Goal: Task Accomplishment & Management: Manage account settings

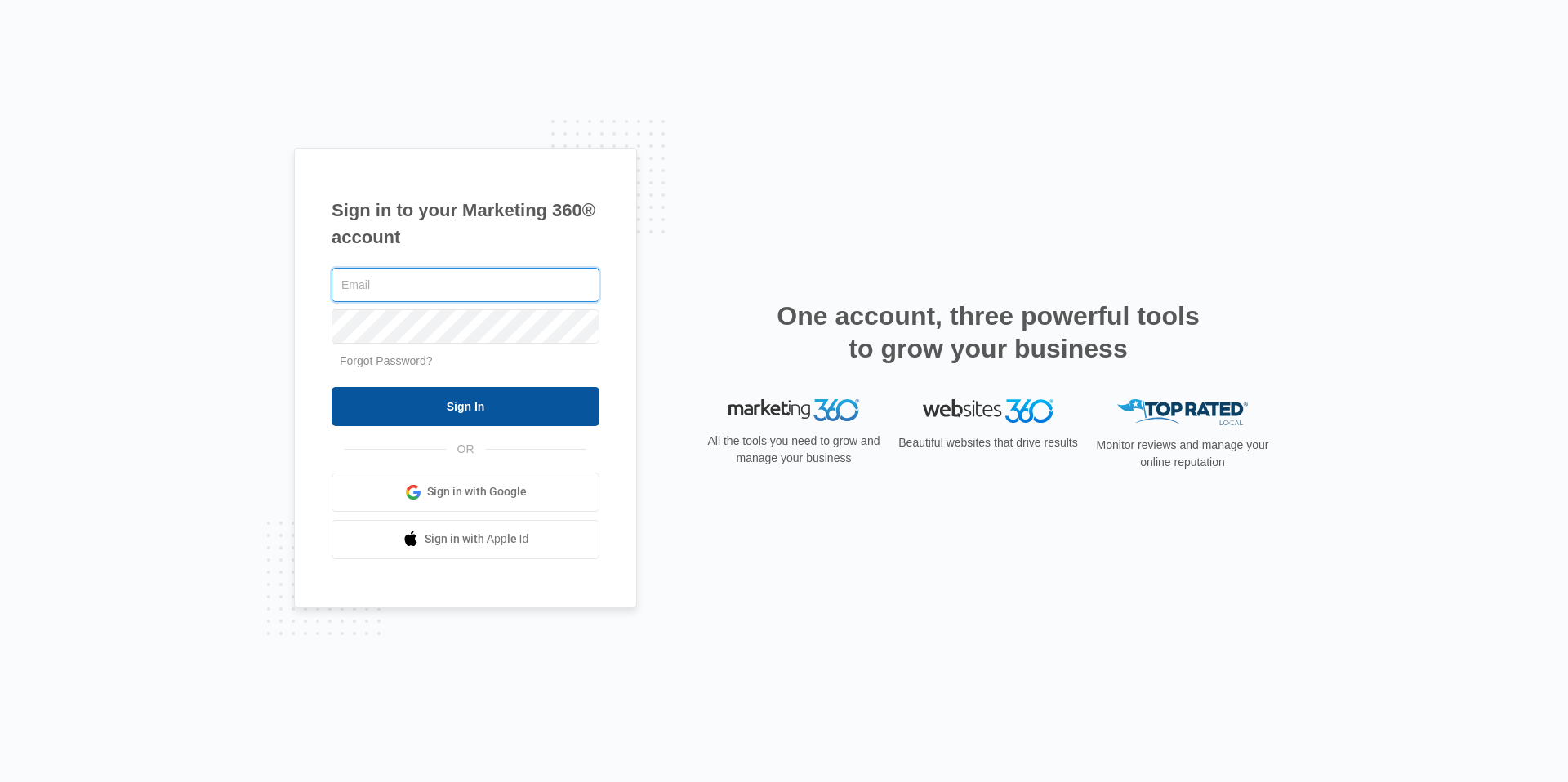
type input "[EMAIL_ADDRESS][DOMAIN_NAME]"
click at [505, 400] on input "Sign In" at bounding box center [465, 406] width 268 height 39
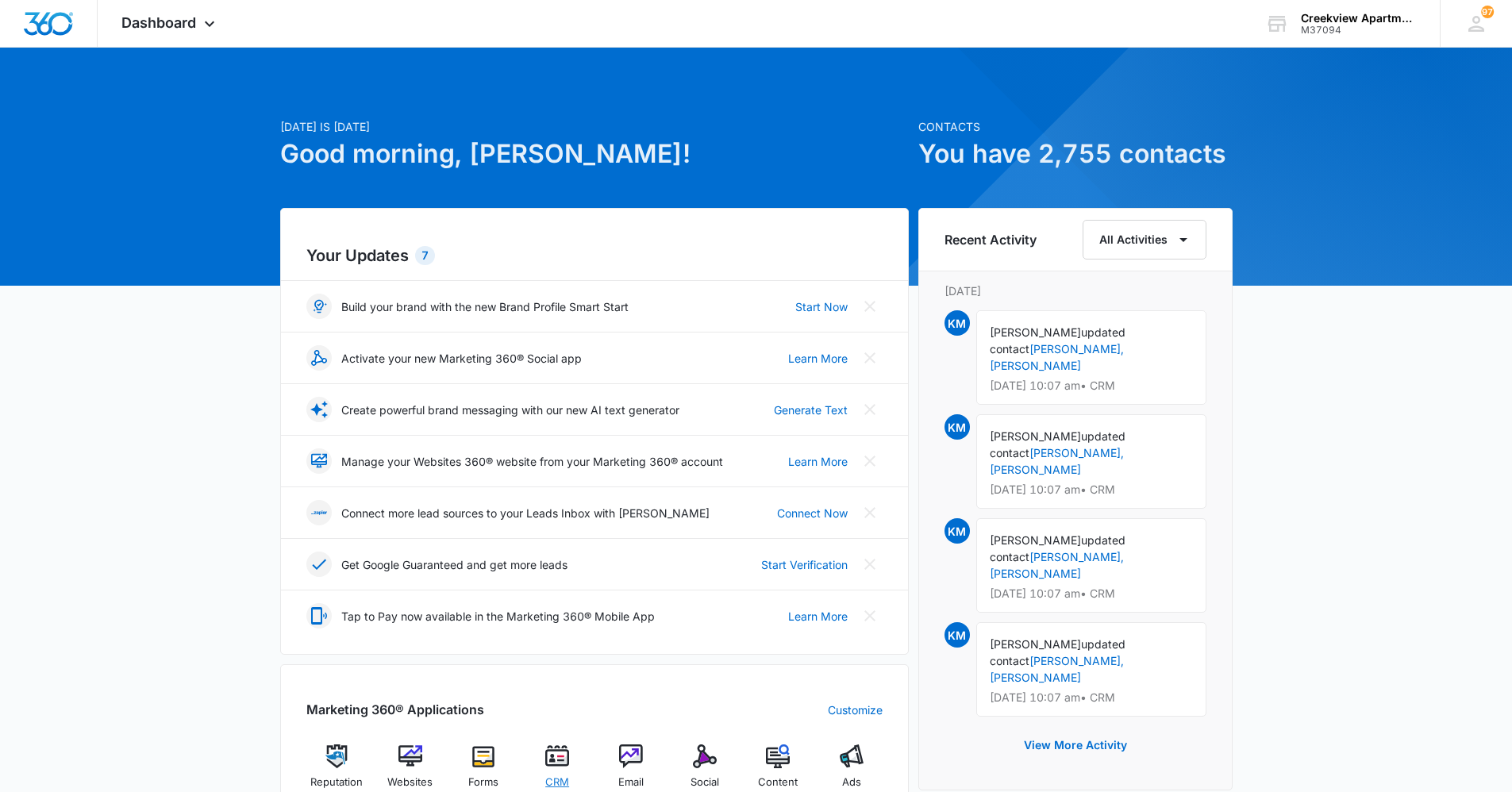
click at [548, 766] on img at bounding box center [557, 756] width 24 height 24
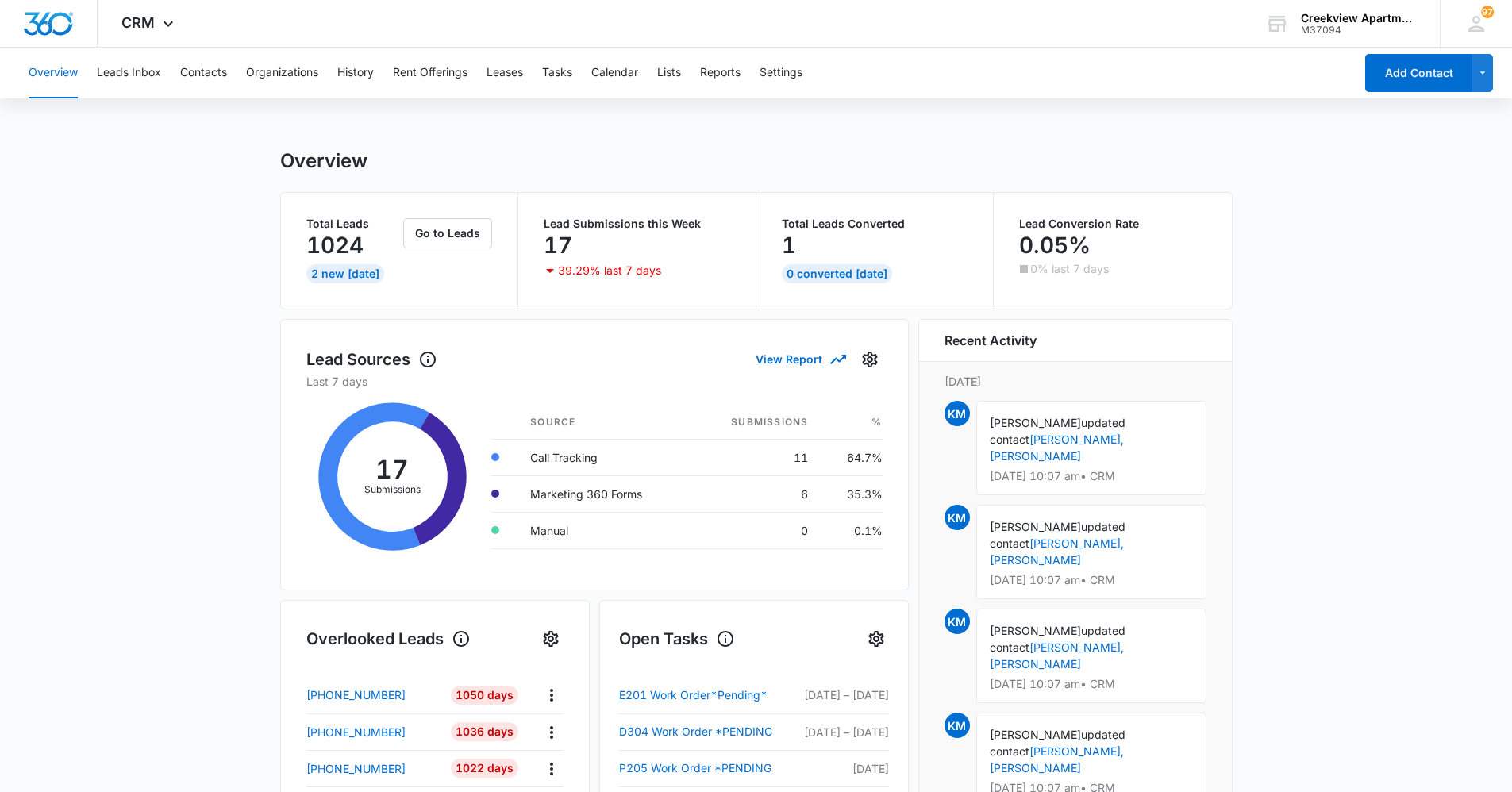
click at [152, 384] on main "Overview Total Leads 1024 2 New Today Go to Leads Lead Submissions this Week 17…" at bounding box center [756, 759] width 1512 height 1221
drag, startPoint x: 222, startPoint y: 558, endPoint x: 37, endPoint y: 435, distance: 222.2
click at [220, 558] on main "Overview Total Leads 1024 2 New Today Go to Leads Lead Submissions this Week 17…" at bounding box center [756, 759] width 1512 height 1221
click at [163, 349] on main "Overview Total Leads 1024 2 New Today Go to Leads Lead Submissions this Week 17…" at bounding box center [756, 759] width 1512 height 1221
click at [211, 76] on button "Contacts" at bounding box center [203, 73] width 47 height 51
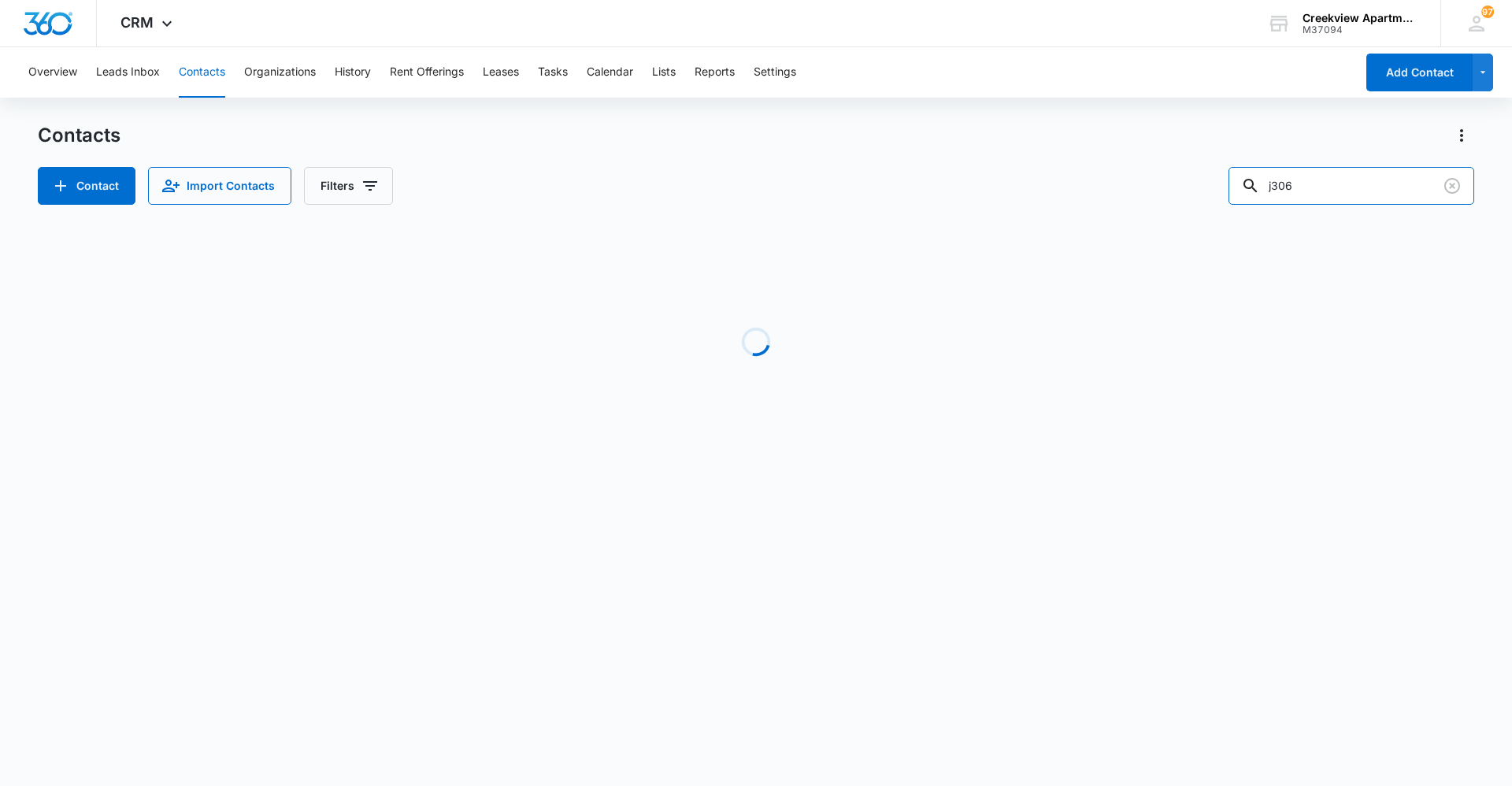
drag, startPoint x: 1320, startPoint y: 196, endPoint x: 1187, endPoint y: 196, distance: 133.0
click at [1187, 196] on div "Contact Import Contacts Filters j306" at bounding box center [756, 186] width 1436 height 38
type input "e105"
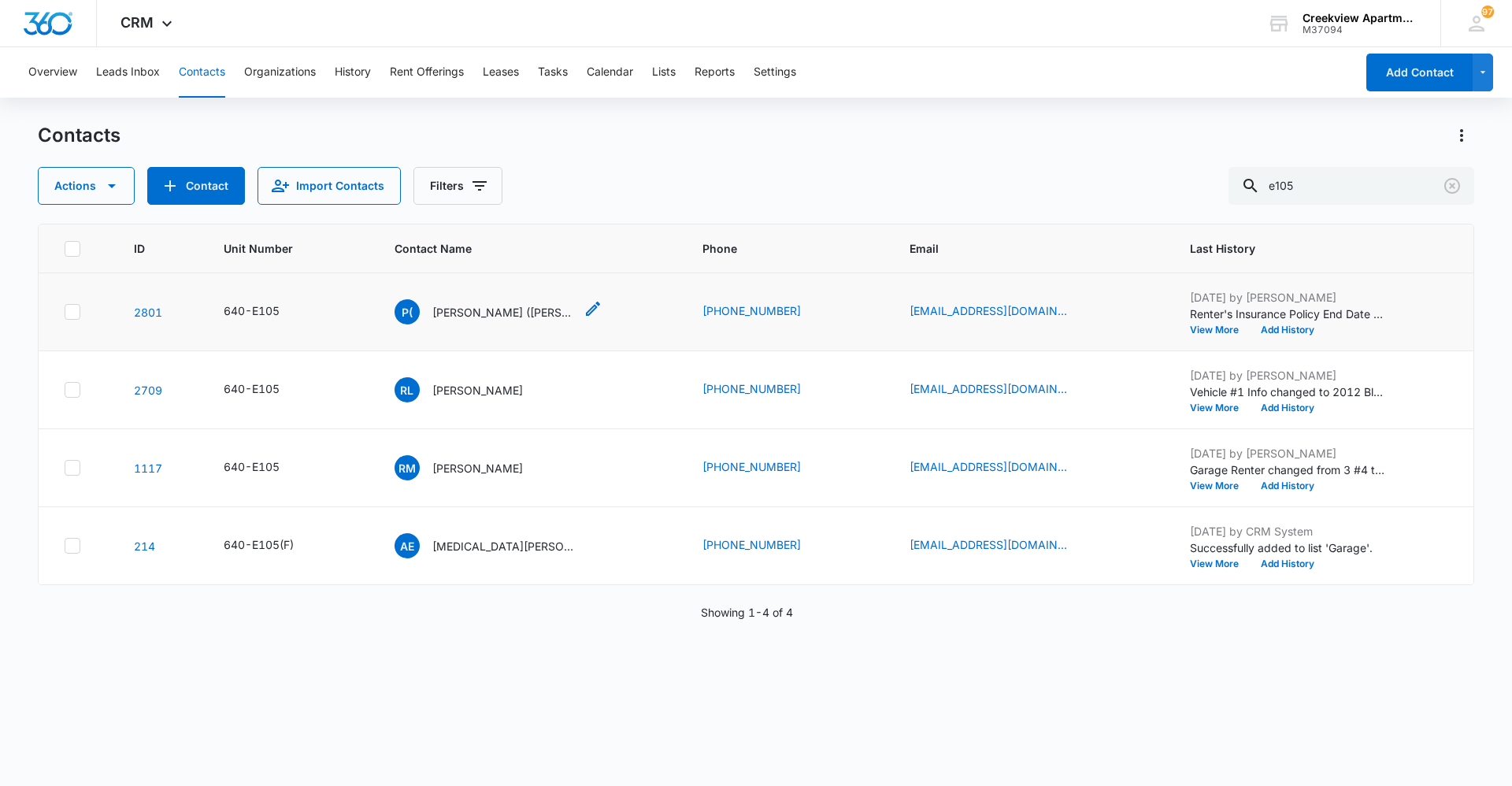
click at [496, 306] on p "Porfirio (Jonny) Moreno" at bounding box center [503, 312] width 142 height 17
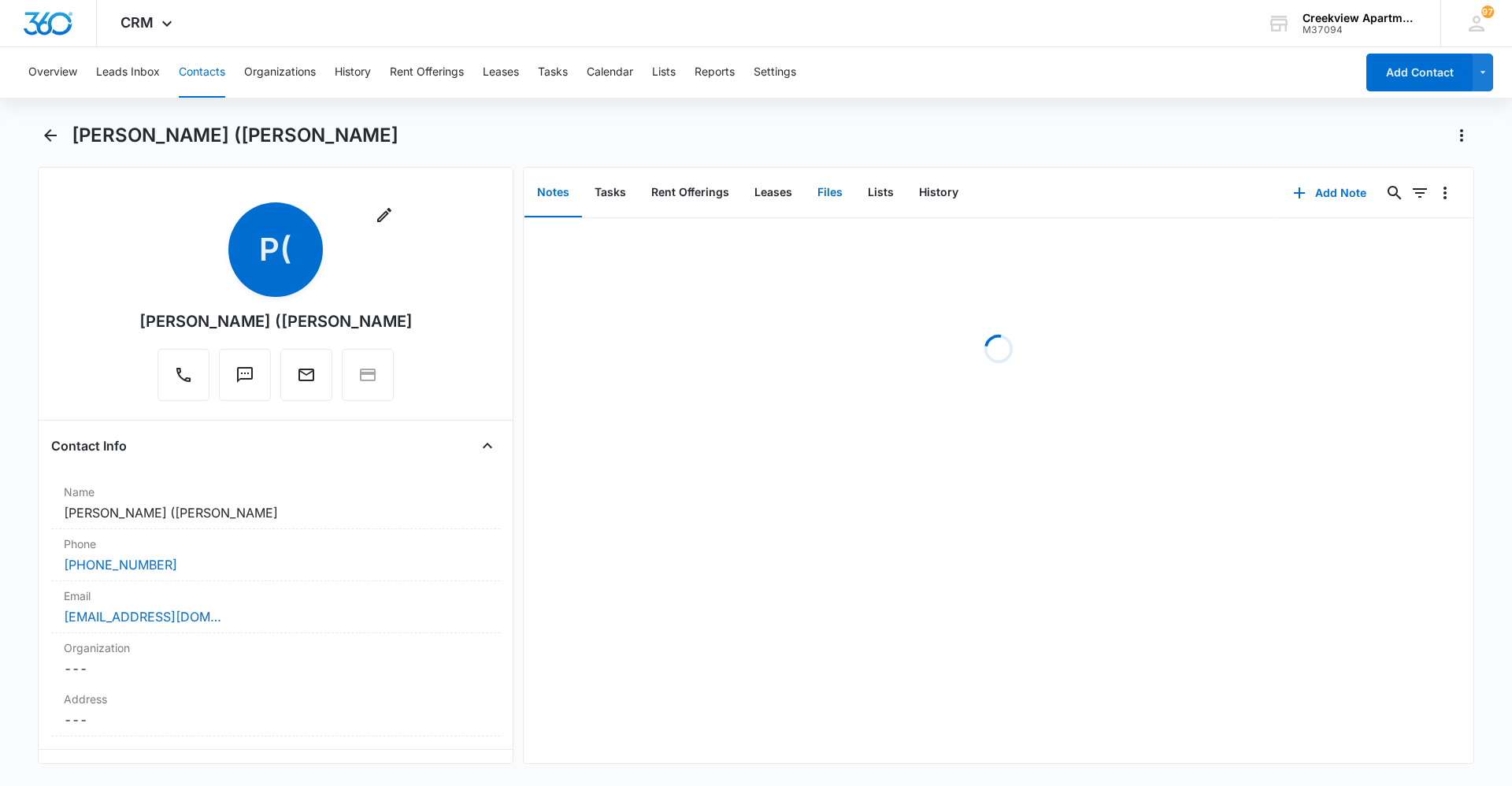
click at [830, 203] on button "Files" at bounding box center [830, 193] width 51 height 49
click at [1352, 203] on button "Add File" at bounding box center [1383, 193] width 97 height 38
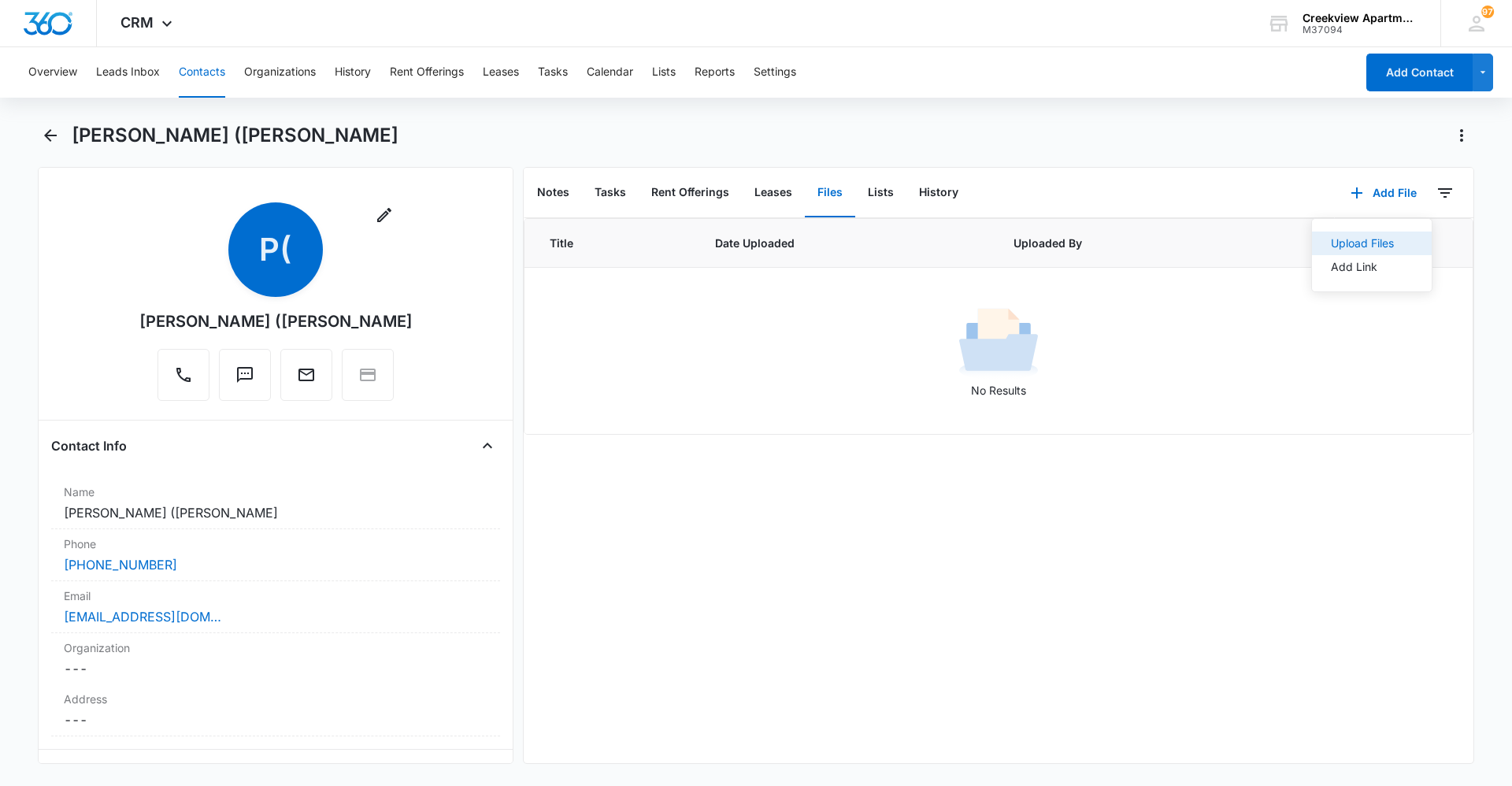
click at [1354, 240] on div "Upload Files" at bounding box center [1362, 243] width 63 height 11
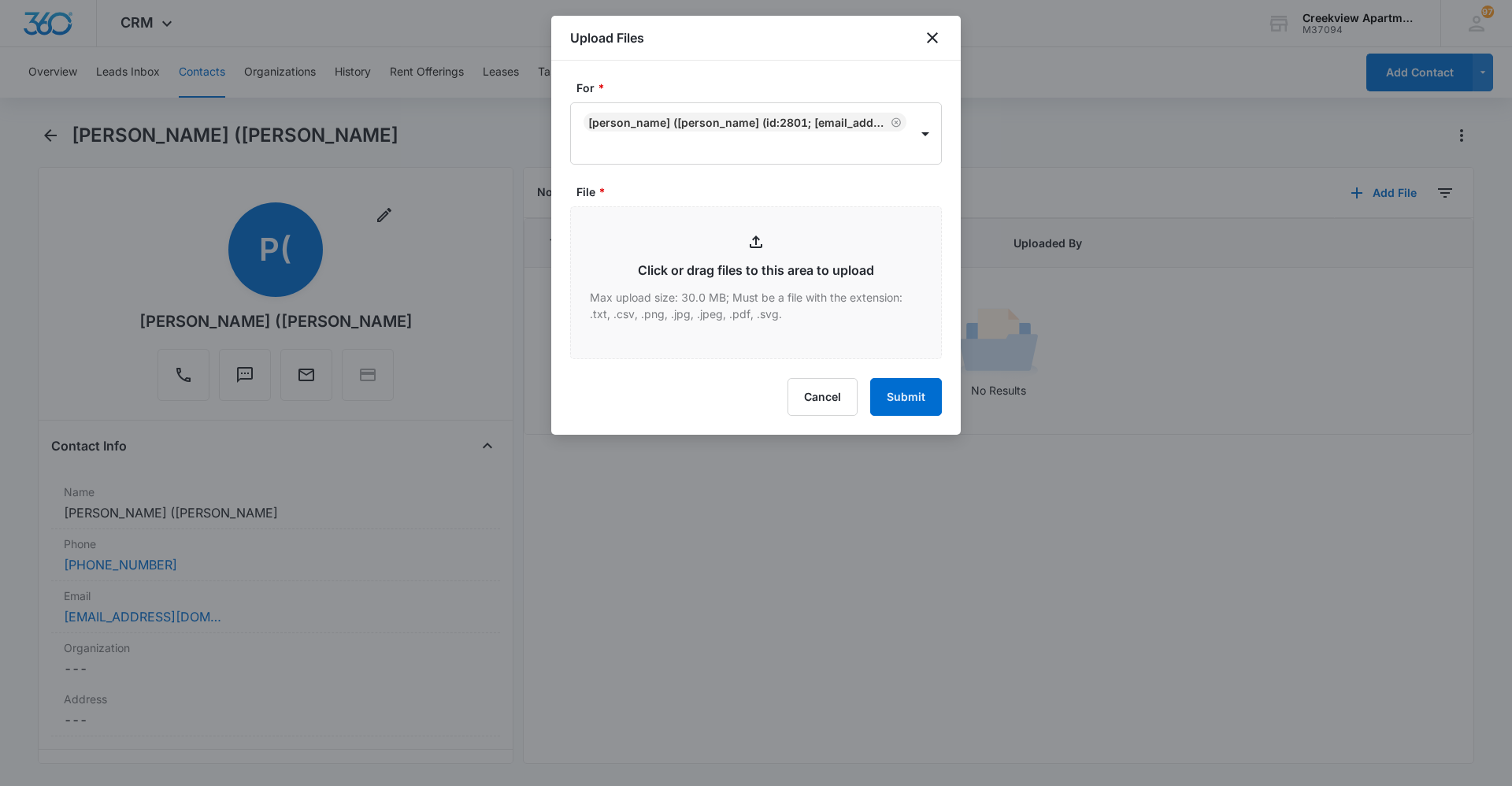
type input "C:\fakepath\E105 Insurance.pdf"
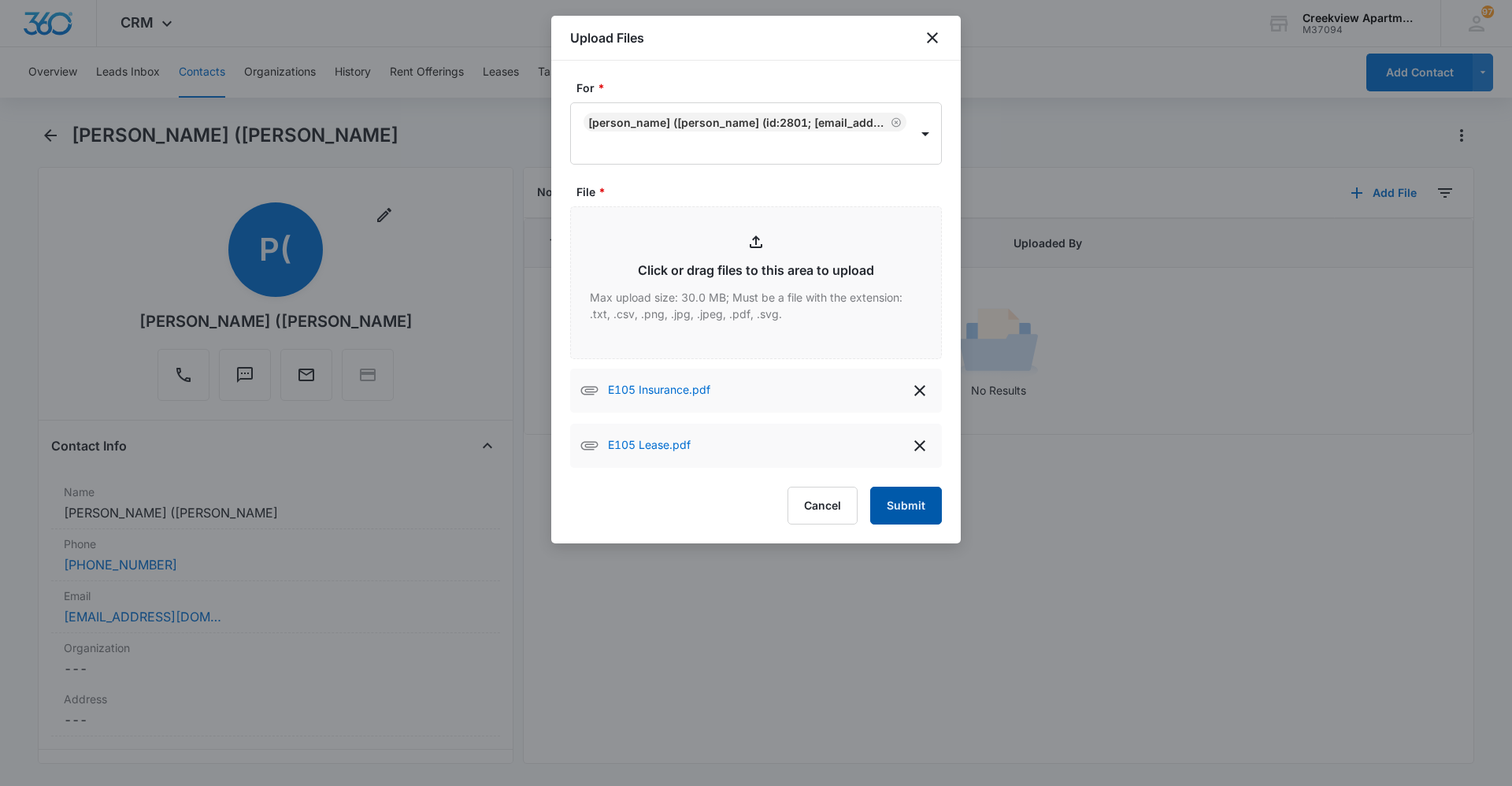
click at [909, 494] on button "Submit" at bounding box center [906, 506] width 72 height 38
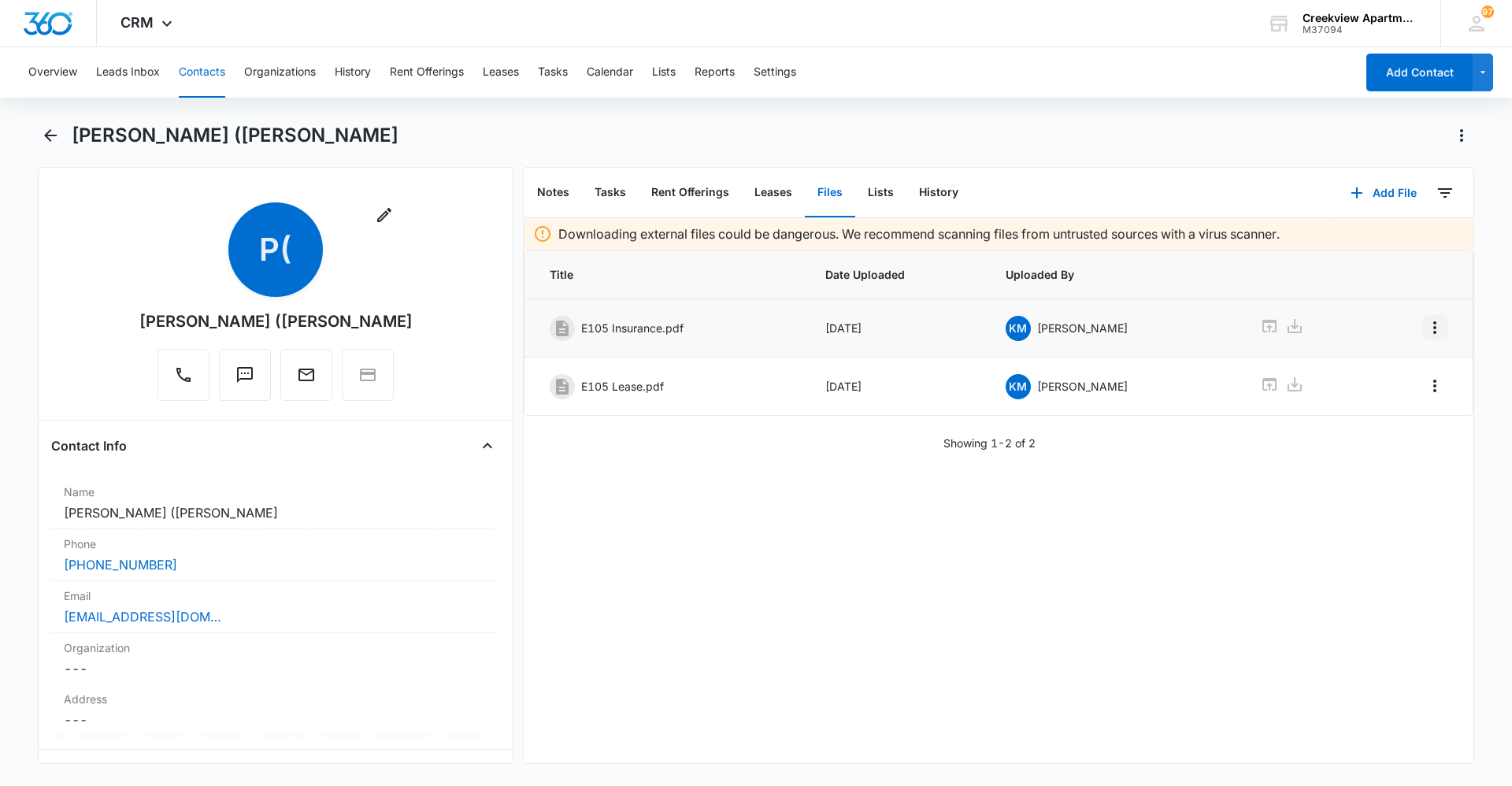
click at [1433, 324] on icon "Overflow Menu" at bounding box center [1434, 328] width 3 height 13
click at [1419, 365] on button "Edit" at bounding box center [1389, 372] width 89 height 24
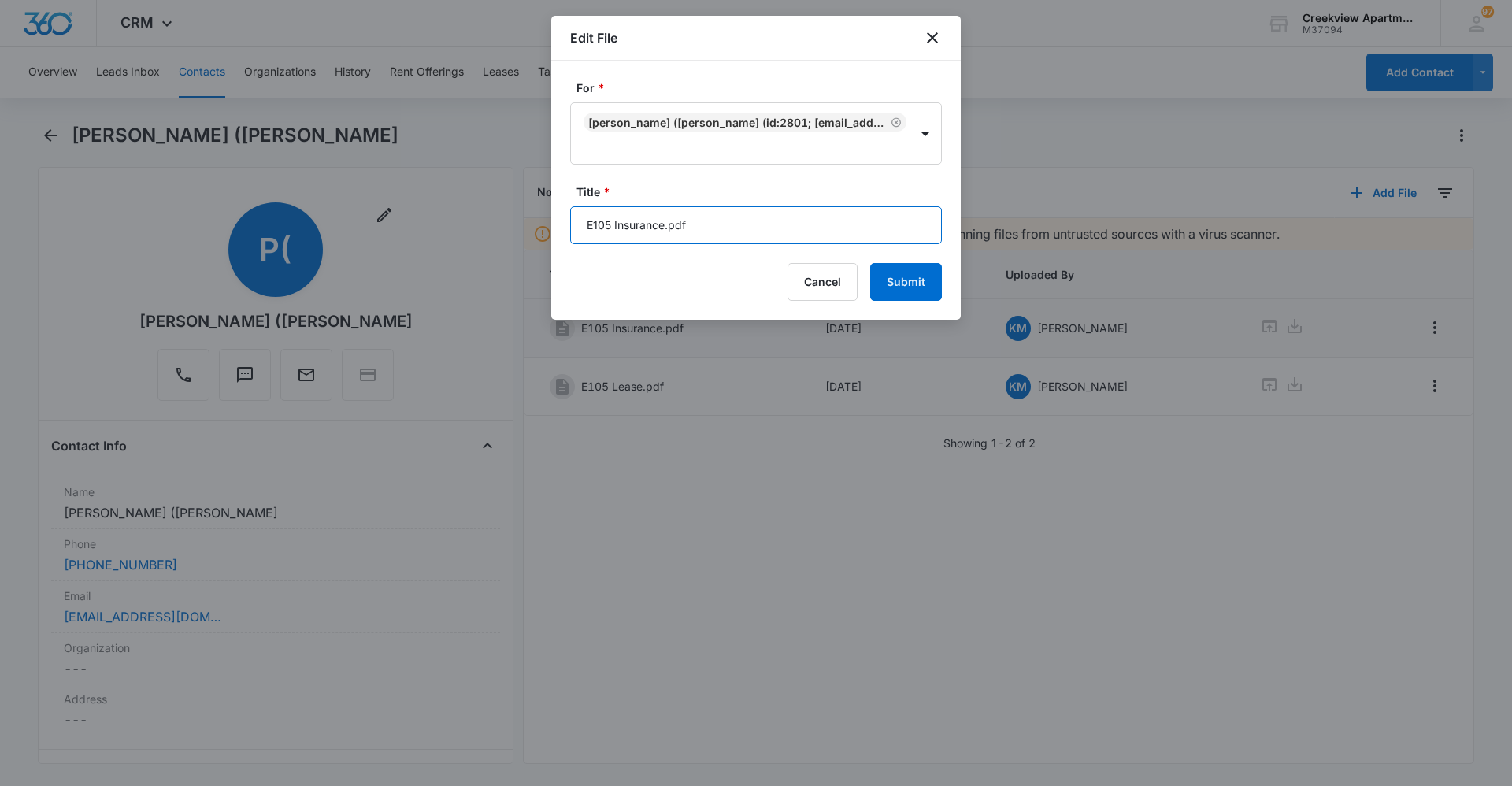
click at [800, 220] on input "E105 Insurance.pdf" at bounding box center [755, 226] width 371 height 38
type input "E105 Insurance"
click at [893, 275] on button "Submit" at bounding box center [906, 282] width 72 height 38
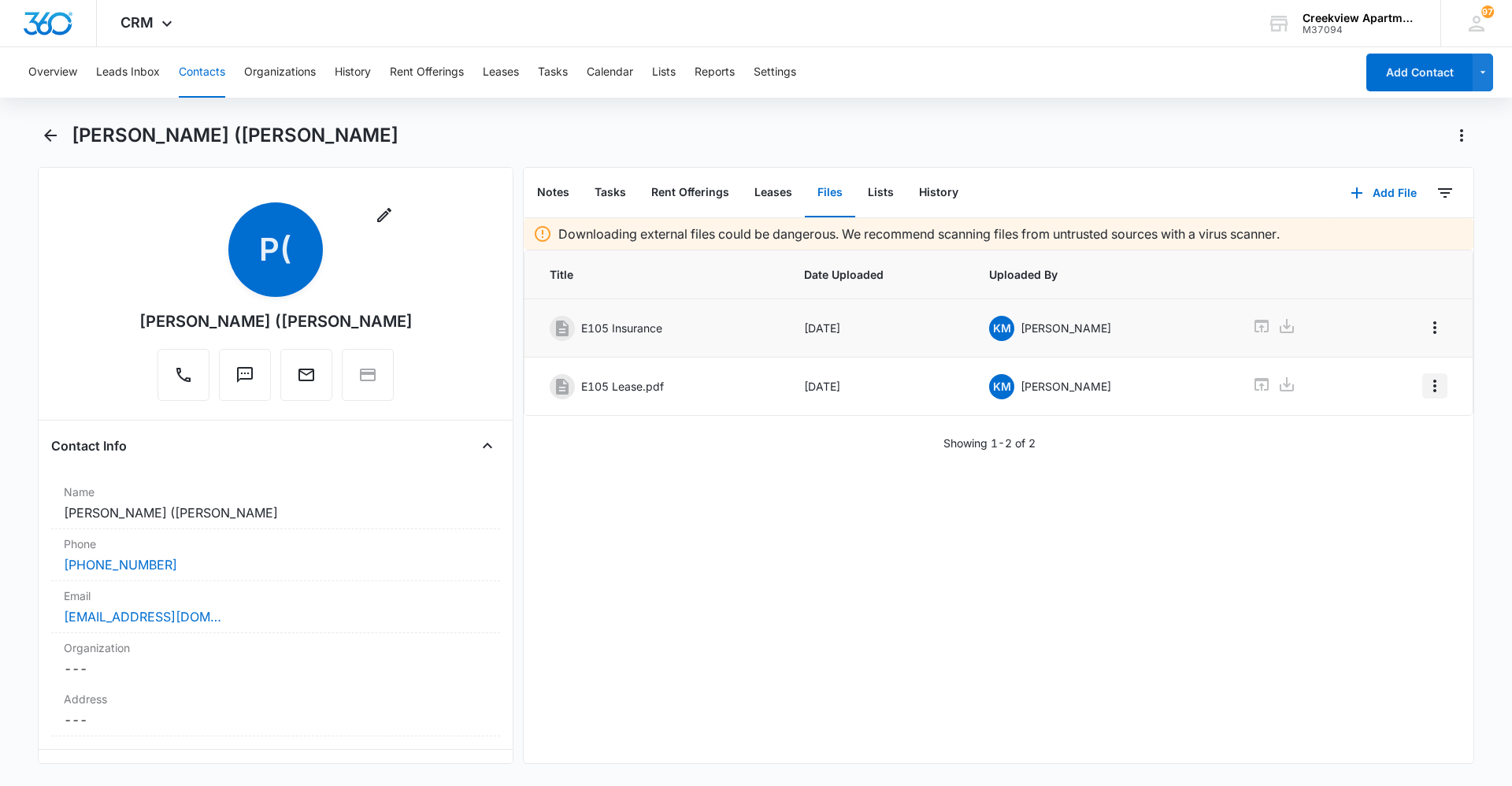
click at [1425, 392] on icon "Overflow Menu" at bounding box center [1434, 385] width 19 height 19
click at [1415, 421] on button "Edit" at bounding box center [1389, 430] width 89 height 24
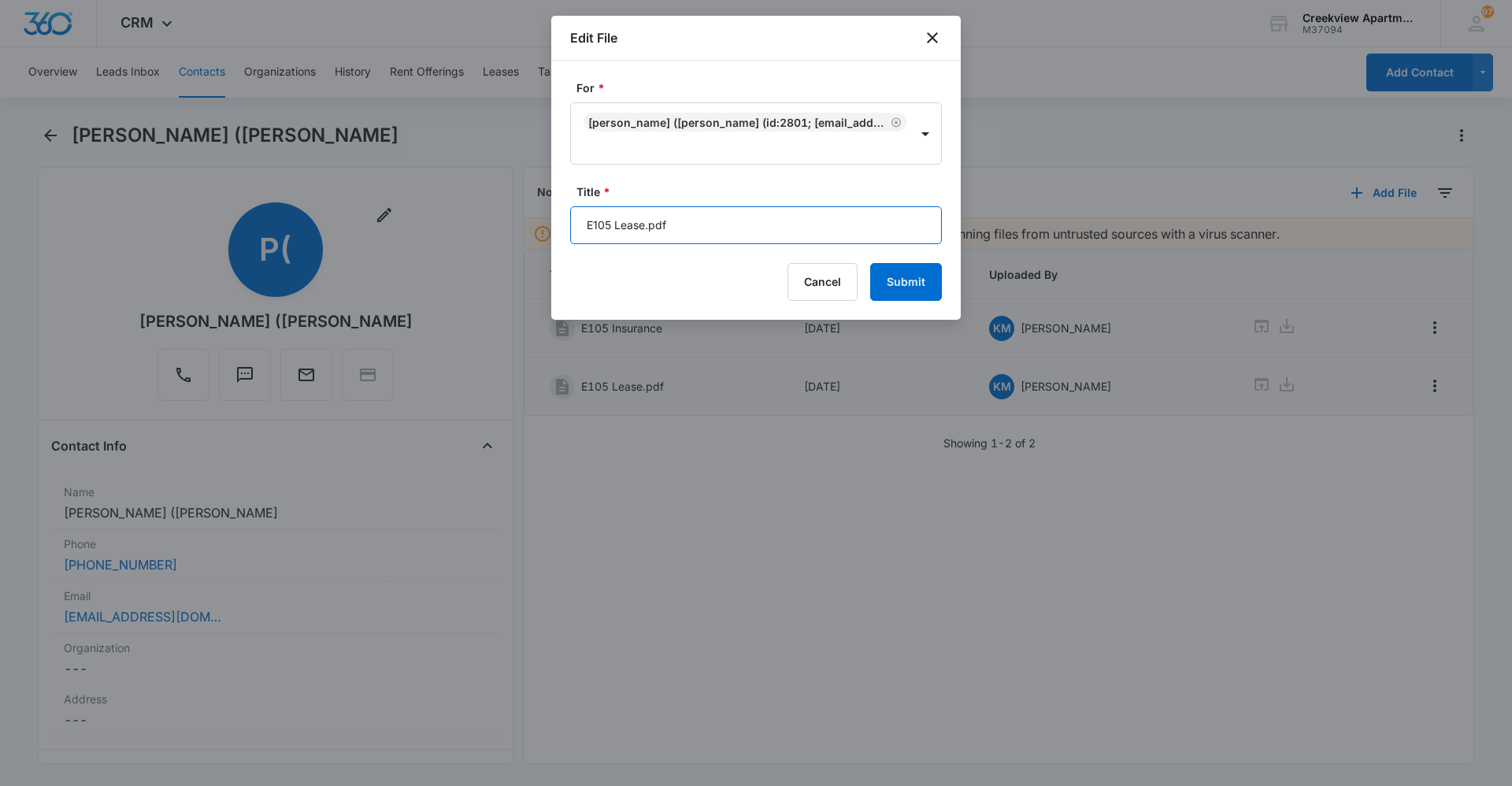
click at [814, 226] on input "E105 Lease.pdf" at bounding box center [755, 226] width 371 height 38
type input "E105 Lease 9/15/25 - 2/28/26"
click at [870, 263] on button "Submit" at bounding box center [906, 282] width 72 height 38
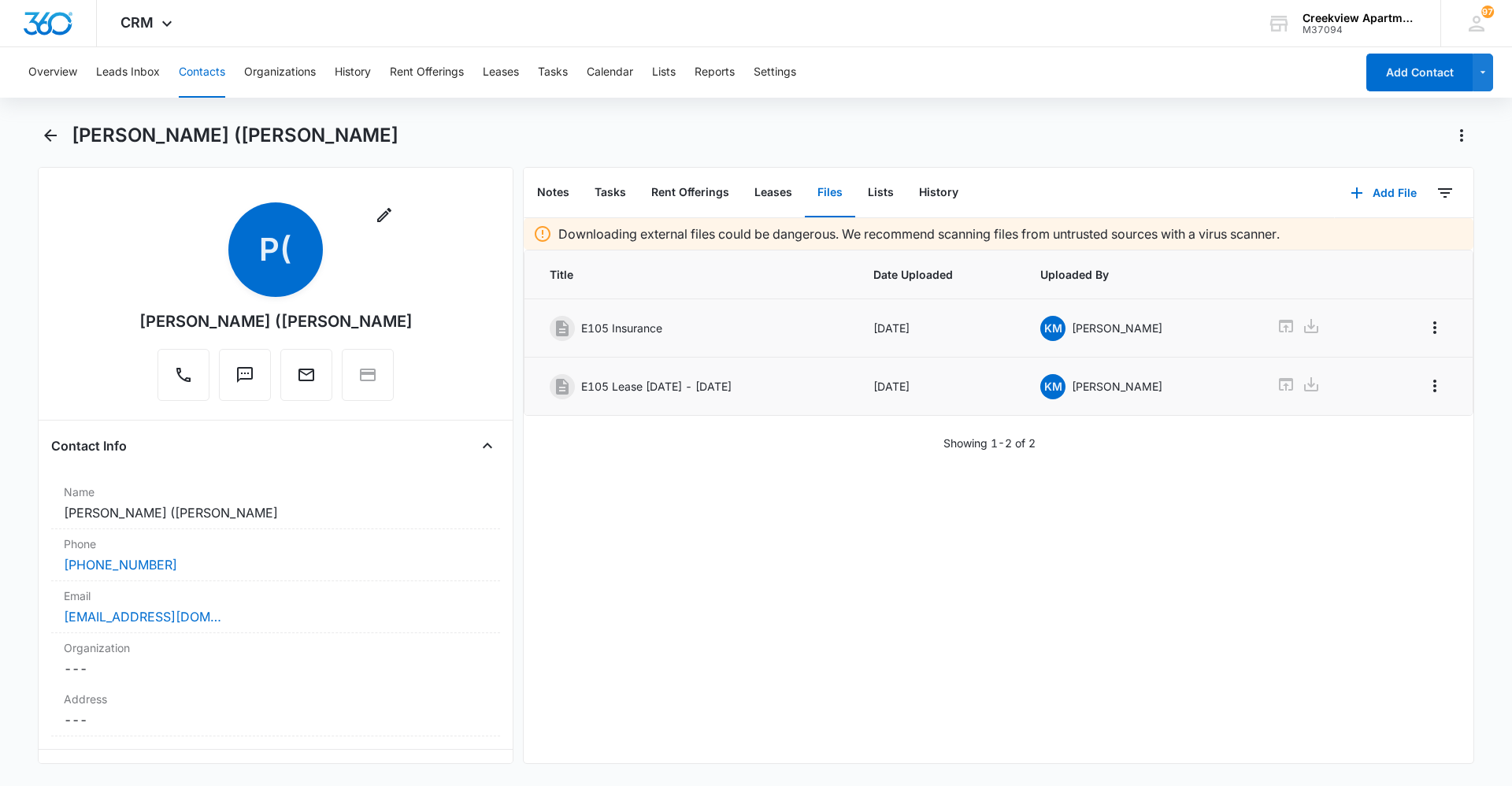
click at [195, 69] on button "Contacts" at bounding box center [202, 73] width 47 height 51
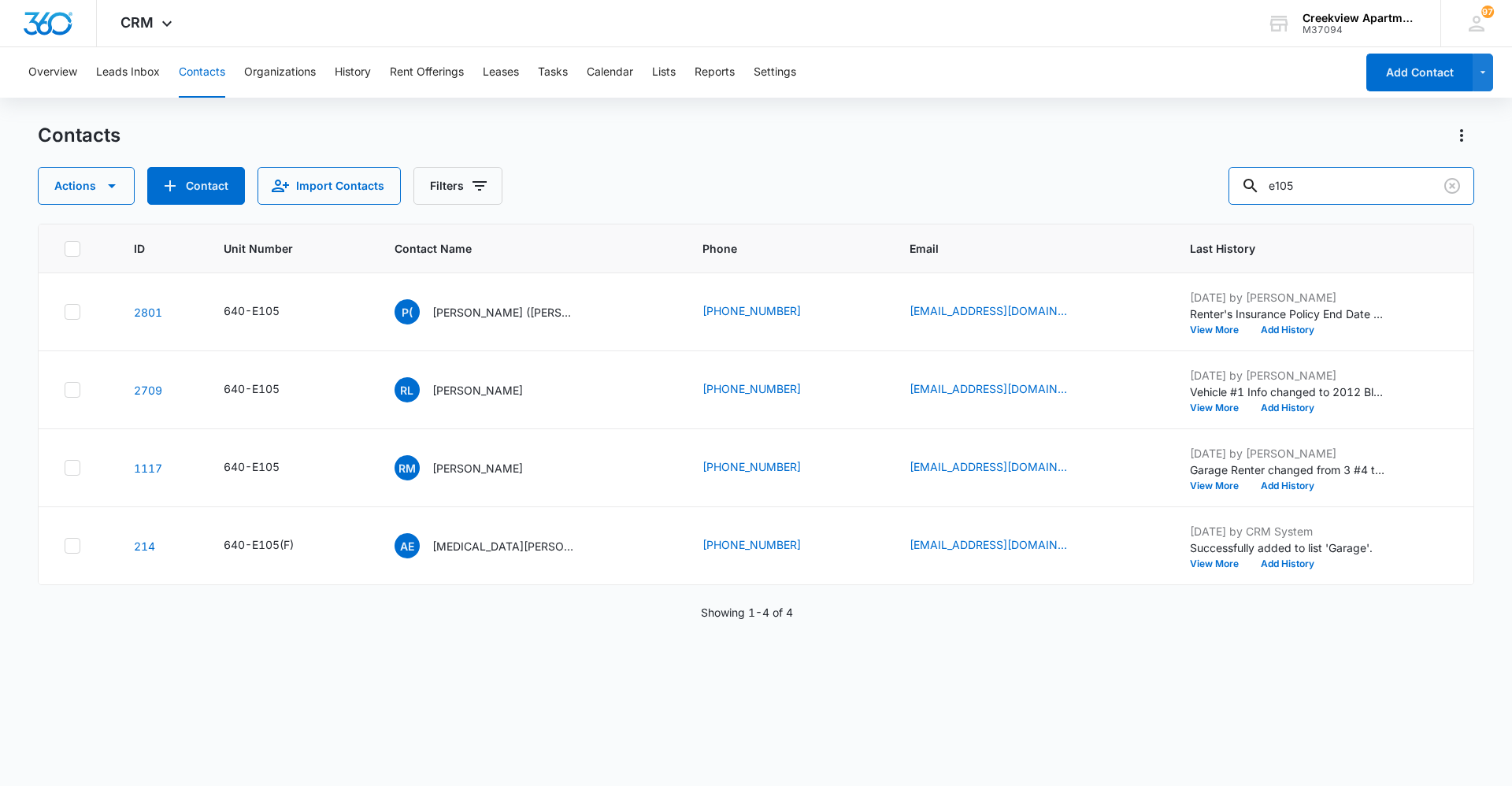
drag, startPoint x: 1346, startPoint y: 177, endPoint x: 1225, endPoint y: 196, distance: 122.5
click at [1225, 196] on div "Actions Contact Import Contacts Filters e105" at bounding box center [756, 186] width 1436 height 38
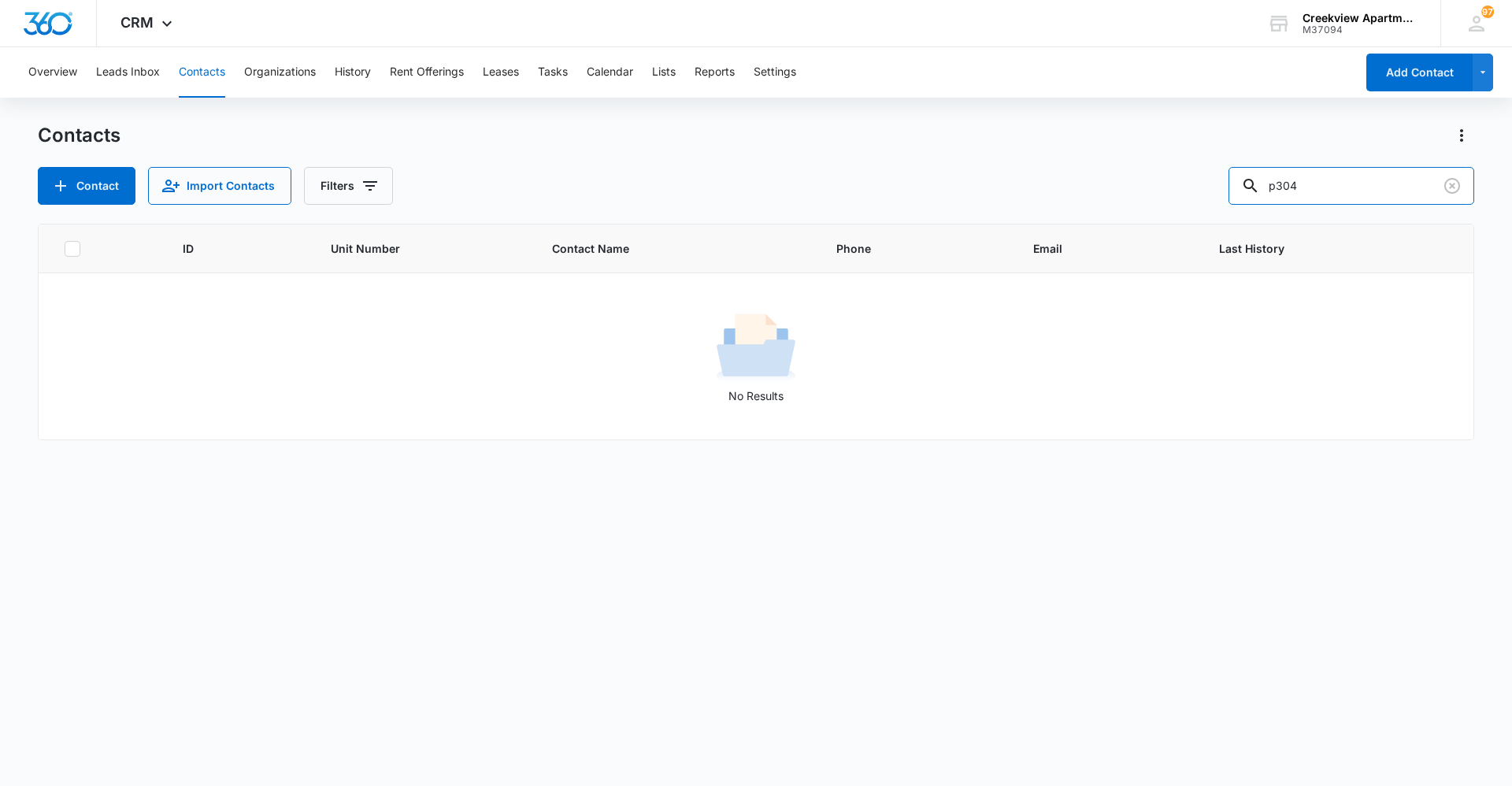
type input "p304"
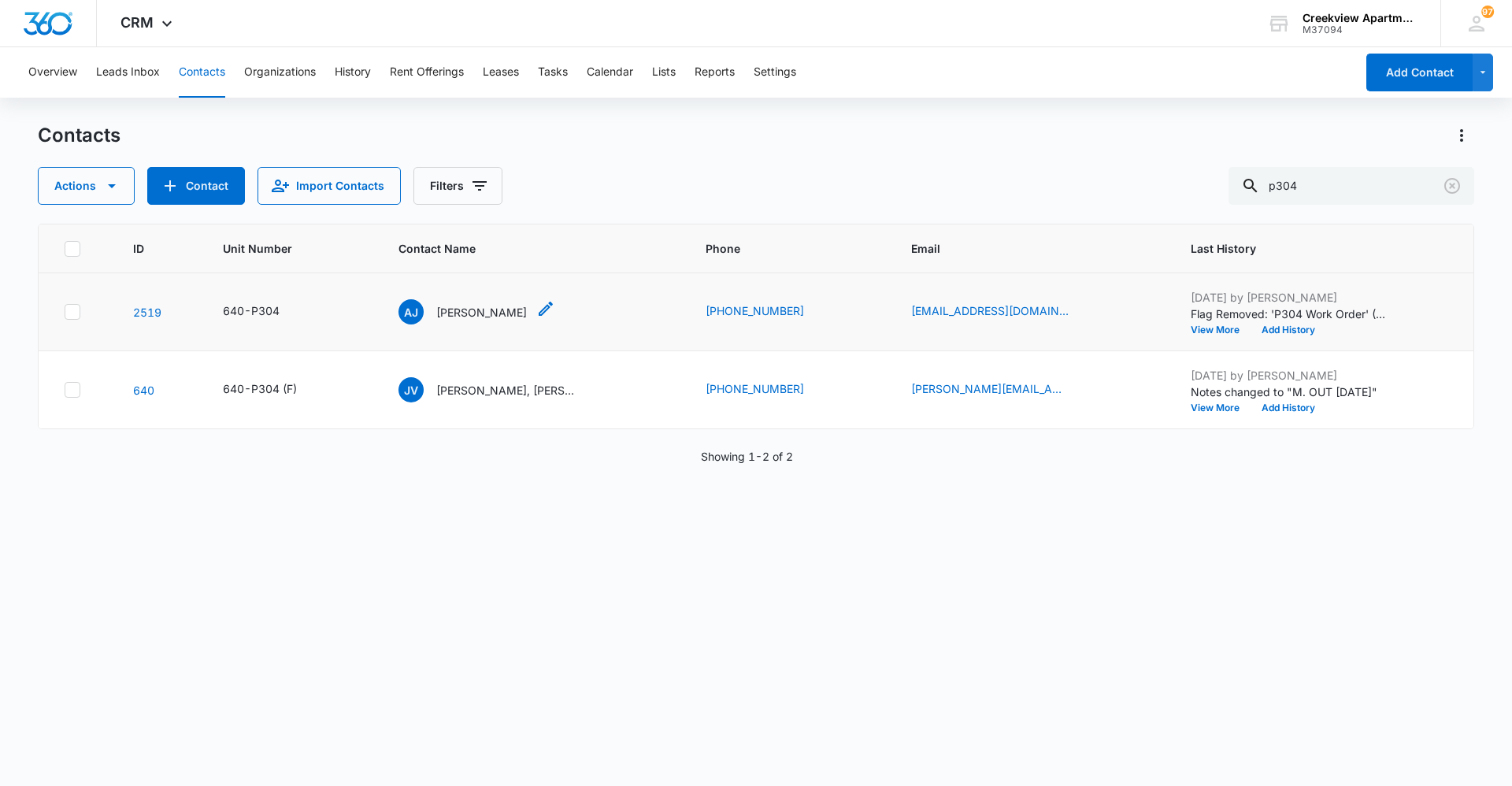
click at [496, 312] on p "Ashton Jones" at bounding box center [481, 312] width 90 height 17
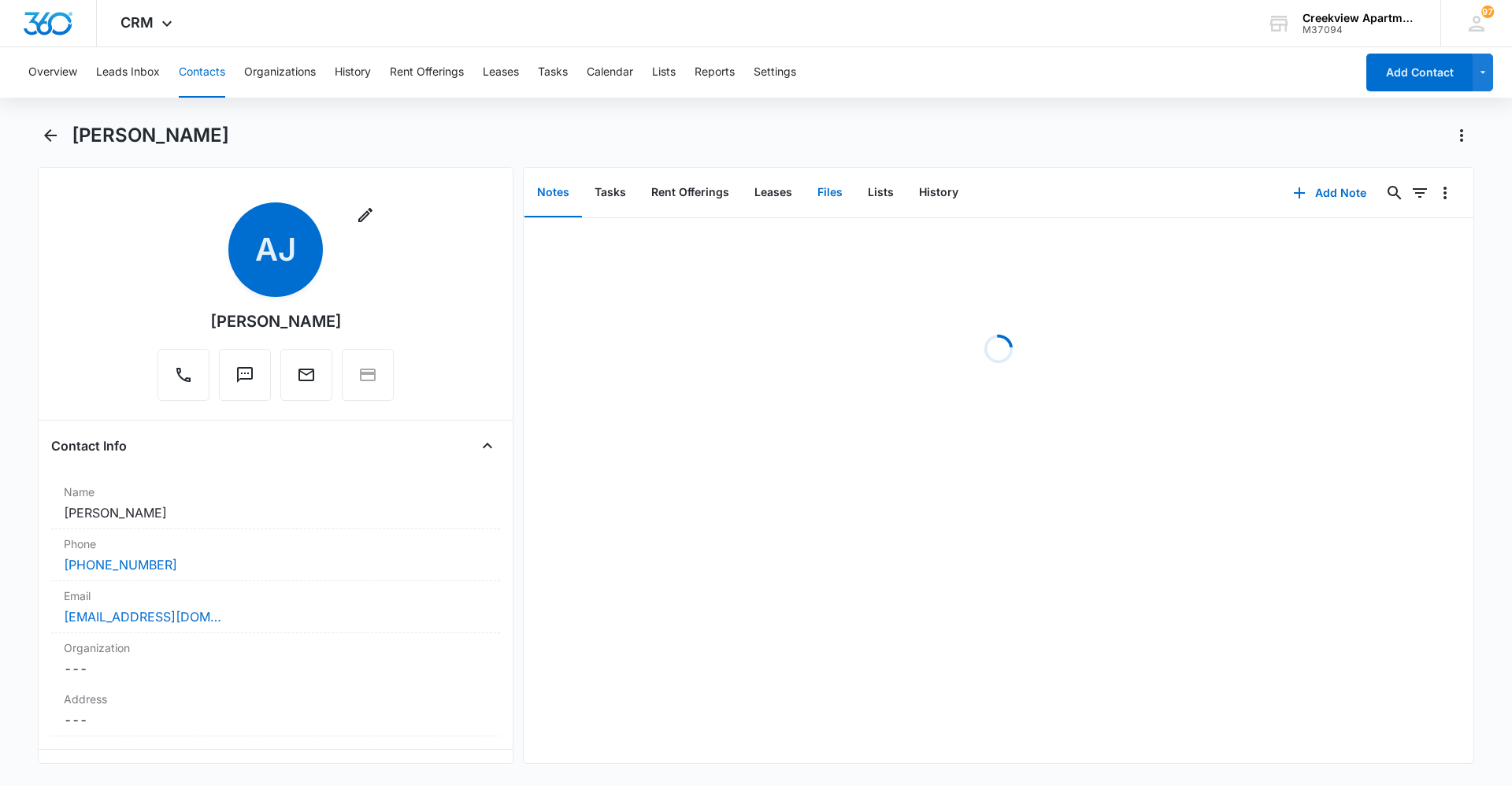
click at [826, 203] on button "Files" at bounding box center [830, 193] width 51 height 49
click at [1377, 195] on button "Add File" at bounding box center [1383, 193] width 97 height 38
click at [1371, 242] on div "Upload Files" at bounding box center [1362, 243] width 63 height 11
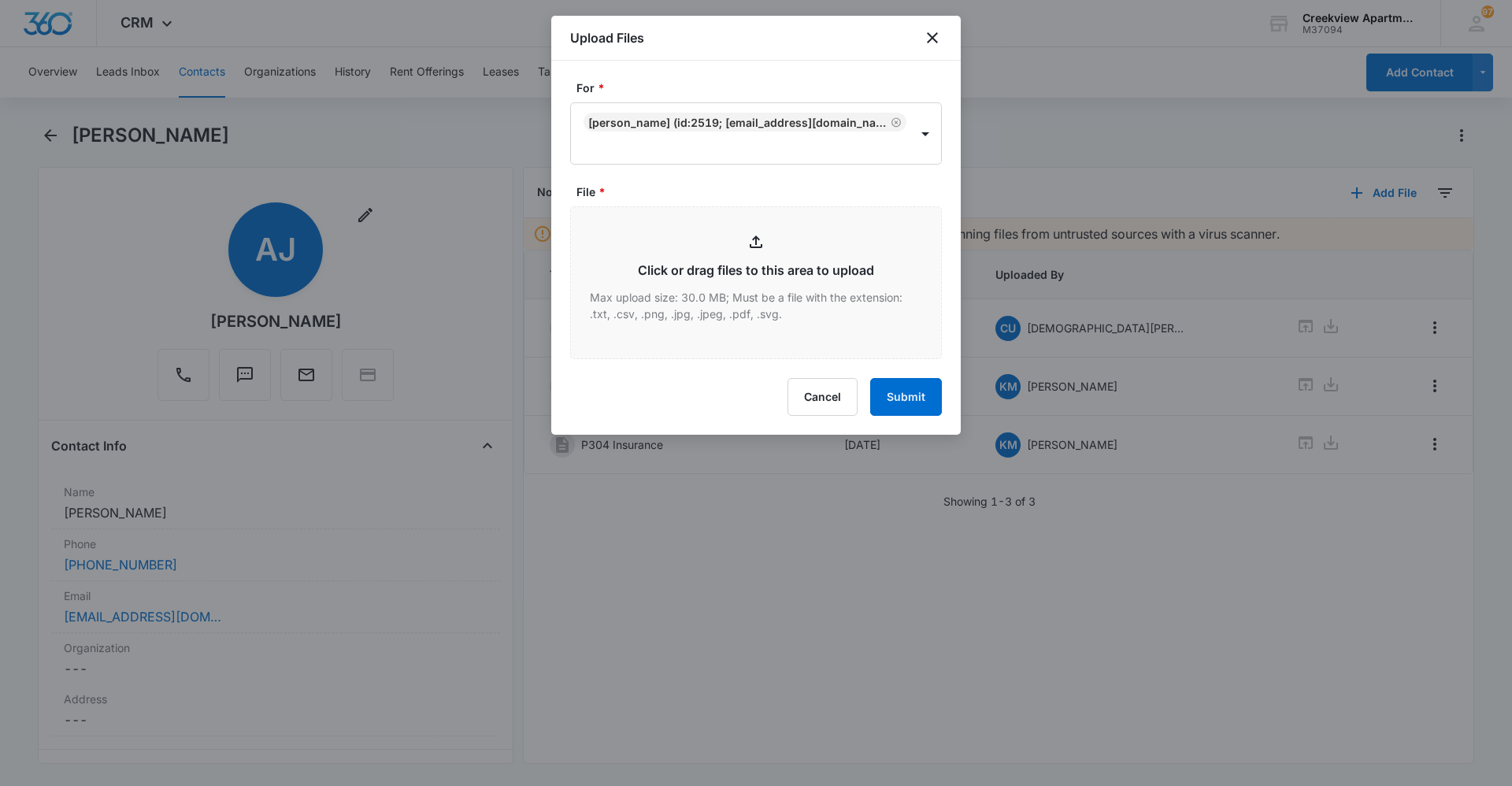
type input "C:\fakepath\P304 Animal Addendum.pdf"
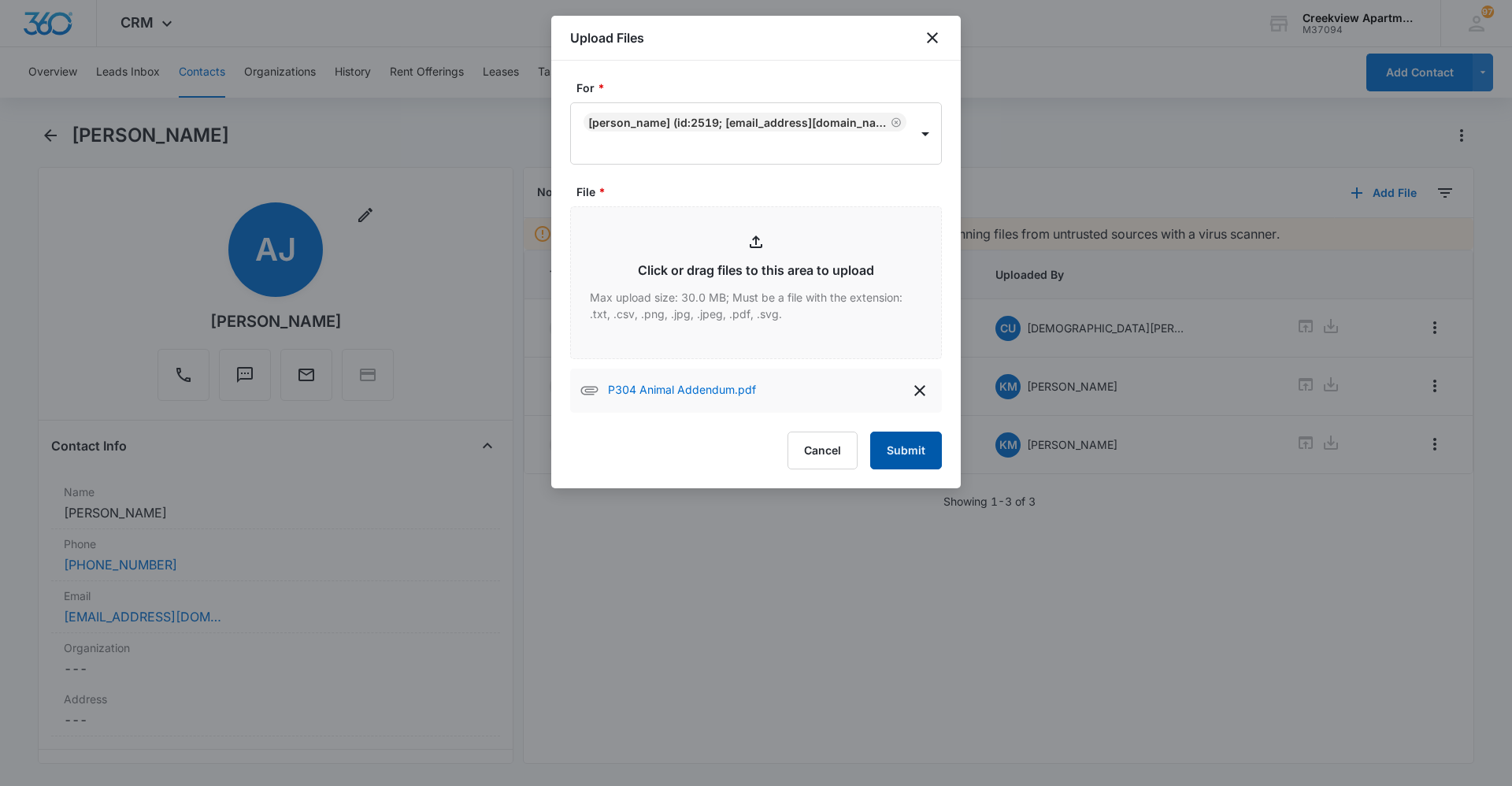
click at [933, 453] on button "Submit" at bounding box center [906, 450] width 72 height 38
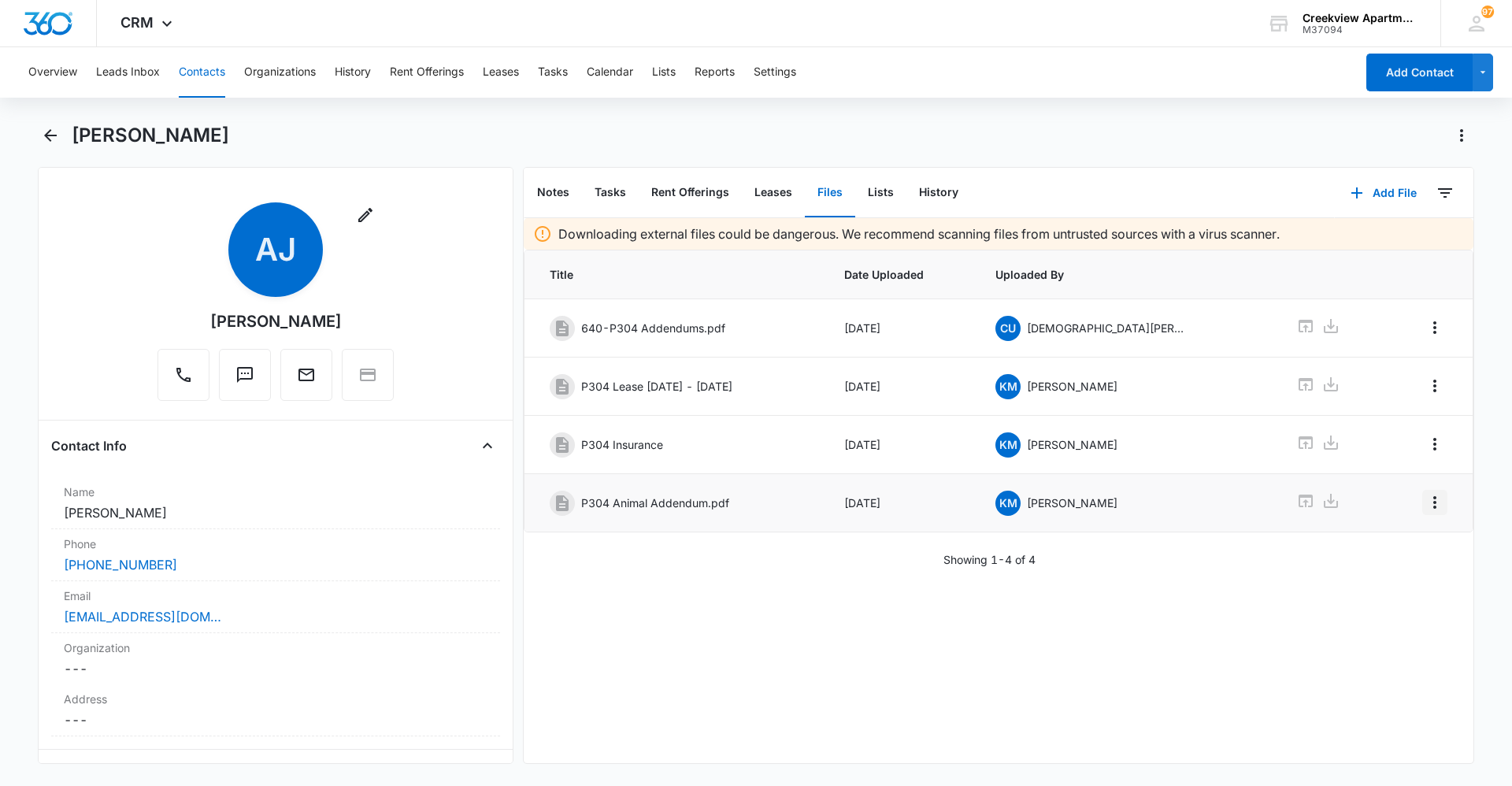
click at [1426, 511] on icon "Overflow Menu" at bounding box center [1434, 503] width 19 height 19
click at [1409, 541] on button "Edit" at bounding box center [1389, 546] width 89 height 24
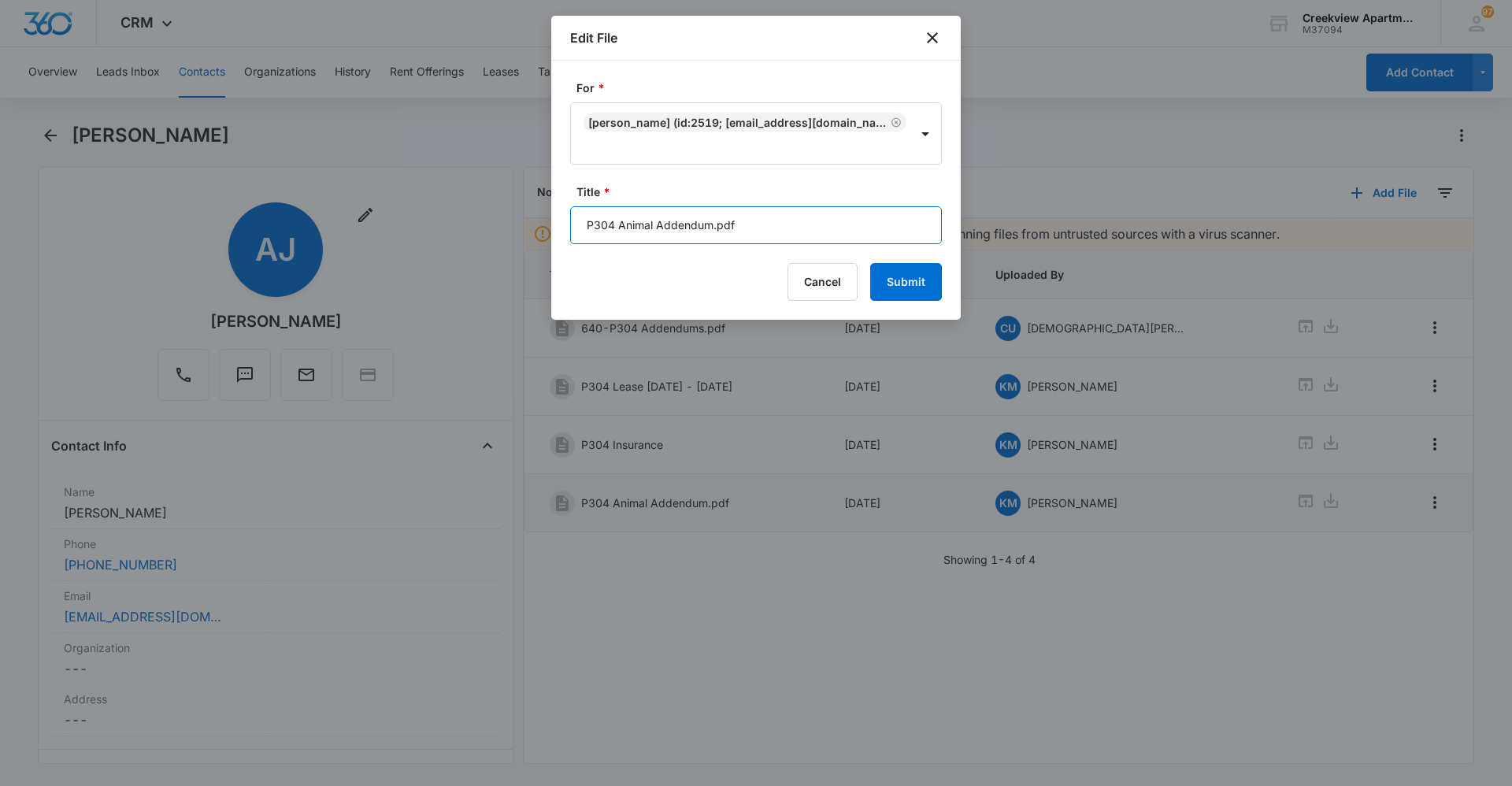
click at [765, 229] on input "P304 Animal Addendum.pdf" at bounding box center [755, 226] width 371 height 38
type input "P304 Animal Addendum"
click at [878, 280] on button "Submit" at bounding box center [906, 282] width 72 height 38
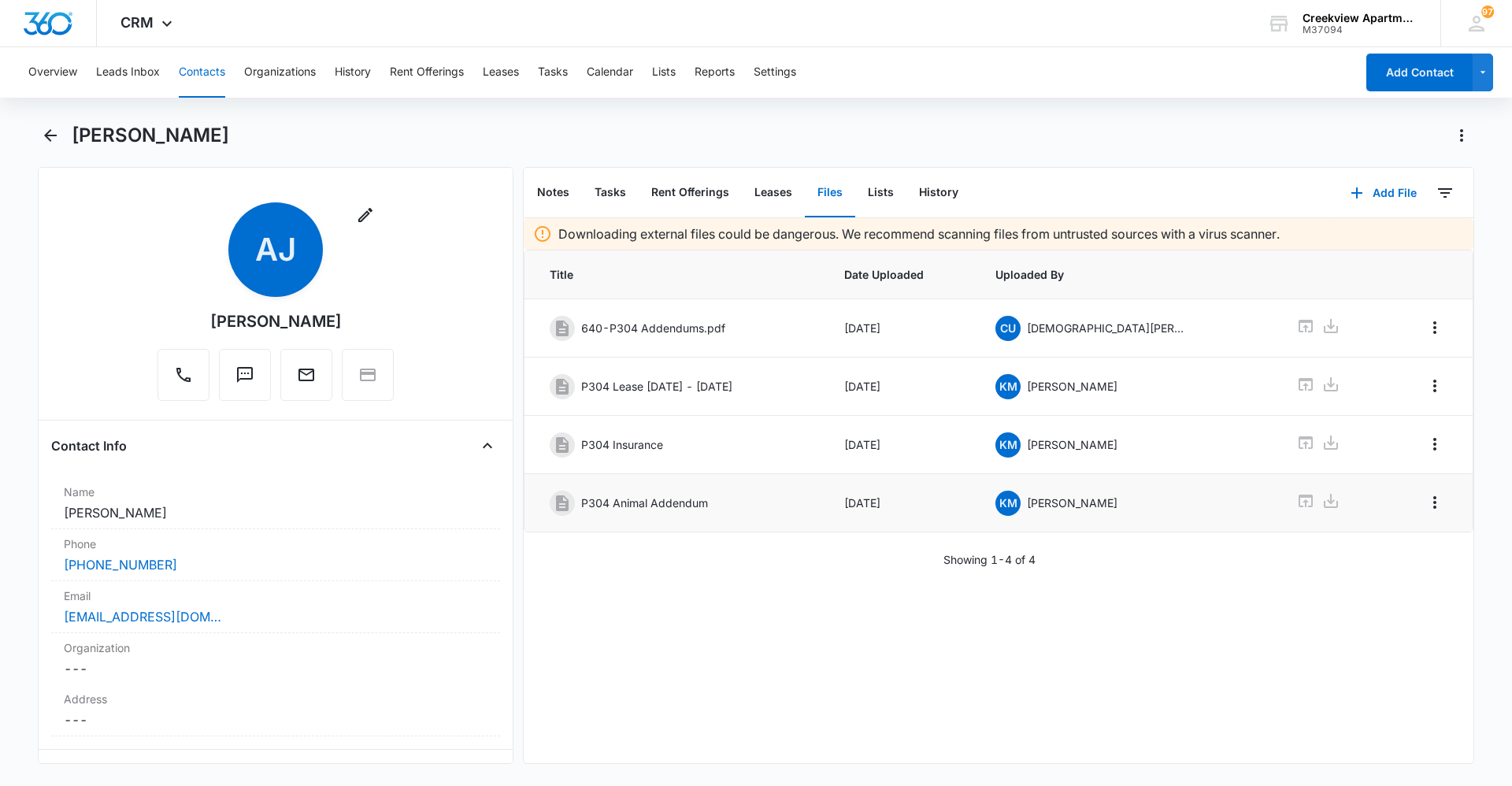
click at [205, 81] on button "Contacts" at bounding box center [202, 73] width 47 height 51
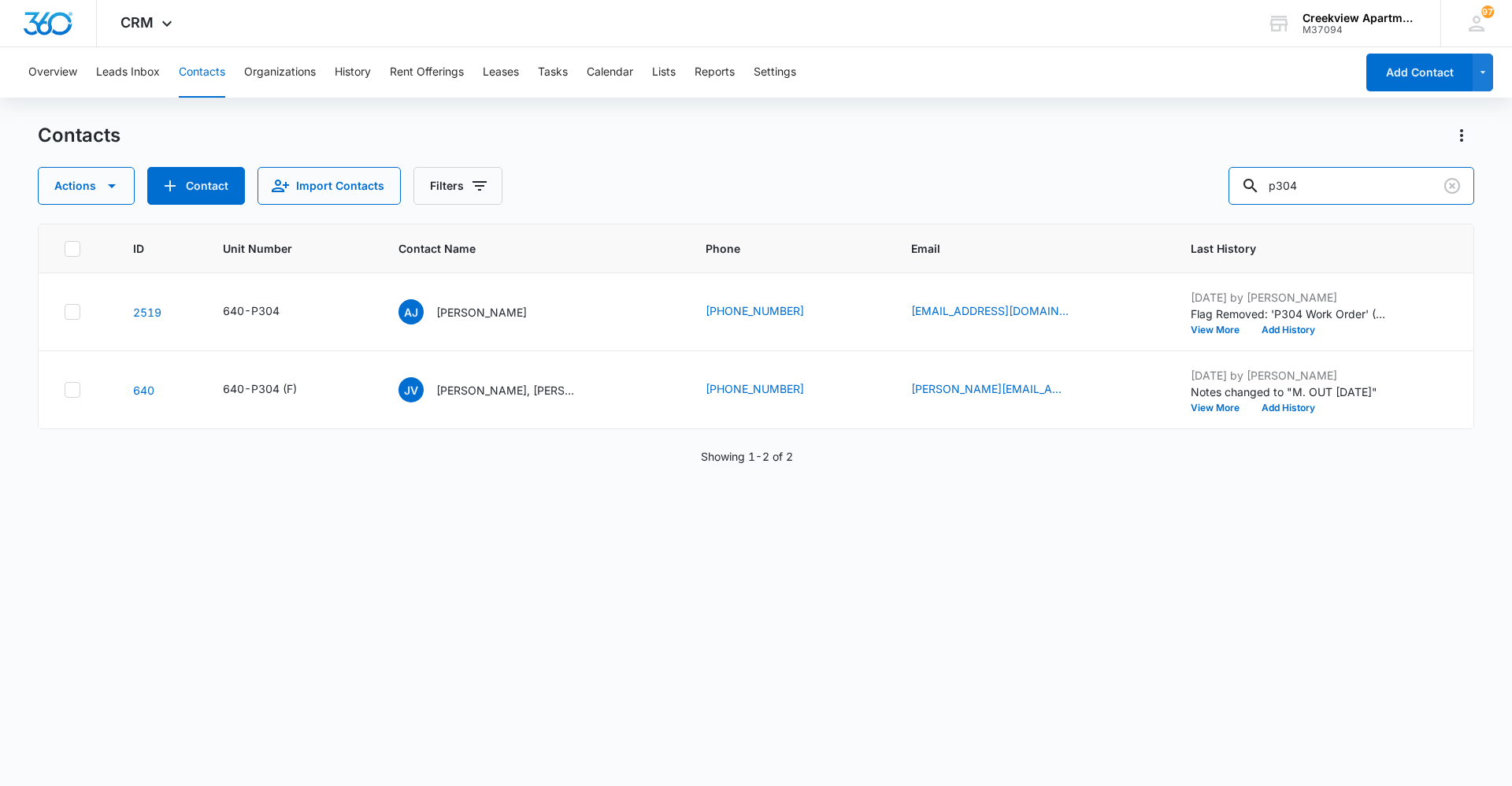
drag, startPoint x: 1365, startPoint y: 187, endPoint x: 1216, endPoint y: 198, distance: 149.4
click at [1216, 198] on div "Actions Contact Import Contacts Filters p304" at bounding box center [756, 186] width 1436 height 38
type input "i204"
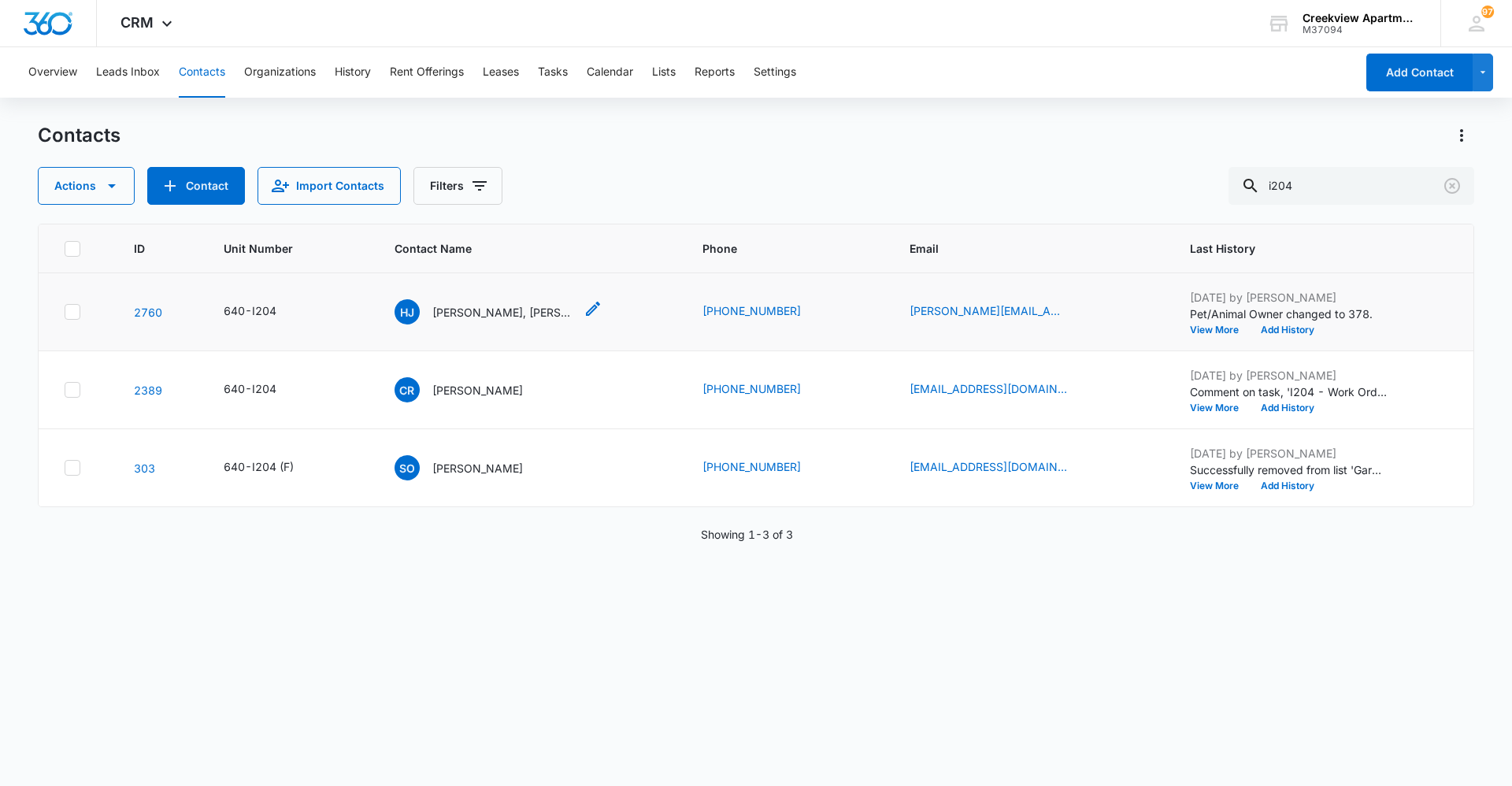
click at [533, 302] on div "HJ Haley Jensen, Bricen Andreasen" at bounding box center [484, 312] width 180 height 25
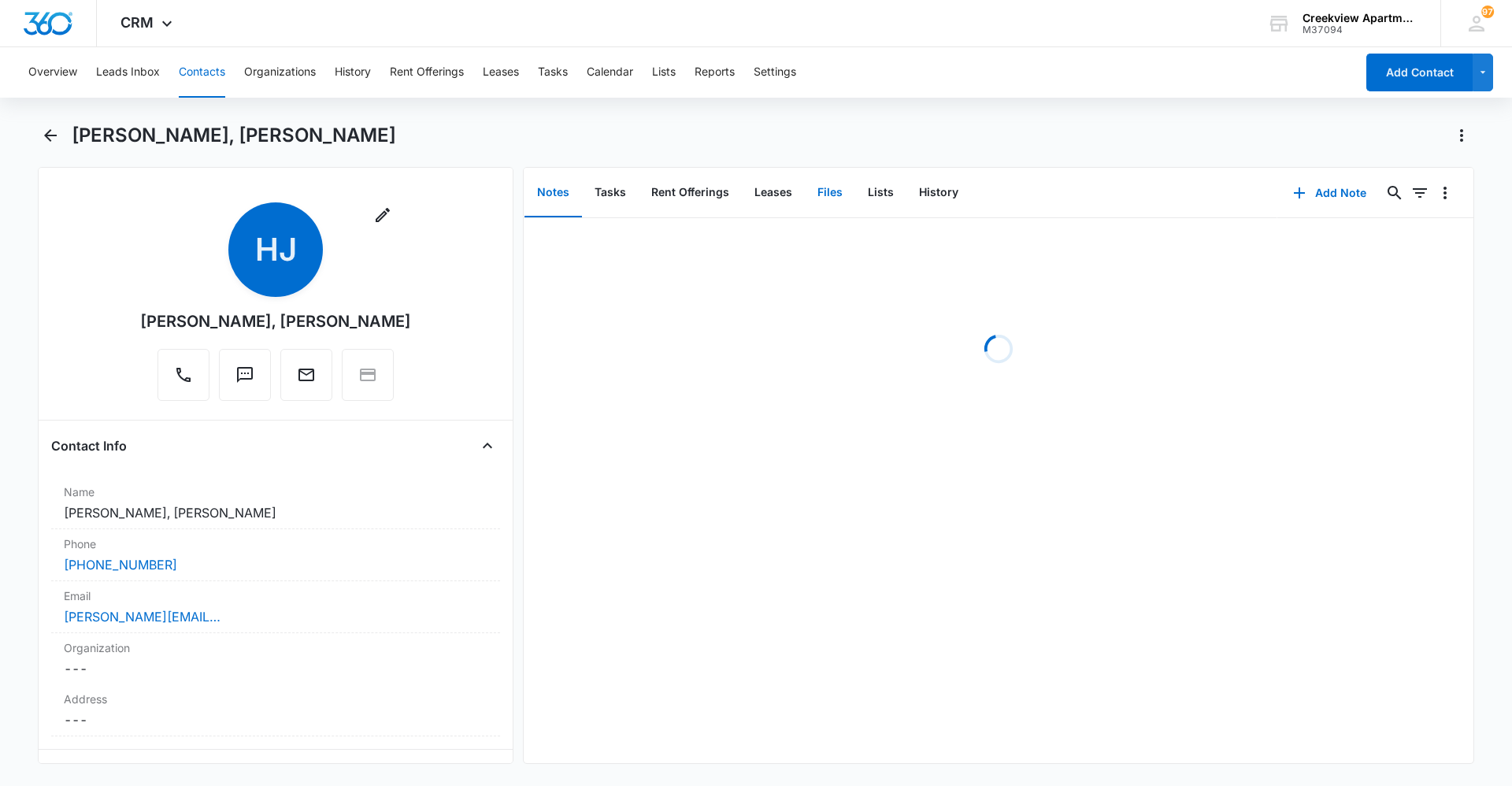
click at [836, 195] on button "Files" at bounding box center [830, 193] width 51 height 49
click at [1363, 203] on button "Add File" at bounding box center [1383, 193] width 97 height 38
click at [1363, 233] on button "Upload Files" at bounding box center [1371, 243] width 120 height 24
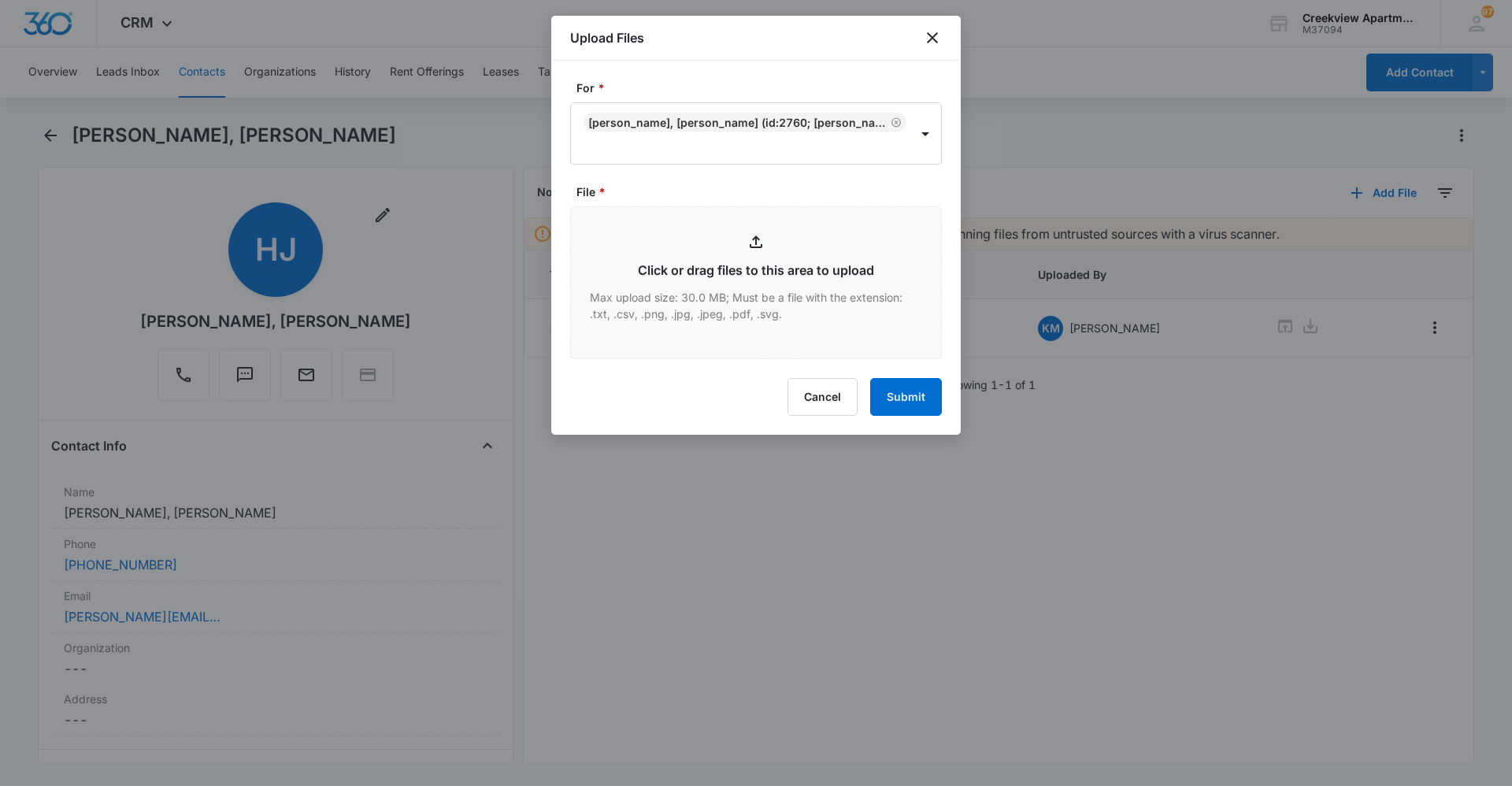
type input "C:\fakepath\I204 Insurance.pdf"
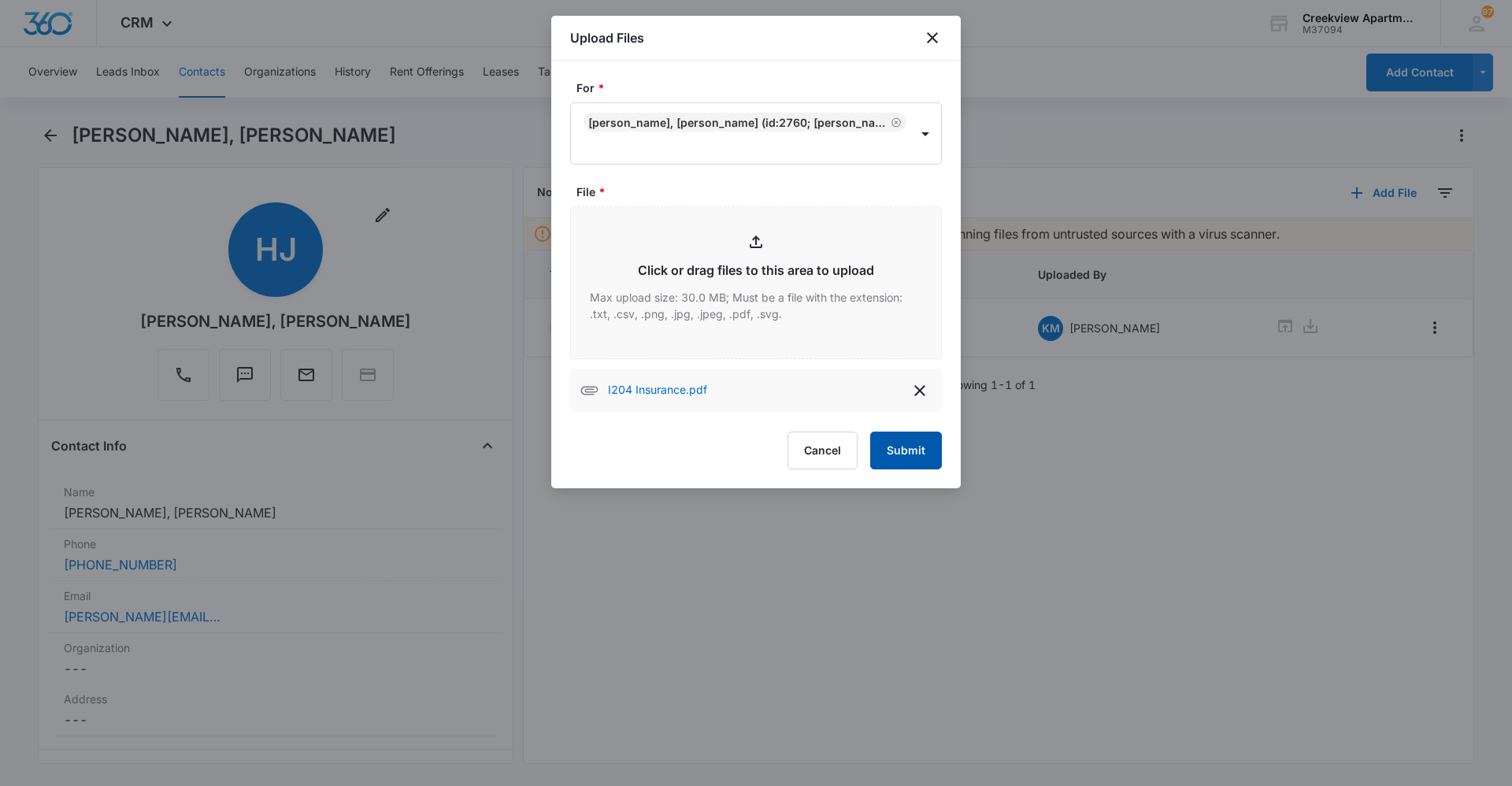
click at [901, 459] on button "Submit" at bounding box center [906, 450] width 72 height 38
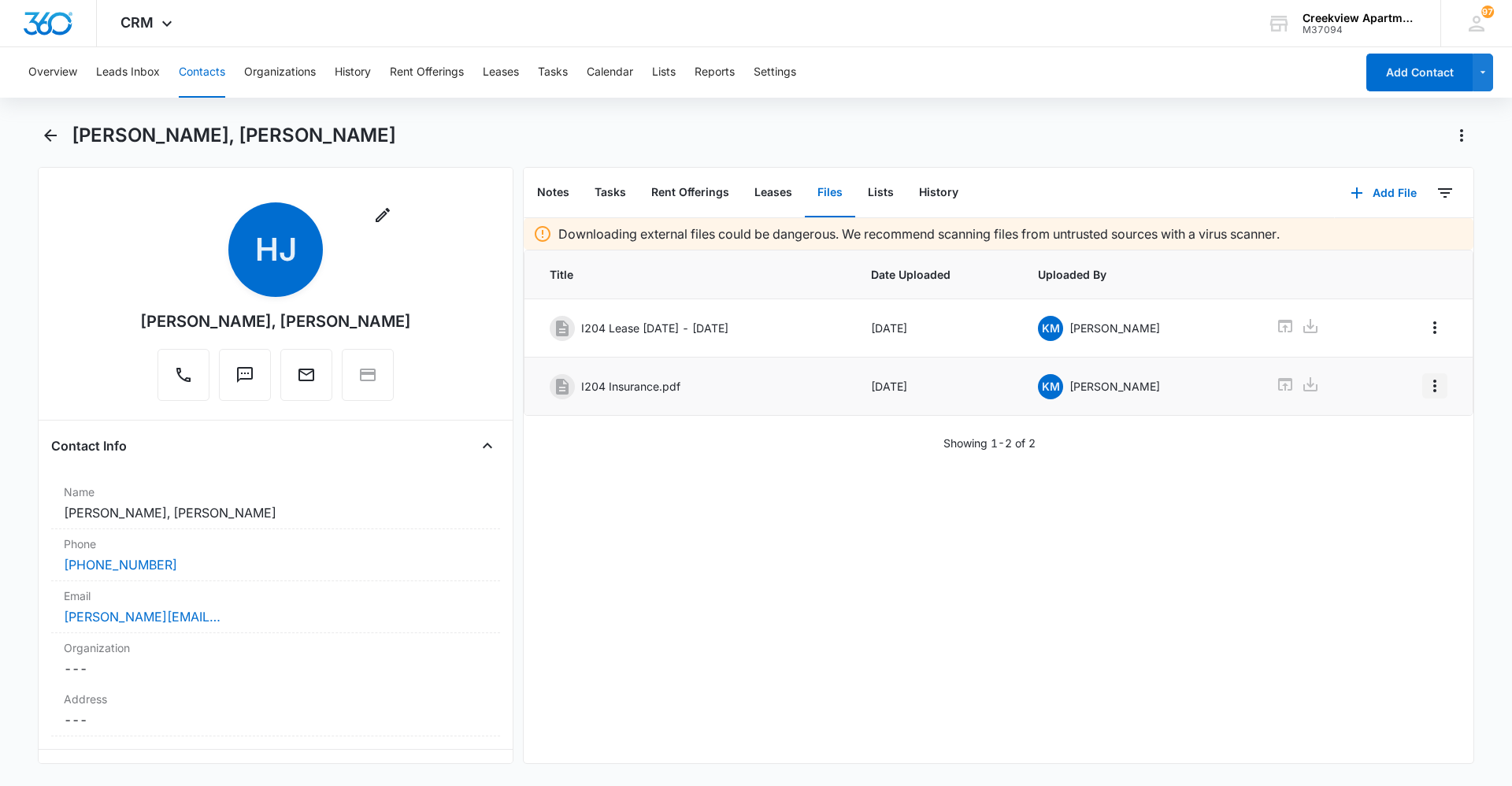
click at [1427, 397] on button "Overflow Menu" at bounding box center [1434, 385] width 25 height 25
click at [1403, 428] on button "Edit" at bounding box center [1389, 430] width 89 height 24
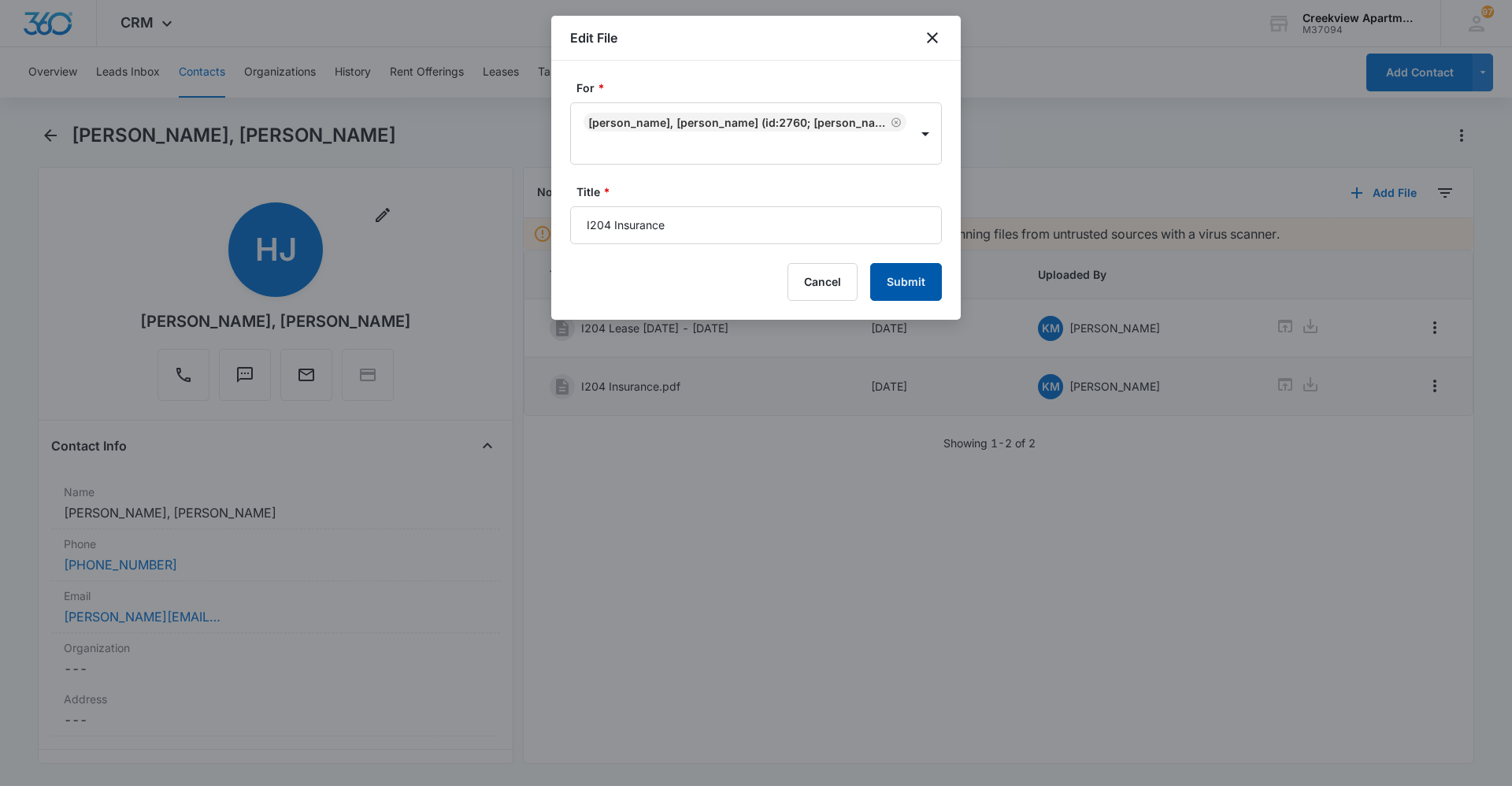
type input "I204 Insurance"
click at [900, 284] on button "Submit" at bounding box center [906, 282] width 72 height 38
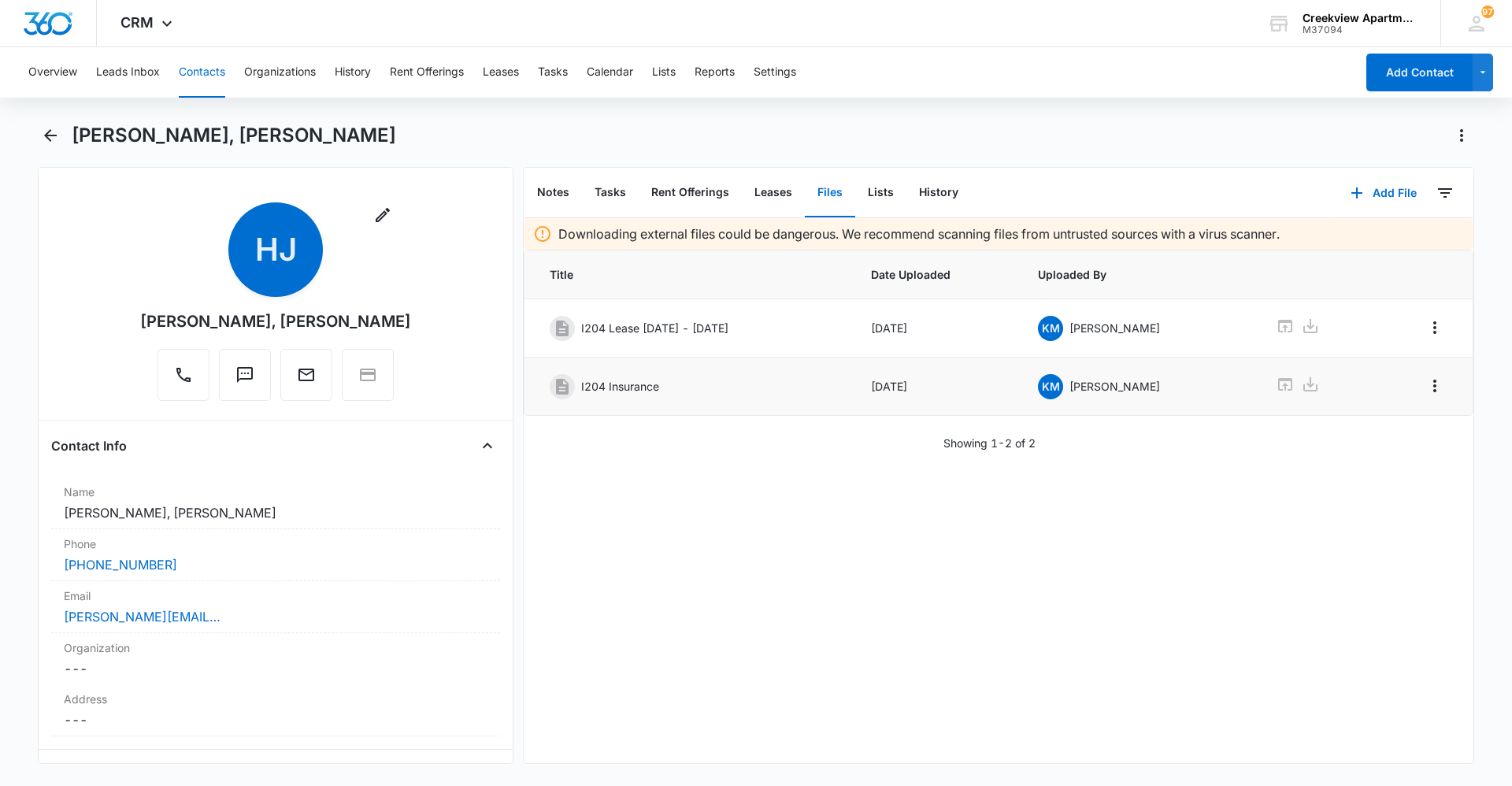
click at [209, 79] on button "Contacts" at bounding box center [202, 73] width 47 height 51
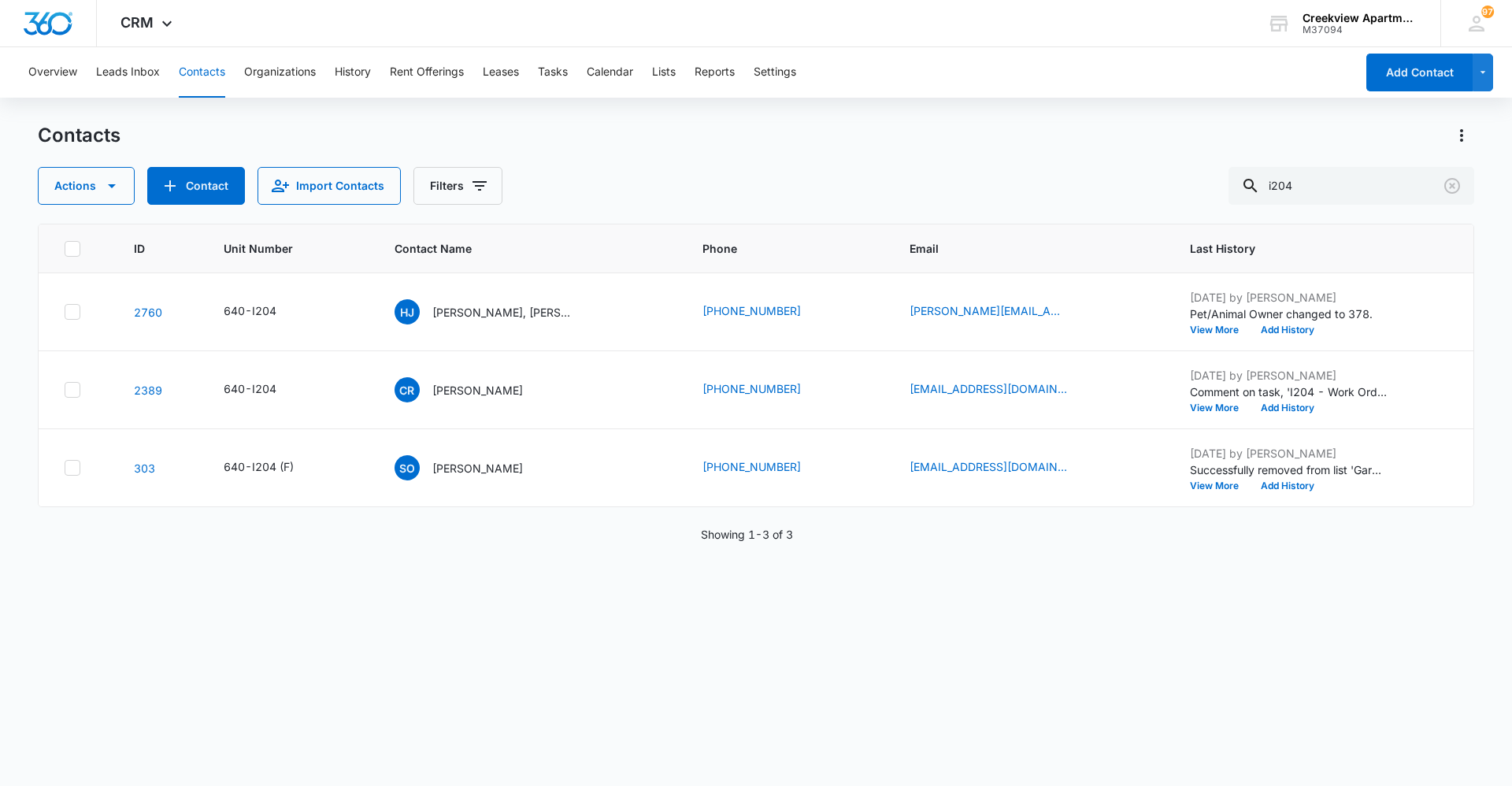
drag, startPoint x: 1414, startPoint y: 165, endPoint x: 1232, endPoint y: 192, distance: 184.0
click at [1232, 192] on div "Contacts Actions Contact Import Contacts Filters i204" at bounding box center [756, 163] width 1436 height 82
drag, startPoint x: 1332, startPoint y: 180, endPoint x: 1221, endPoint y: 173, distance: 111.2
click at [1221, 183] on div "Actions Contact Import Contacts Filters i204" at bounding box center [756, 186] width 1436 height 38
type input "q306"
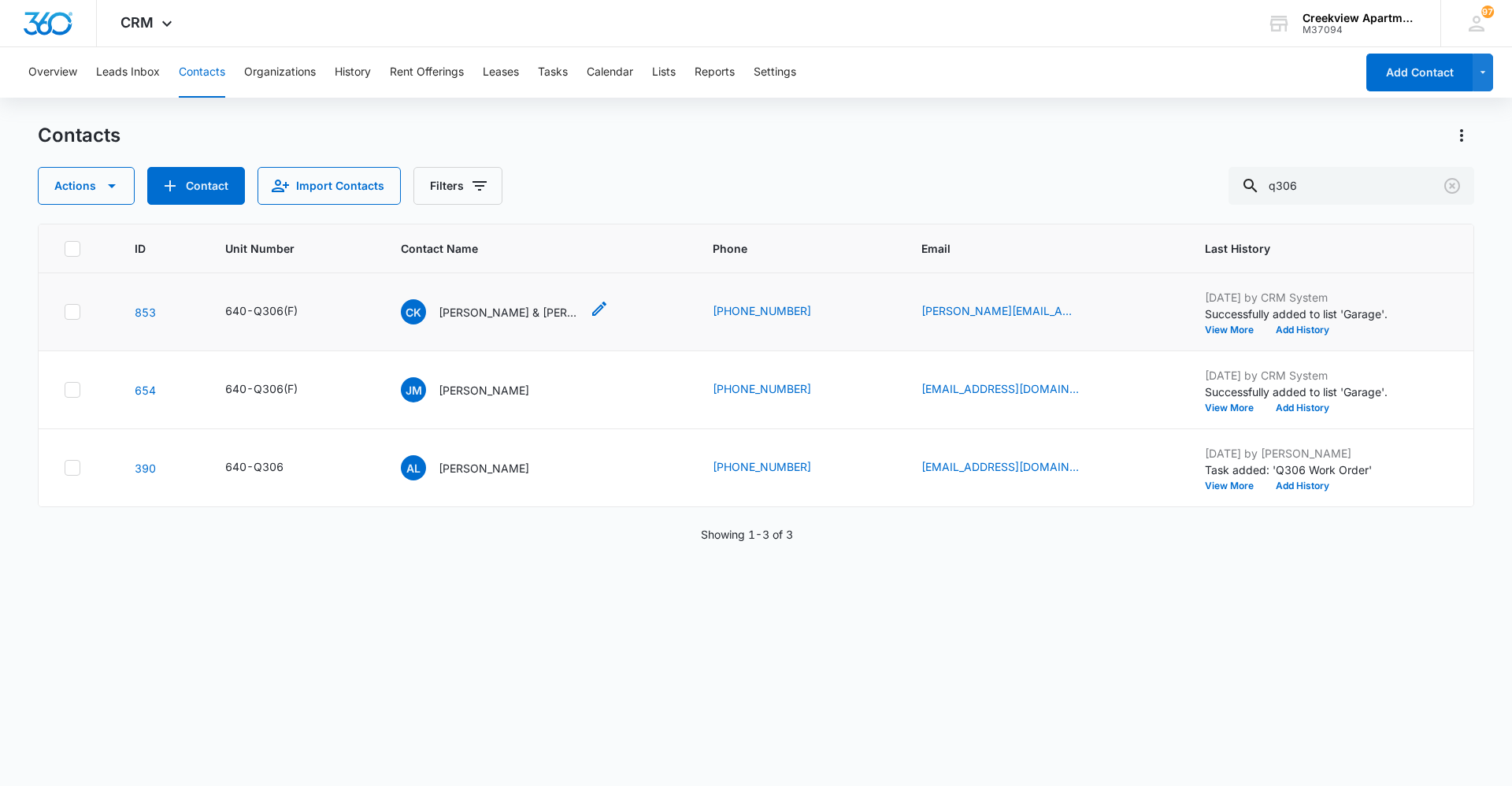
click at [529, 310] on p "Camille Krammer & Izabelle Murphy" at bounding box center [509, 312] width 142 height 17
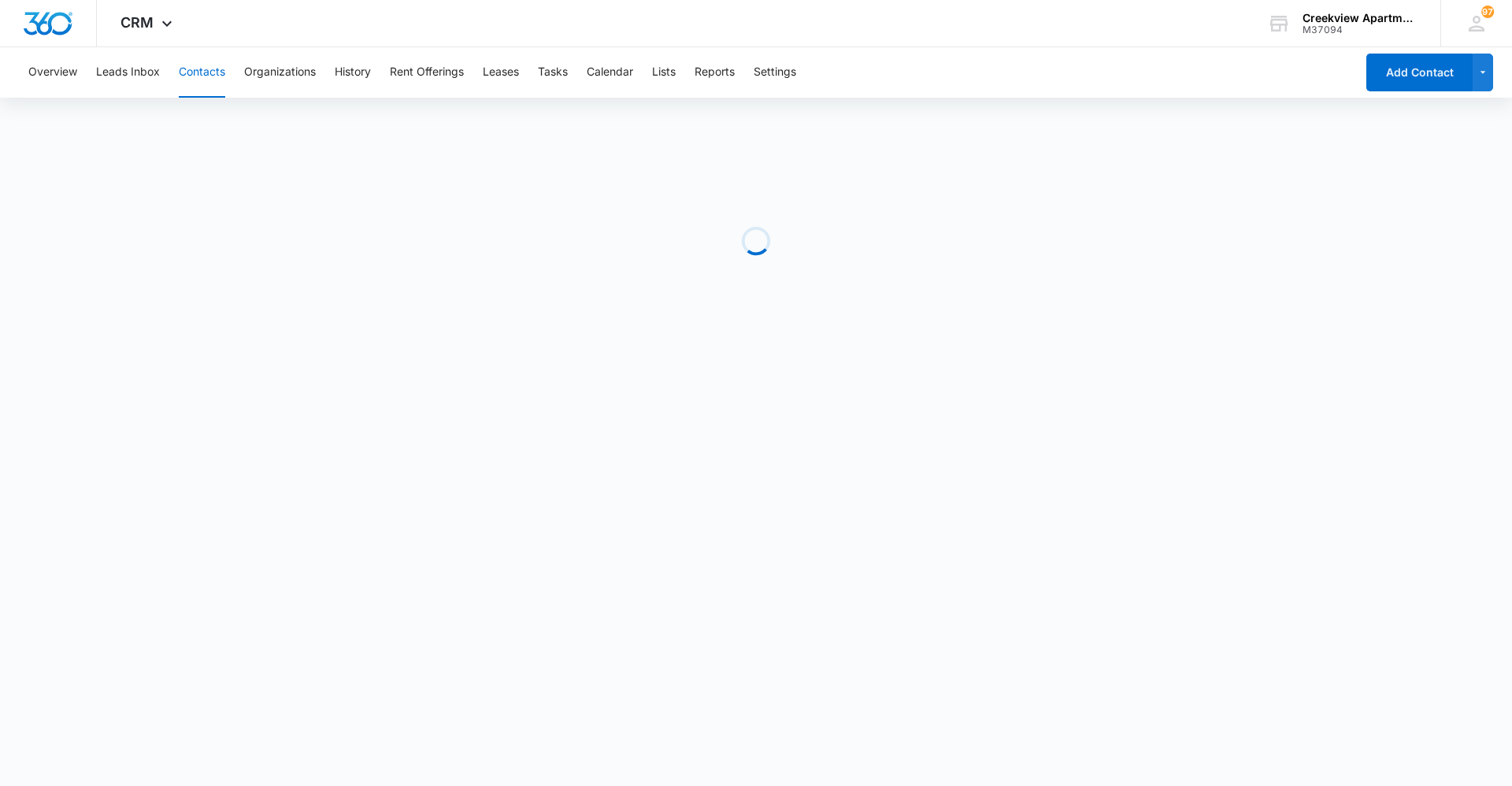
click at [196, 77] on button "Contacts" at bounding box center [202, 73] width 47 height 51
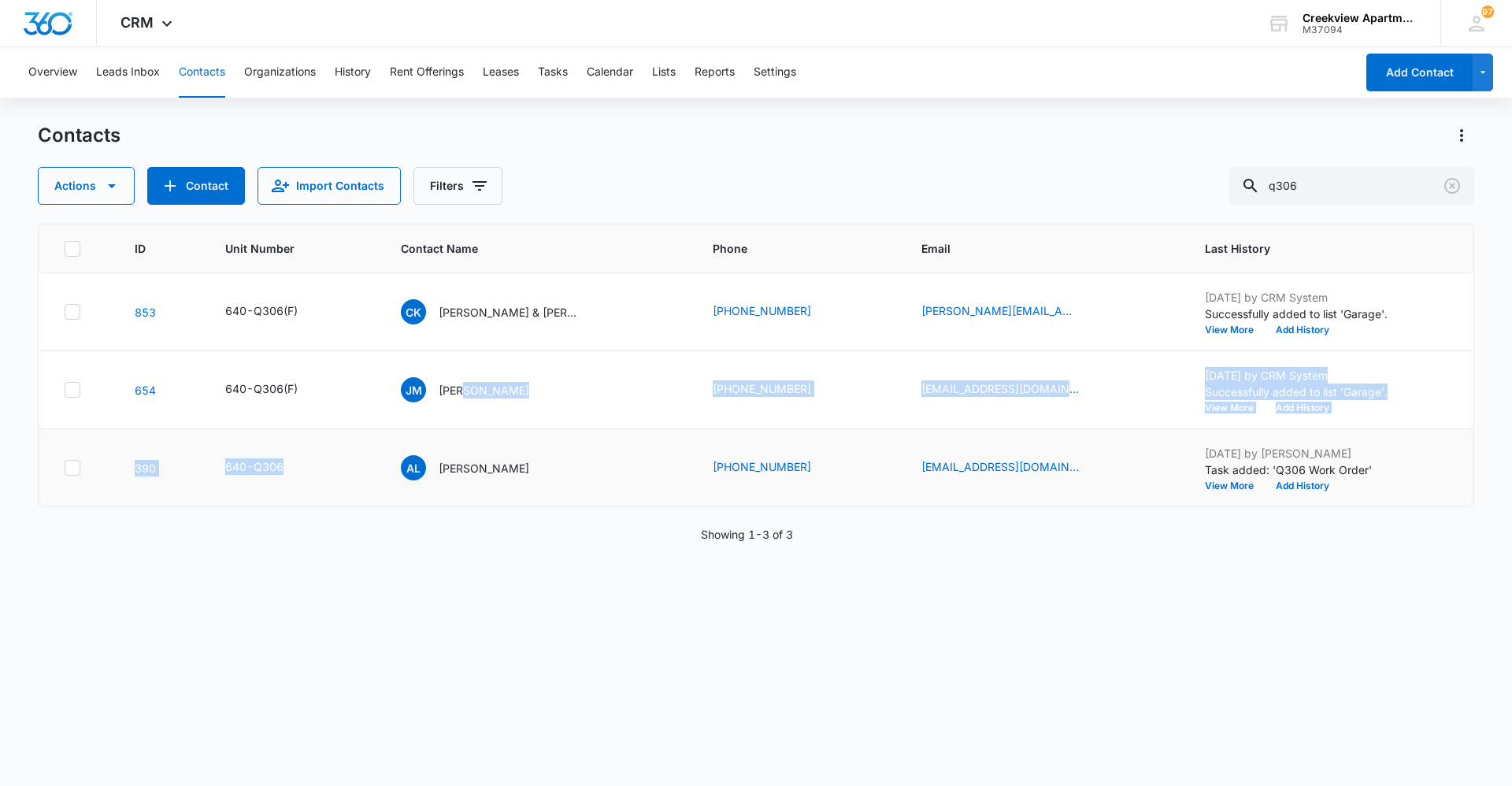
drag, startPoint x: 466, startPoint y: 385, endPoint x: 484, endPoint y: 437, distance: 55.0
click at [484, 437] on tbody "853 640-Q306(F) CK Camille Krammer & Izabelle Murphy (970) 702-1526 camille.kra…" at bounding box center [756, 389] width 1434 height 234
drag, startPoint x: 484, startPoint y: 437, endPoint x: 492, endPoint y: 465, distance: 29.1
click at [492, 465] on p "Alexander Loeffelholz" at bounding box center [484, 468] width 90 height 17
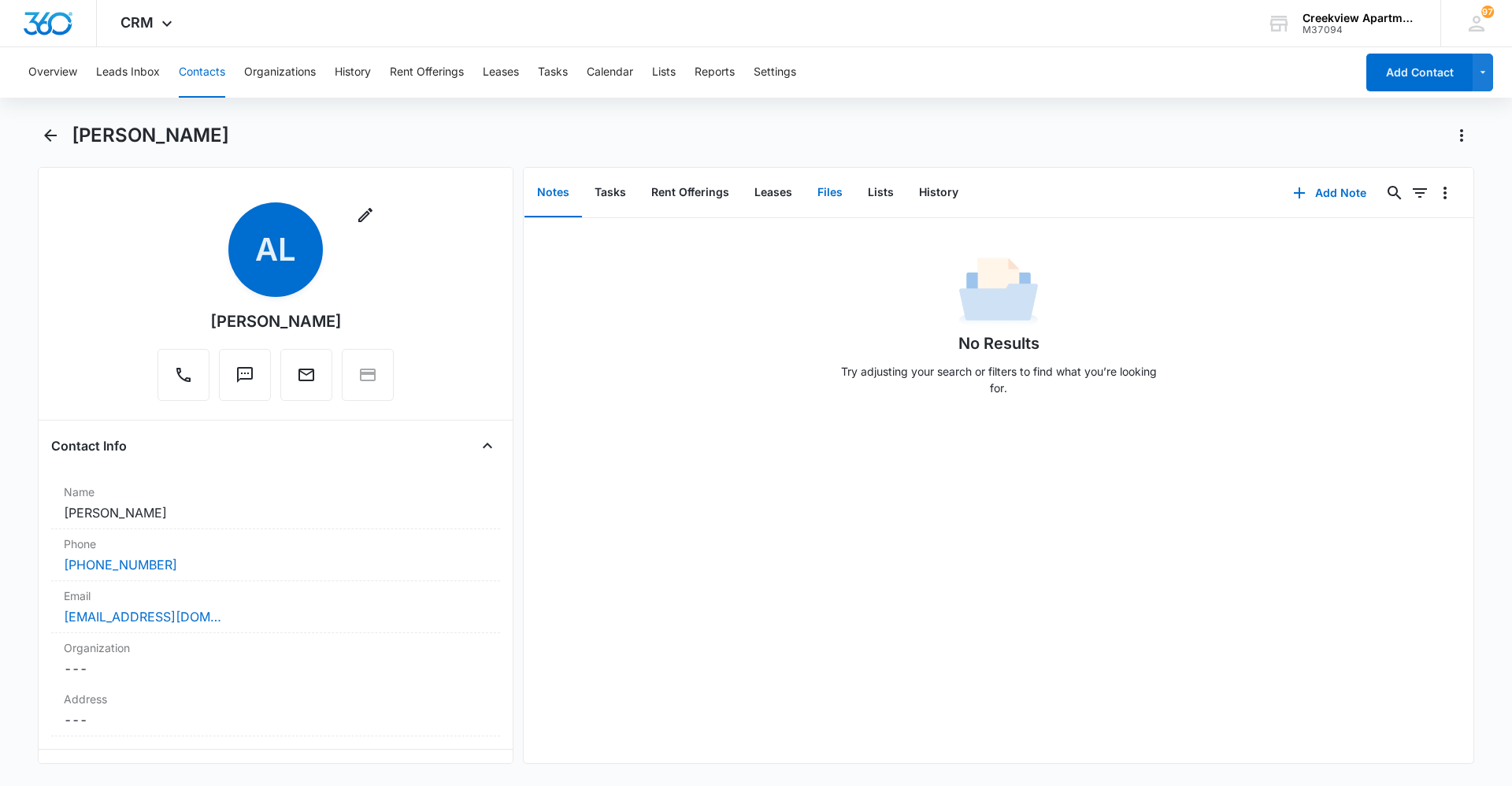
click at [808, 192] on button "Files" at bounding box center [830, 193] width 51 height 49
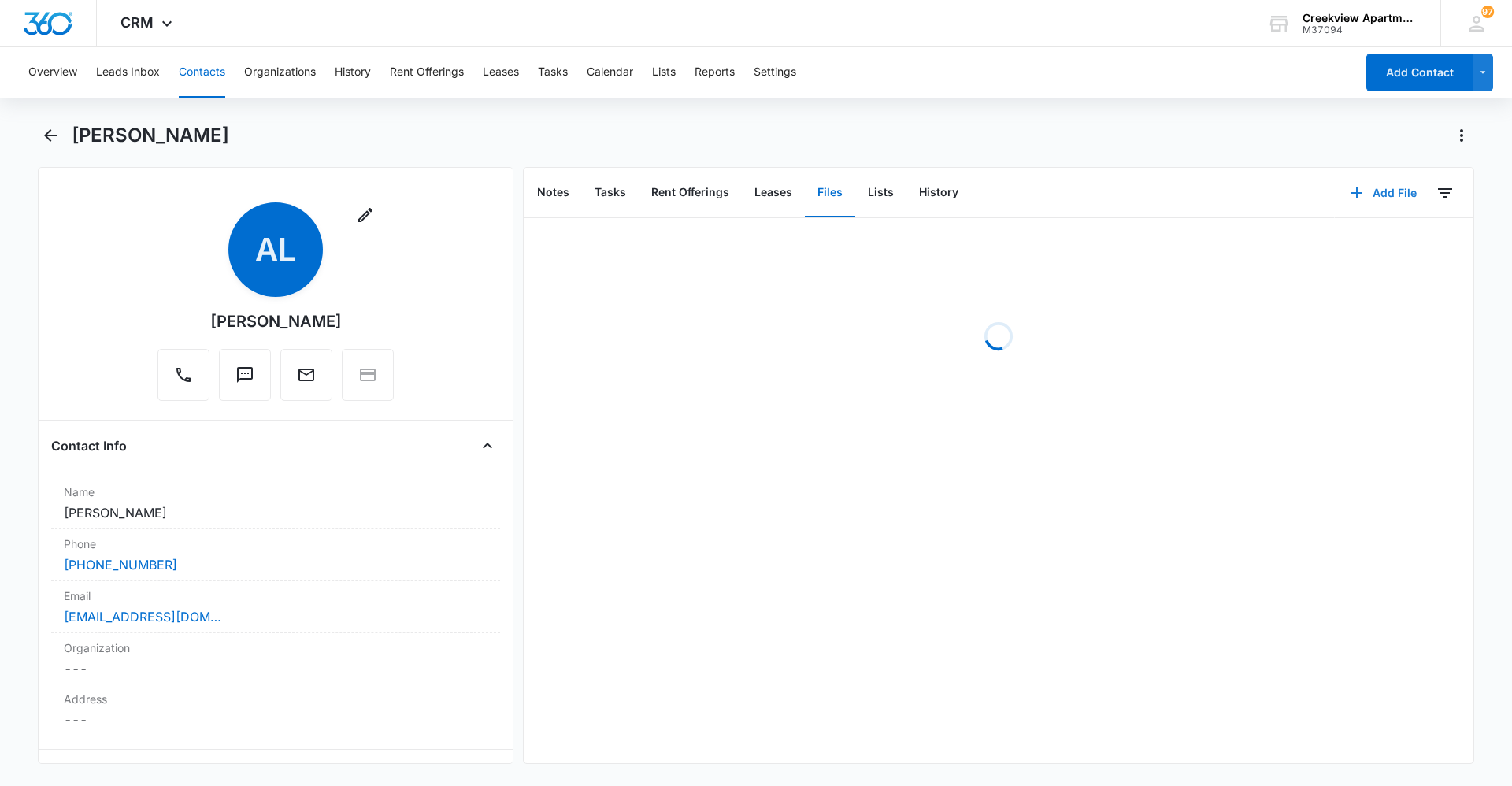
click at [1374, 197] on button "Add File" at bounding box center [1383, 193] width 97 height 38
click at [1378, 241] on div "Upload Files" at bounding box center [1362, 243] width 63 height 11
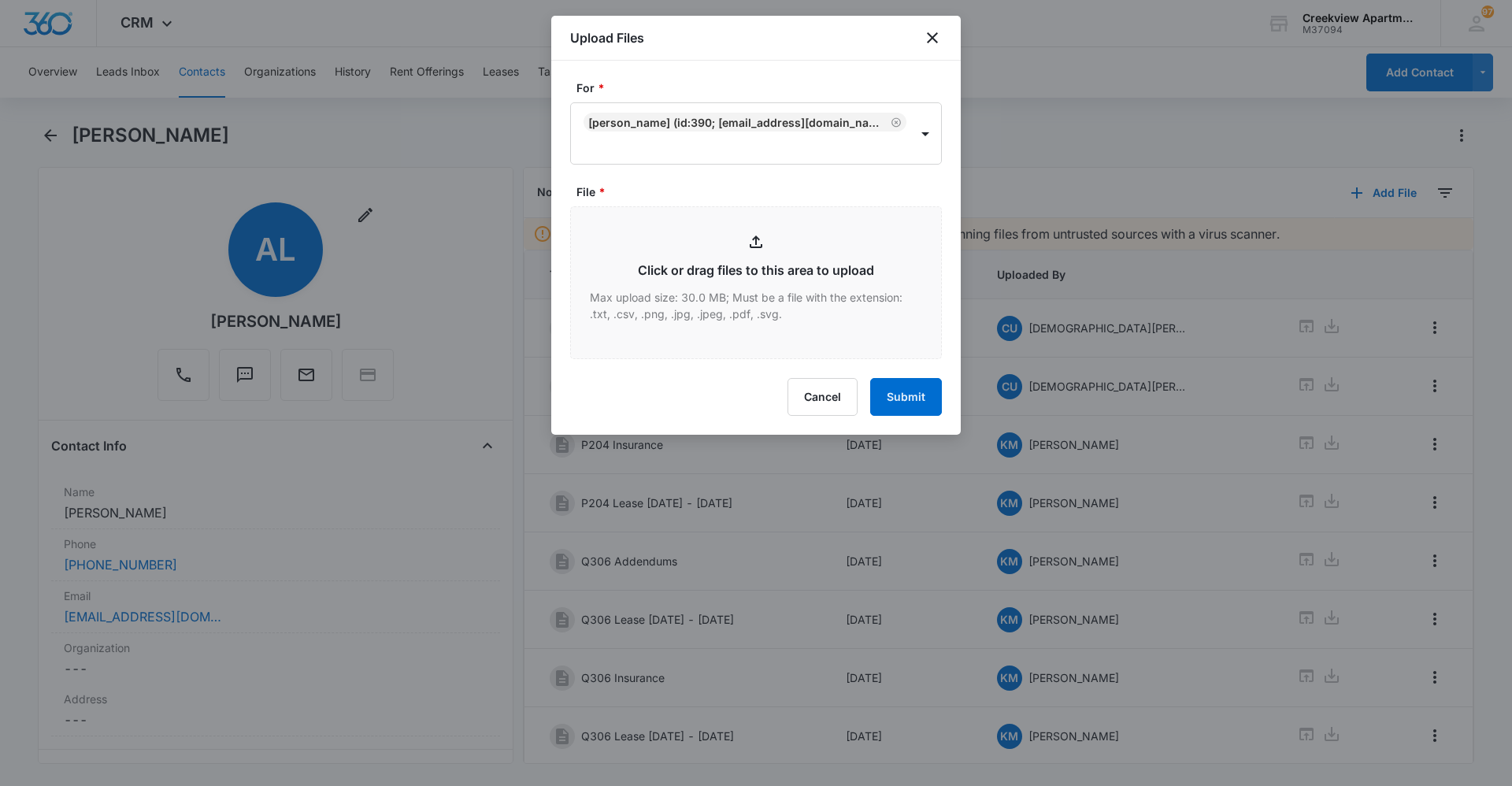
type input "C:\fakepath\Q306 Insurance.pdf"
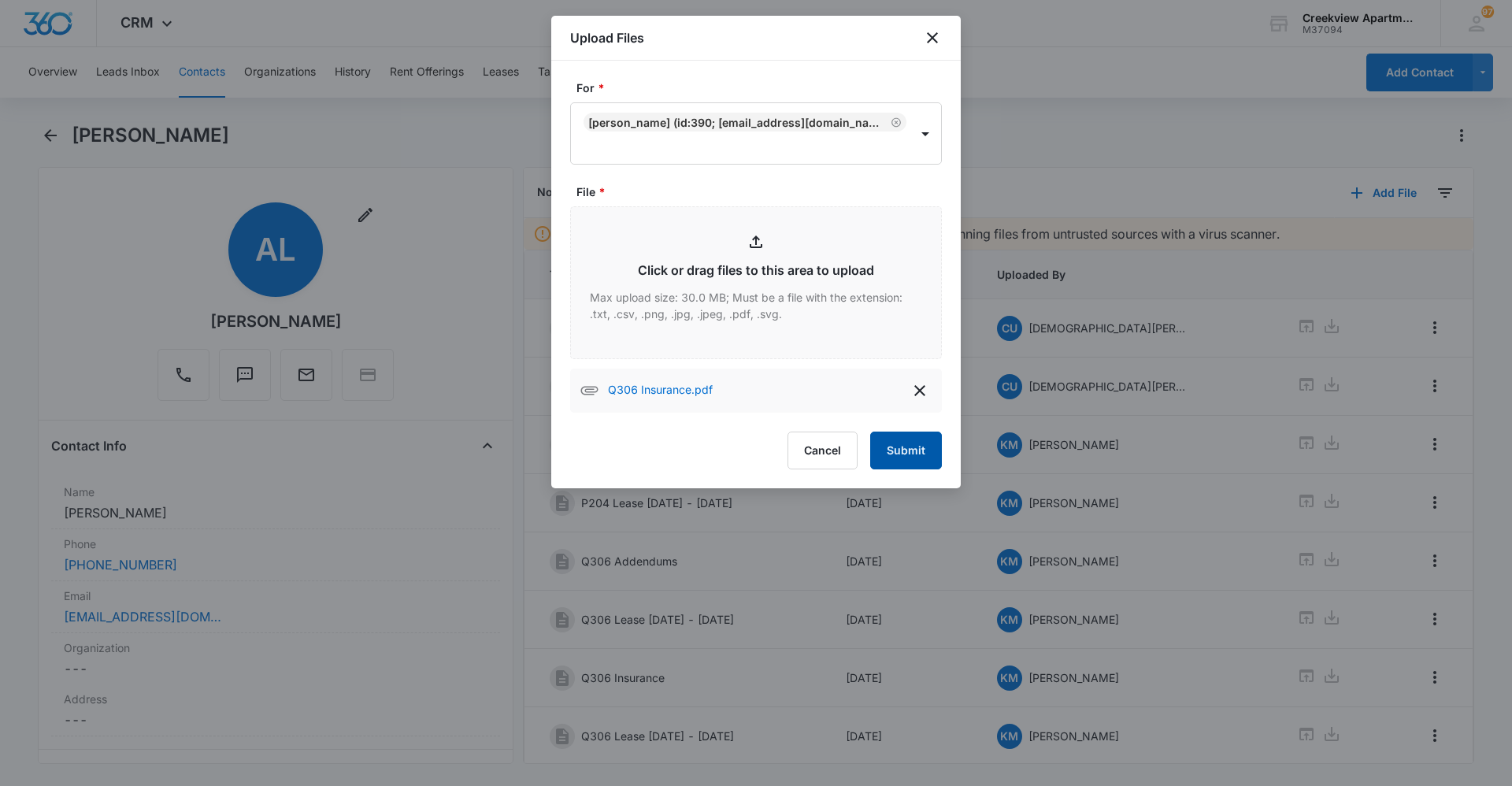
click at [914, 444] on button "Submit" at bounding box center [906, 450] width 72 height 38
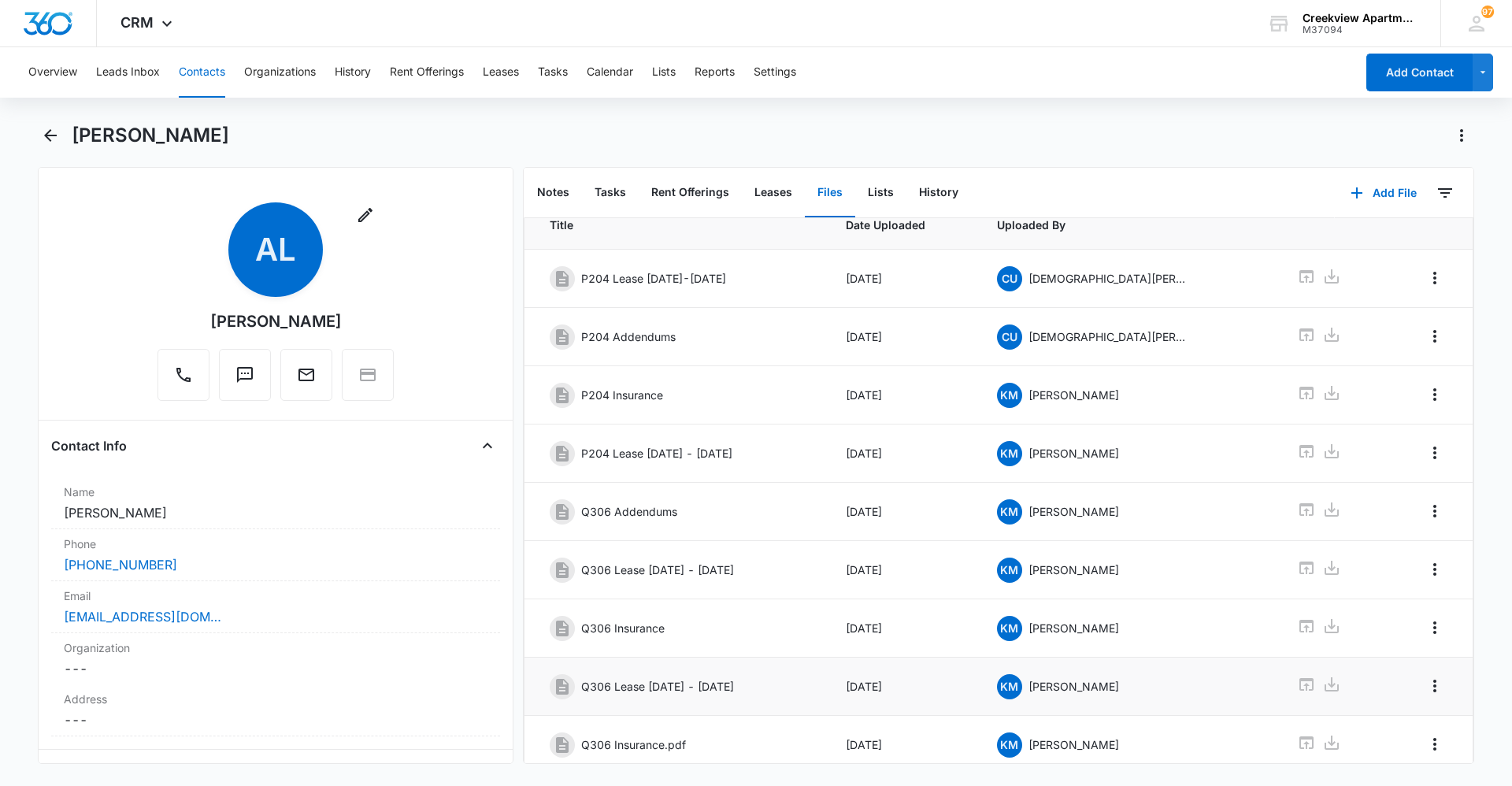
scroll to position [108, 0]
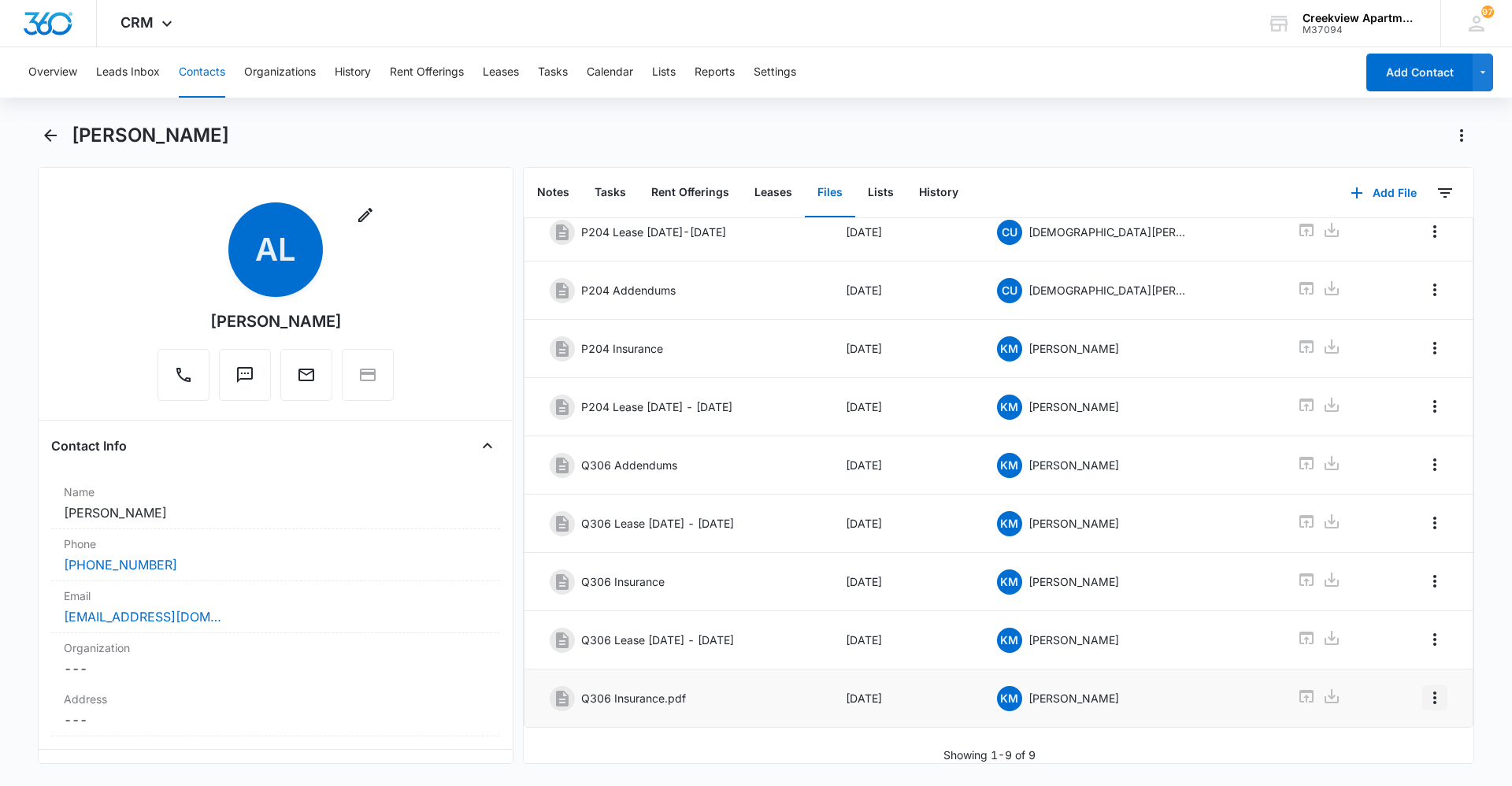
click at [1425, 693] on icon "Overflow Menu" at bounding box center [1434, 697] width 19 height 19
click at [1408, 718] on button "Edit" at bounding box center [1389, 730] width 89 height 24
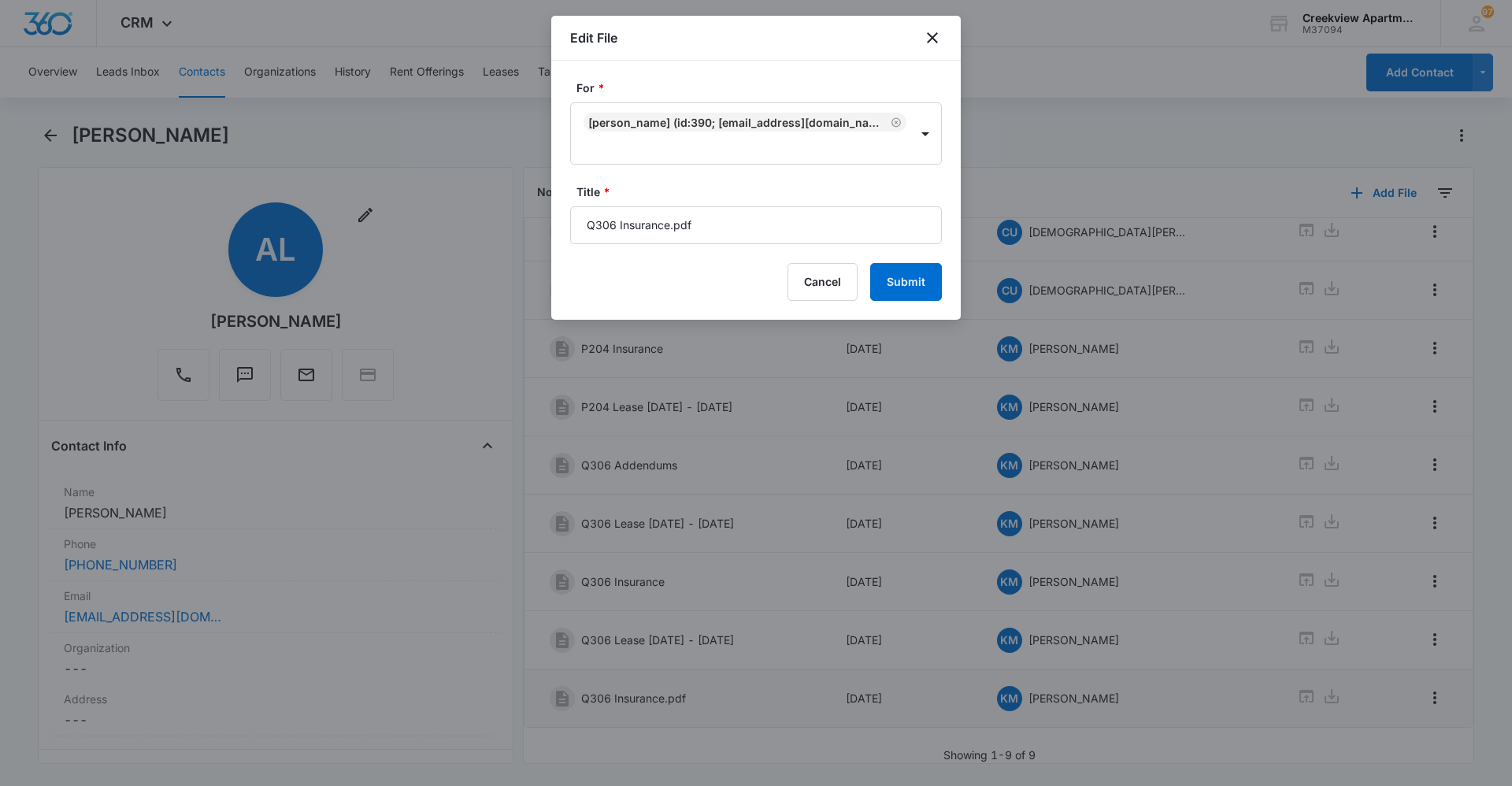
click at [761, 247] on form "For * Alexander Loeffelholz (ID:390; john7296@yahoo.com; 970-685-1611) Title * …" at bounding box center [755, 189] width 371 height 221
click at [762, 231] on input "Q306 Insurance.pdf" at bounding box center [755, 226] width 371 height 38
type input "Q306 Insurance"
click at [914, 285] on button "Submit" at bounding box center [906, 282] width 72 height 38
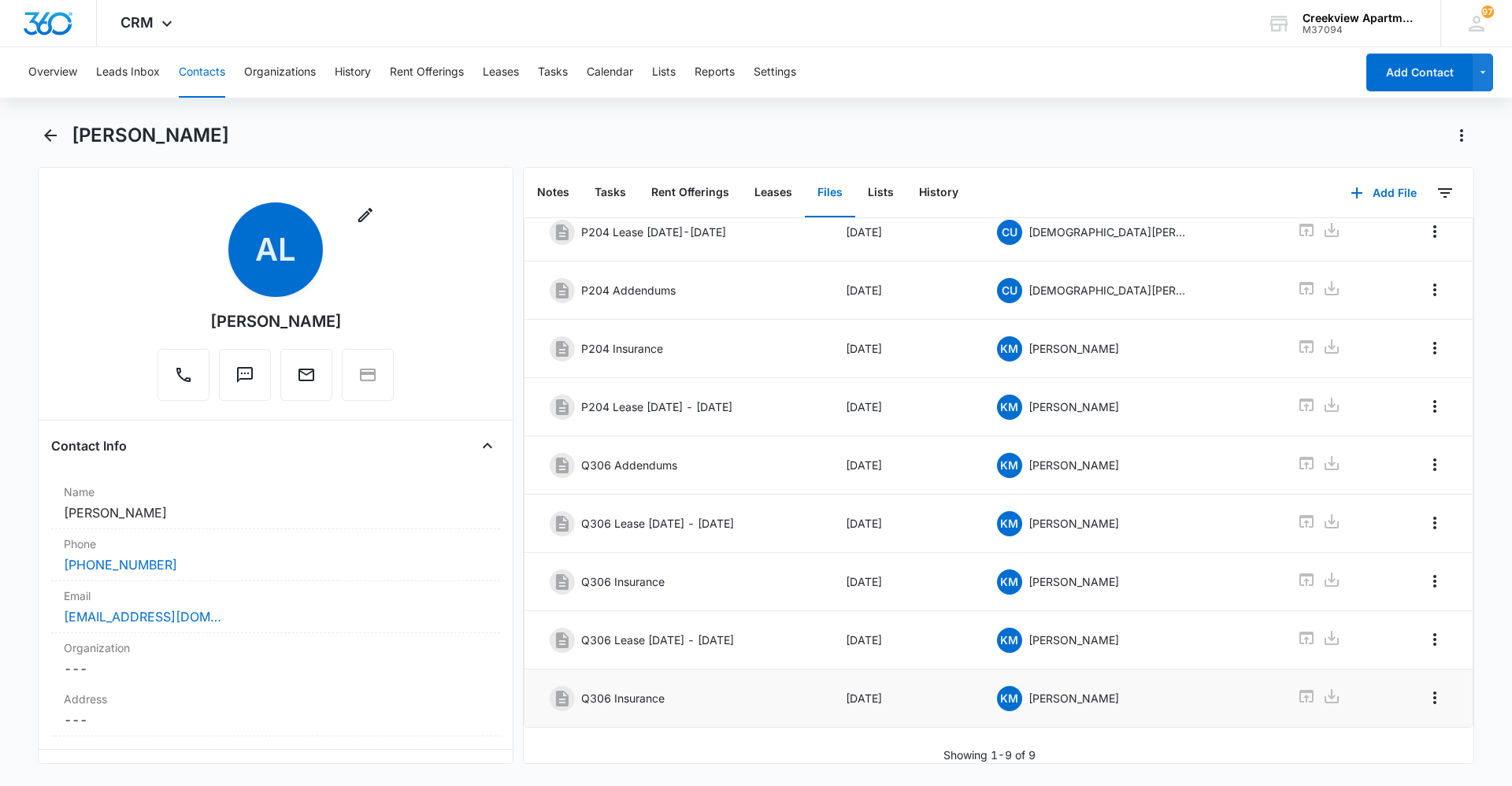
click at [200, 78] on button "Contacts" at bounding box center [202, 73] width 47 height 51
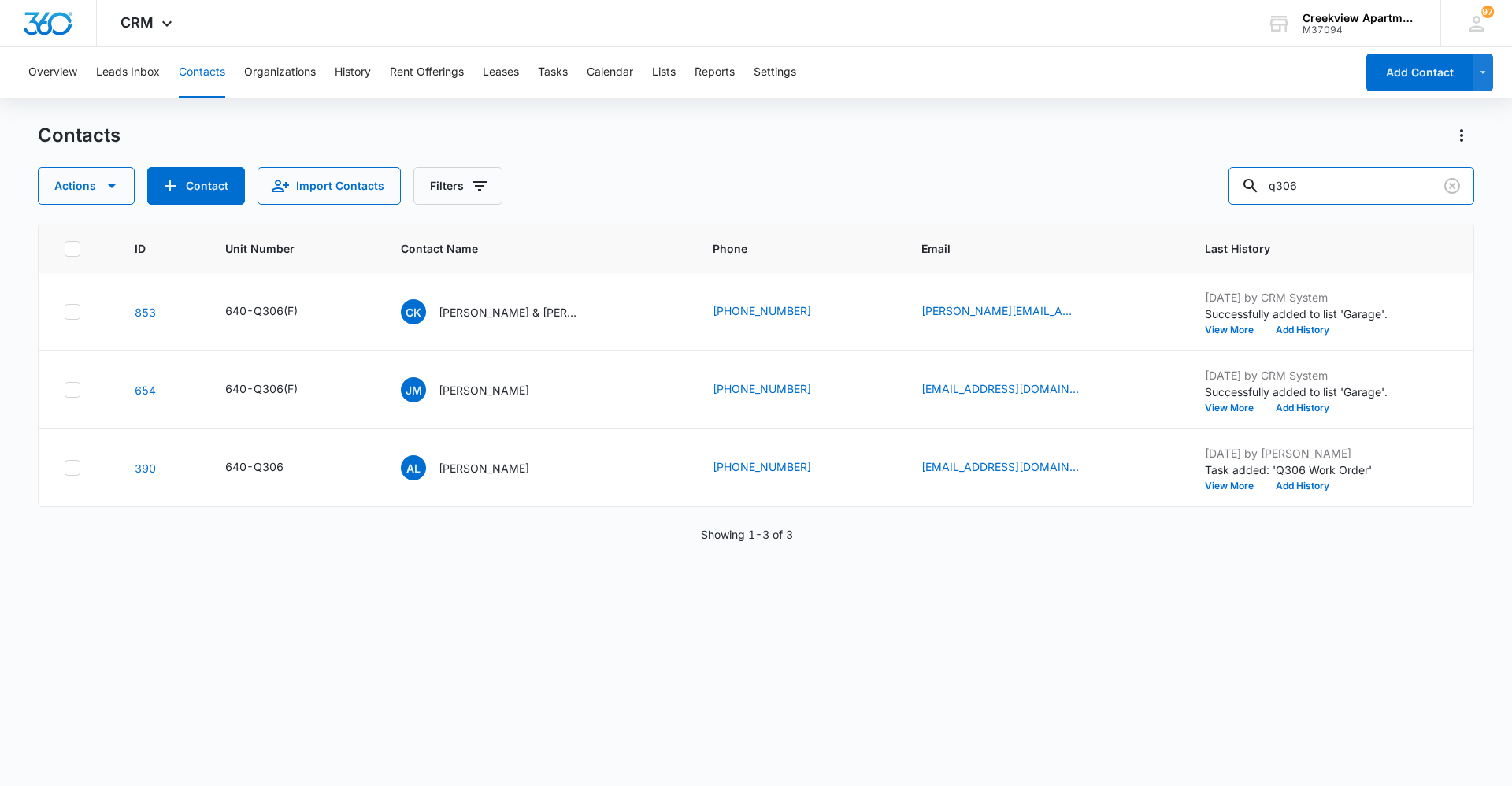
drag, startPoint x: 1279, startPoint y: 188, endPoint x: 1235, endPoint y: 187, distance: 44.0
click at [1235, 187] on div "Actions Contact Import Contacts Filters q306" at bounding box center [756, 186] width 1436 height 38
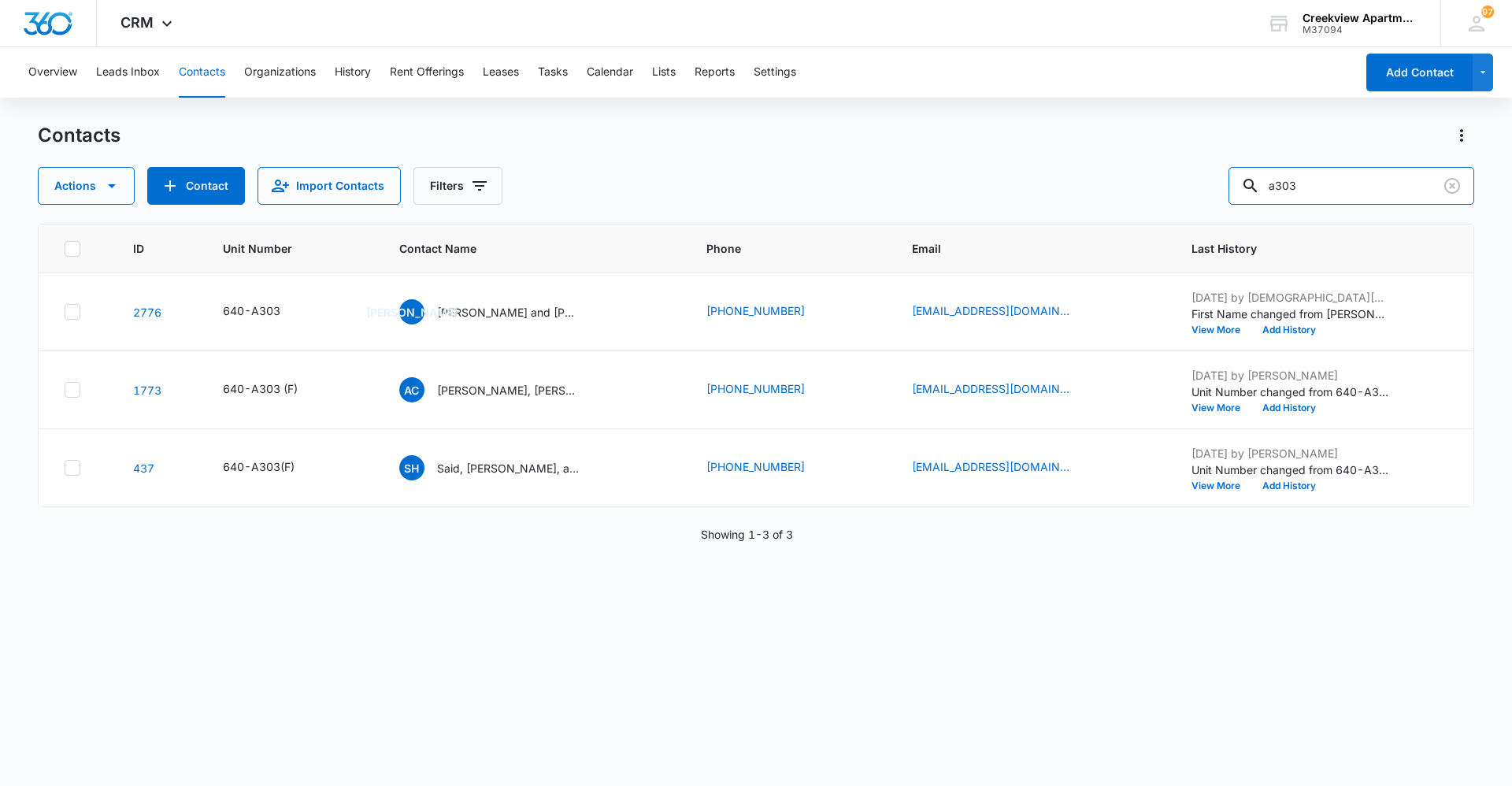
drag, startPoint x: 1359, startPoint y: 190, endPoint x: 1185, endPoint y: 197, distance: 174.1
click at [1185, 197] on div "Actions Contact Import Contacts Filters a303" at bounding box center [756, 186] width 1436 height 38
type input "d105"
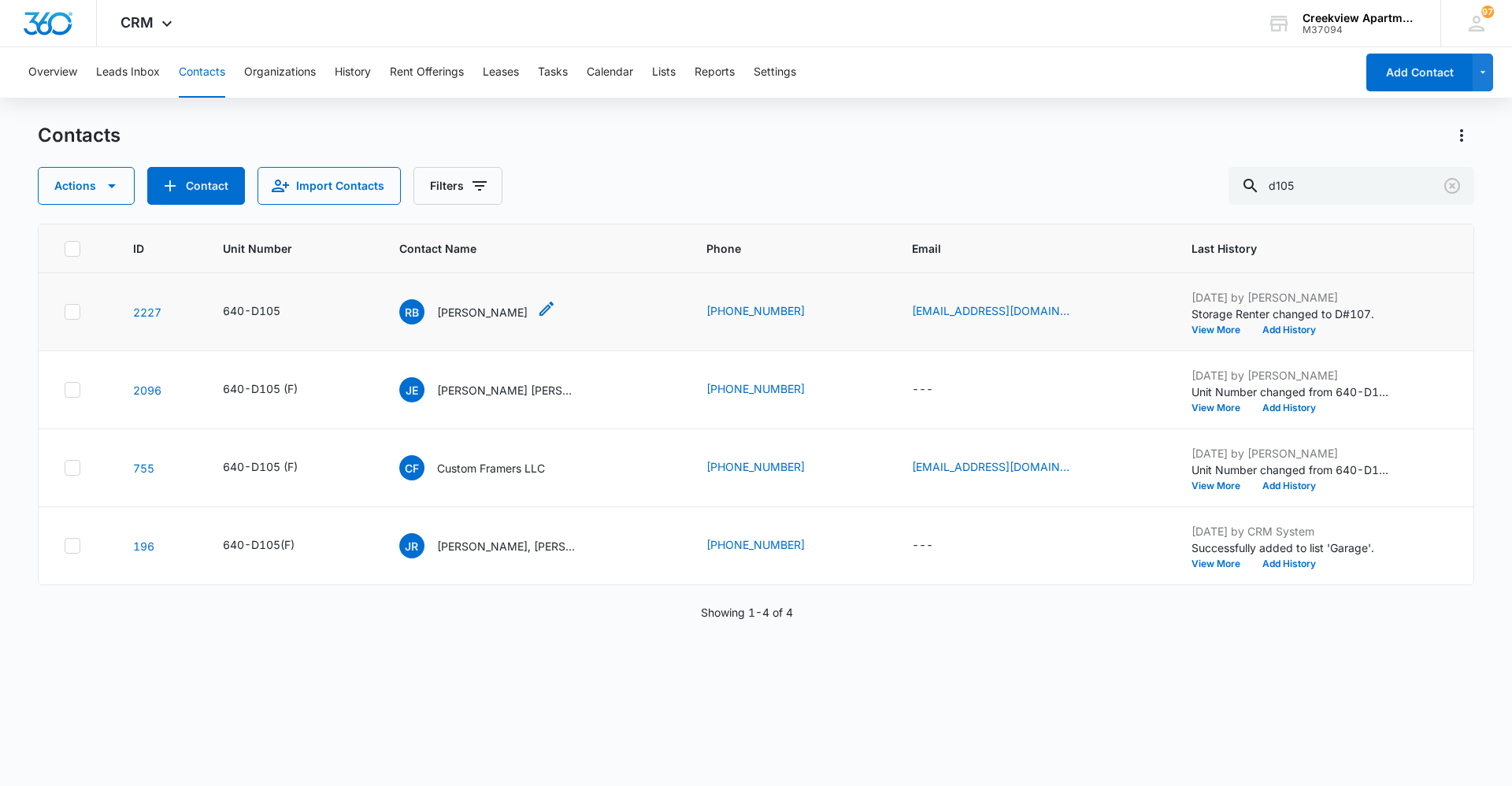
click at [487, 309] on p "Rawleigh Brehm" at bounding box center [482, 312] width 90 height 17
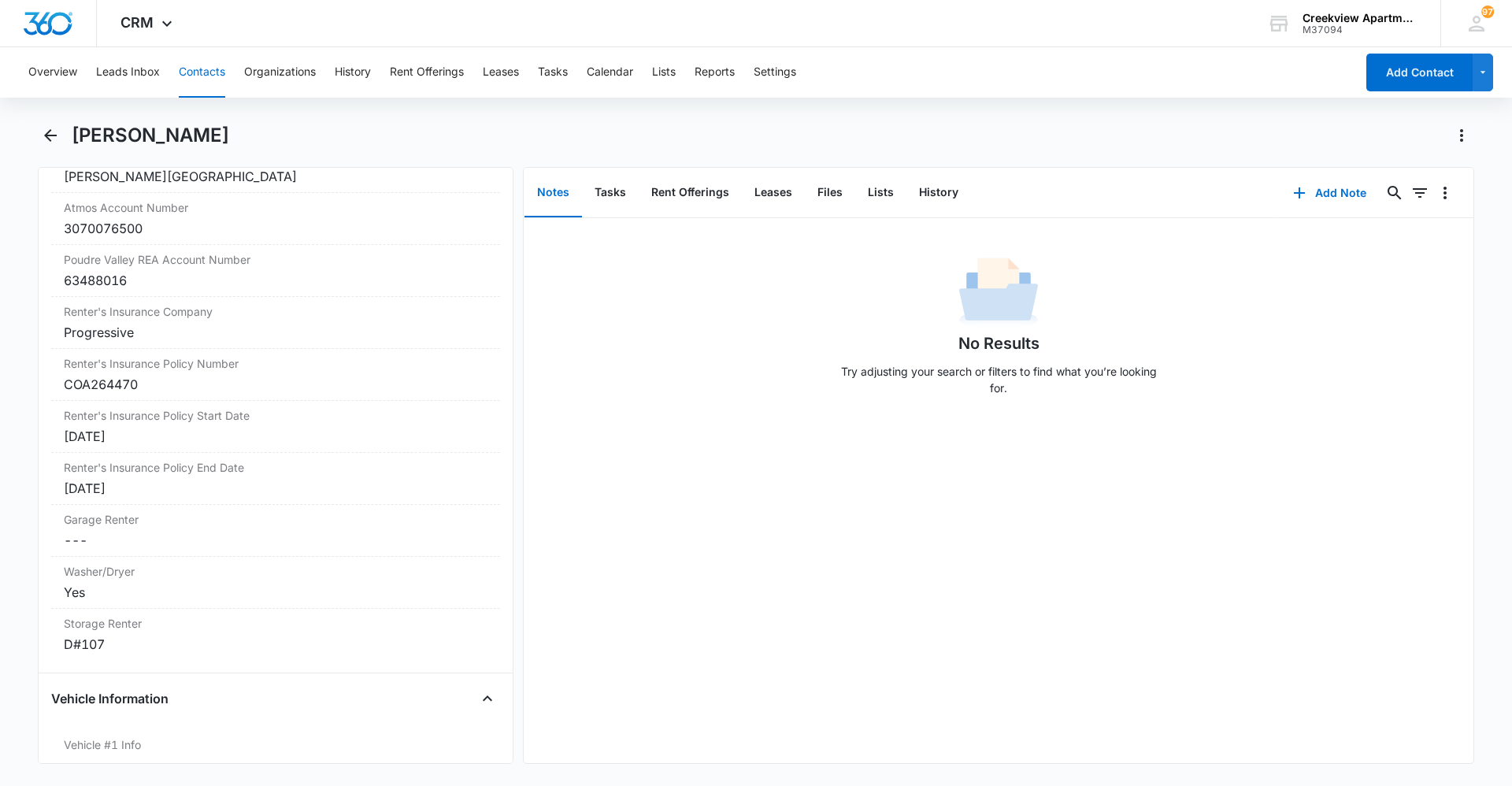
scroll to position [1916, 0]
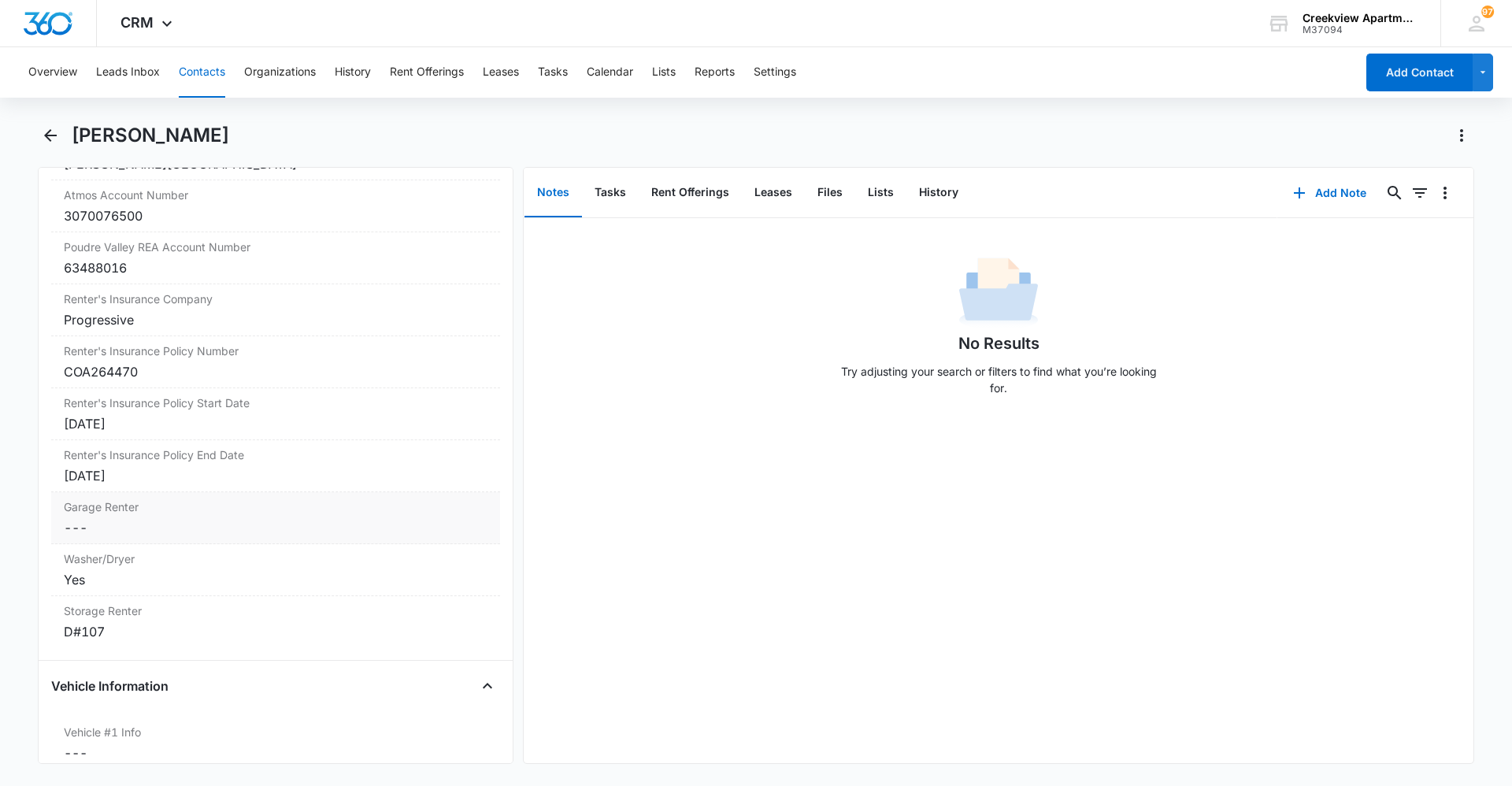
click at [101, 525] on dd "Cancel Save Changes ---" at bounding box center [275, 527] width 424 height 19
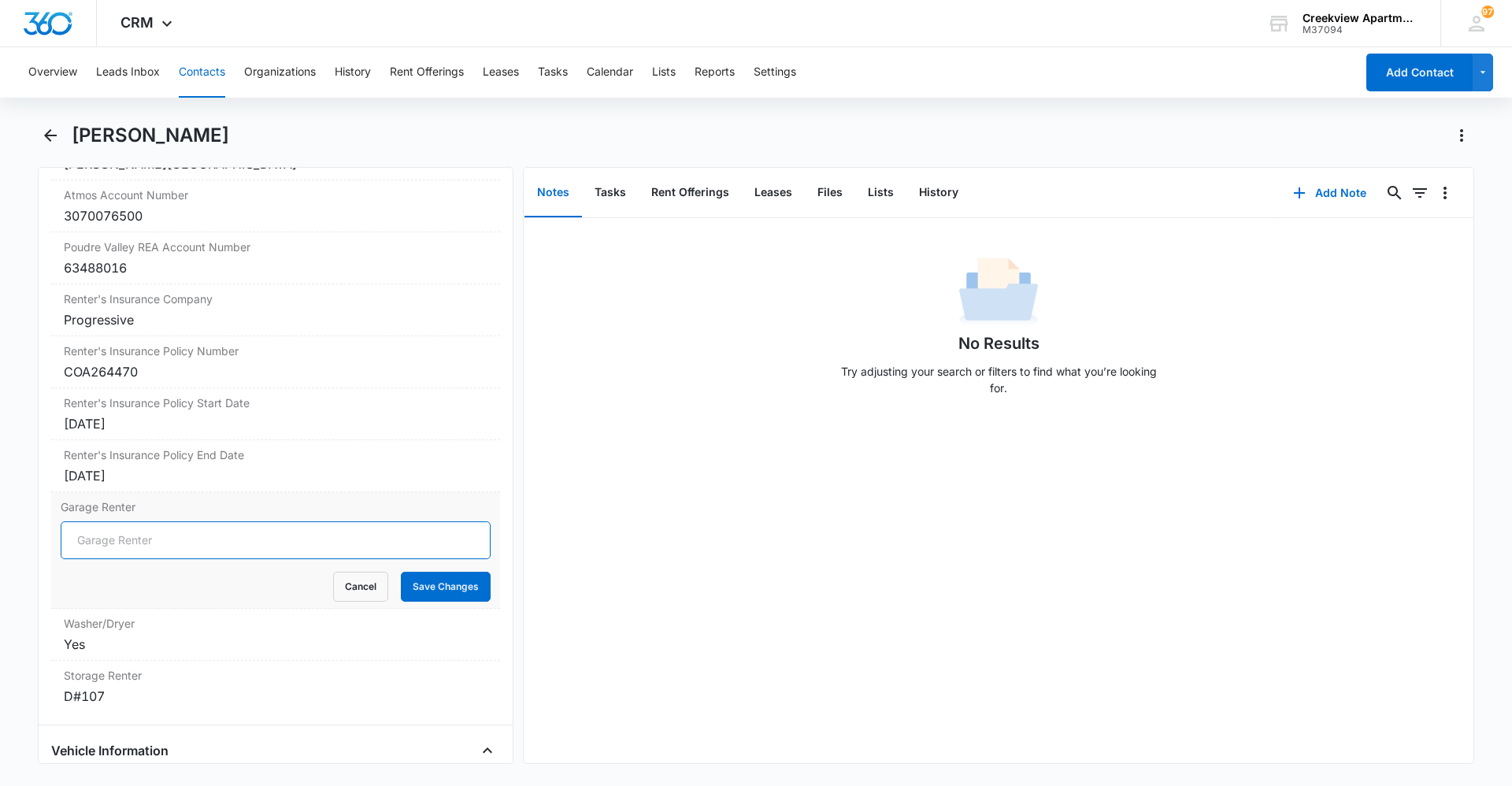
drag, startPoint x: 97, startPoint y: 544, endPoint x: 63, endPoint y: 558, distance: 36.8
click at [97, 544] on input "Garage Renter" at bounding box center [275, 540] width 430 height 38
type input "3#5"
click at [419, 585] on button "Save Changes" at bounding box center [445, 587] width 89 height 30
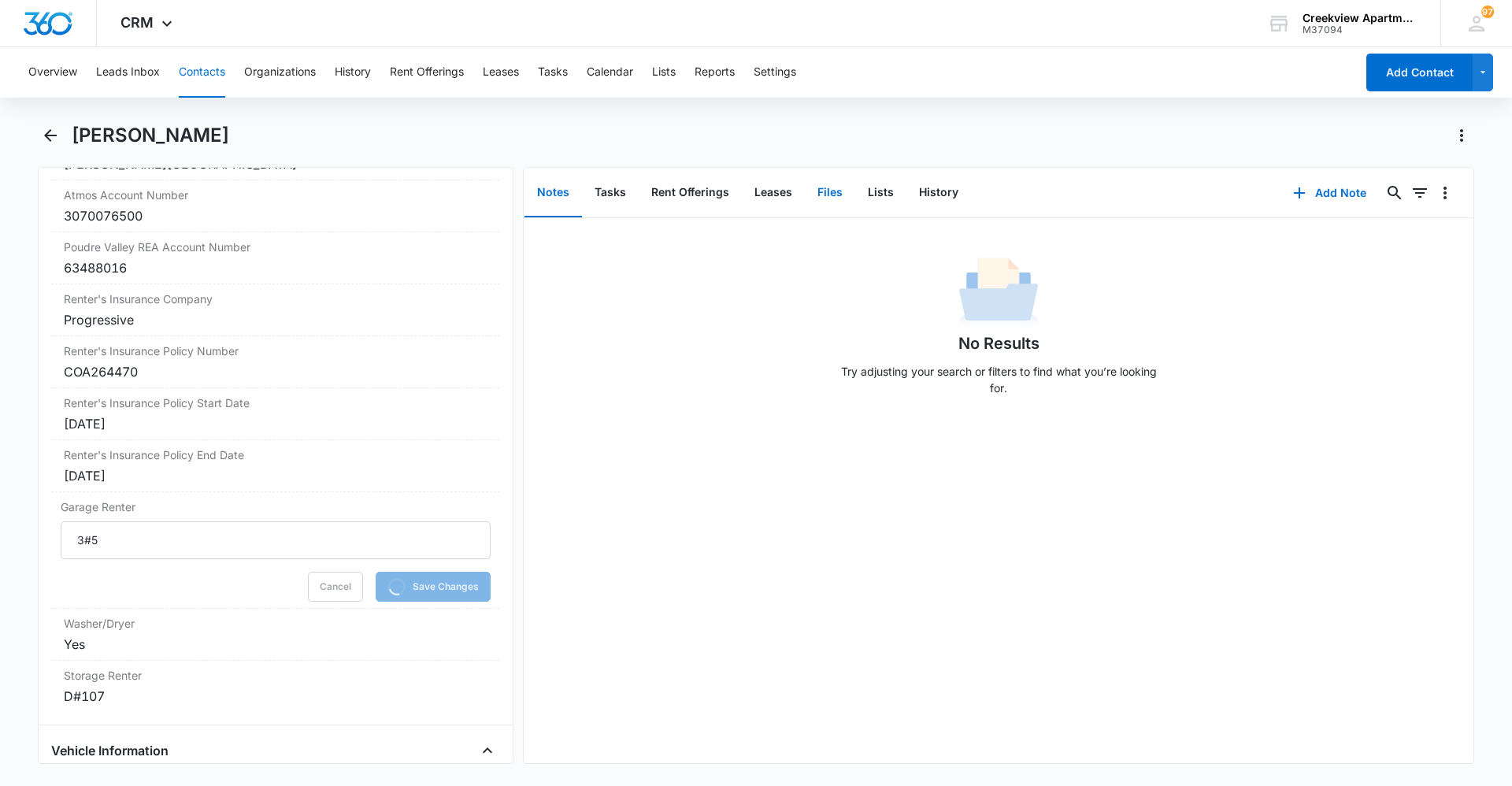
click at [831, 203] on button "Files" at bounding box center [830, 193] width 51 height 49
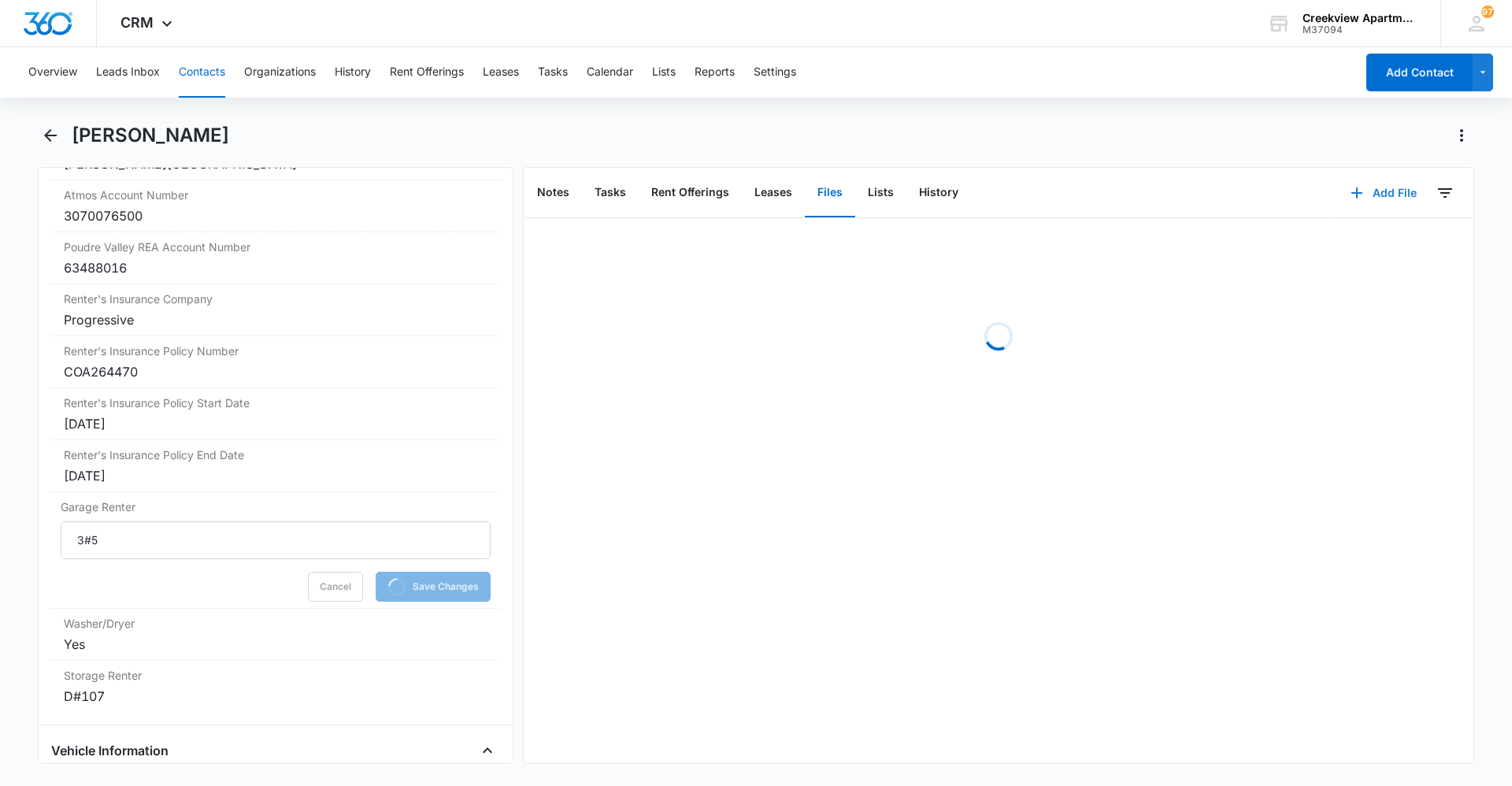
click at [1354, 194] on icon "button" at bounding box center [1357, 193] width 19 height 19
click at [1361, 240] on div "Upload Files" at bounding box center [1362, 243] width 63 height 11
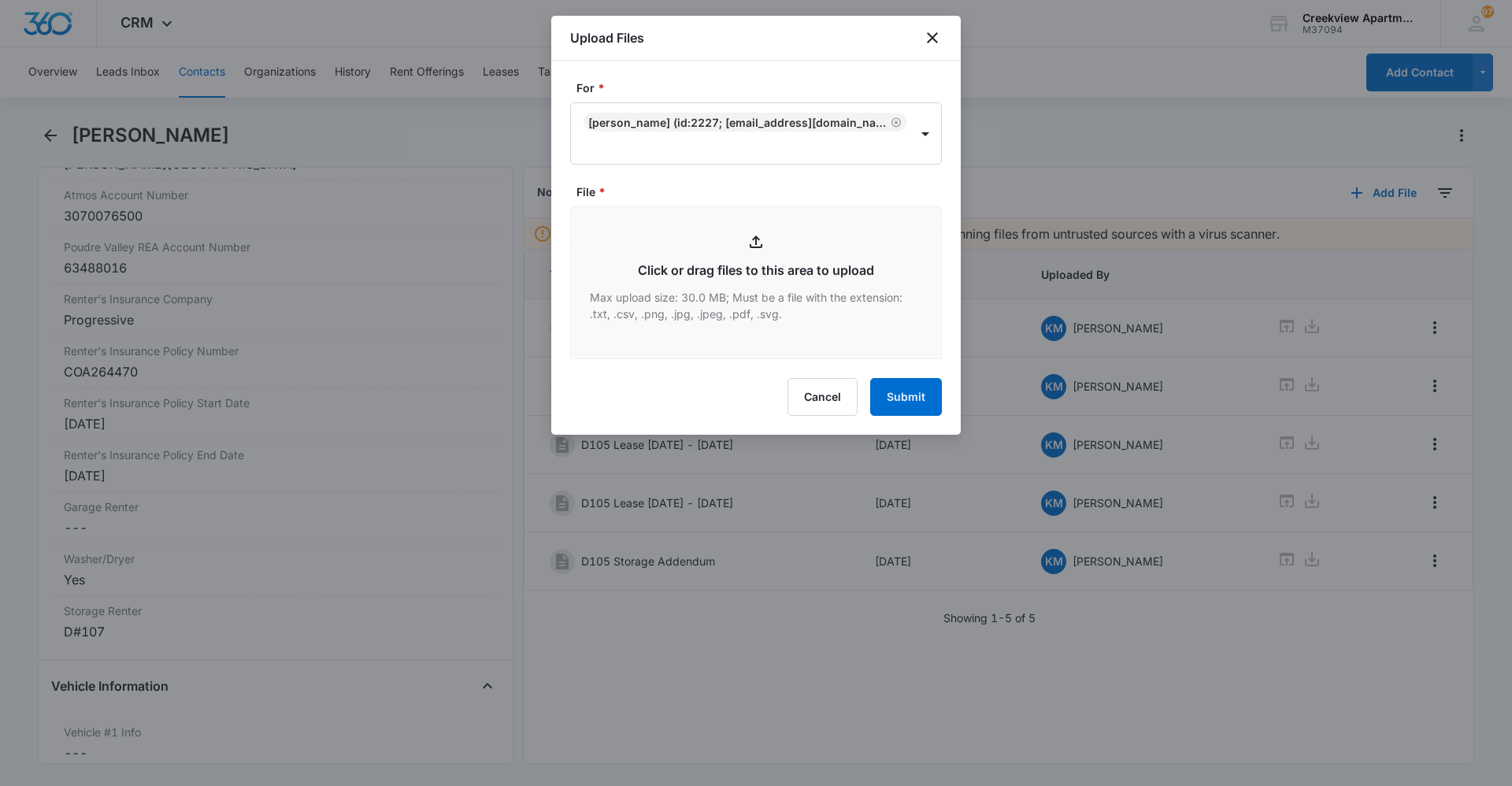
type input "C:\fakepath\D105 Garage Addendum.pdf"
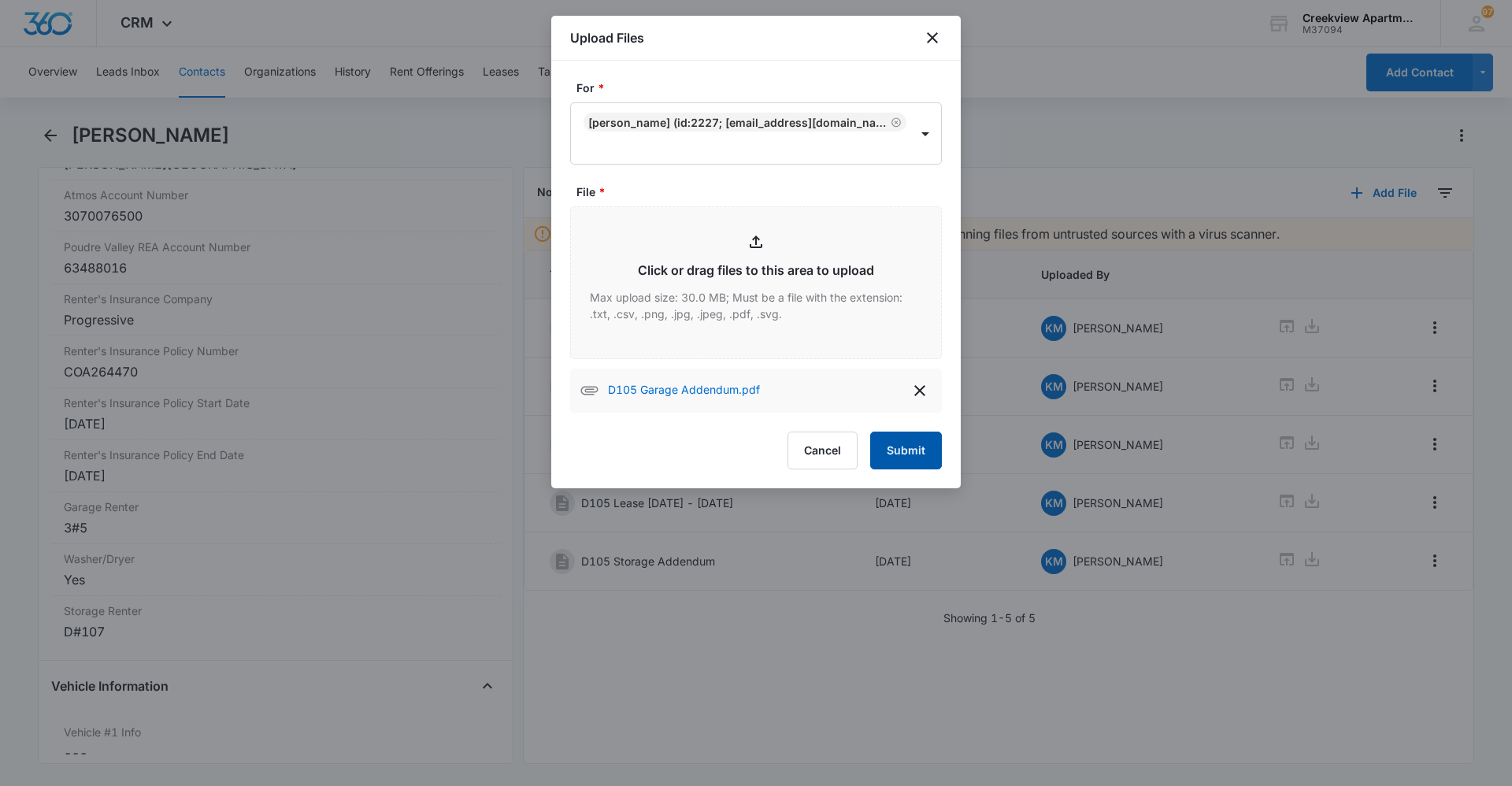
click at [904, 446] on button "Submit" at bounding box center [906, 450] width 72 height 38
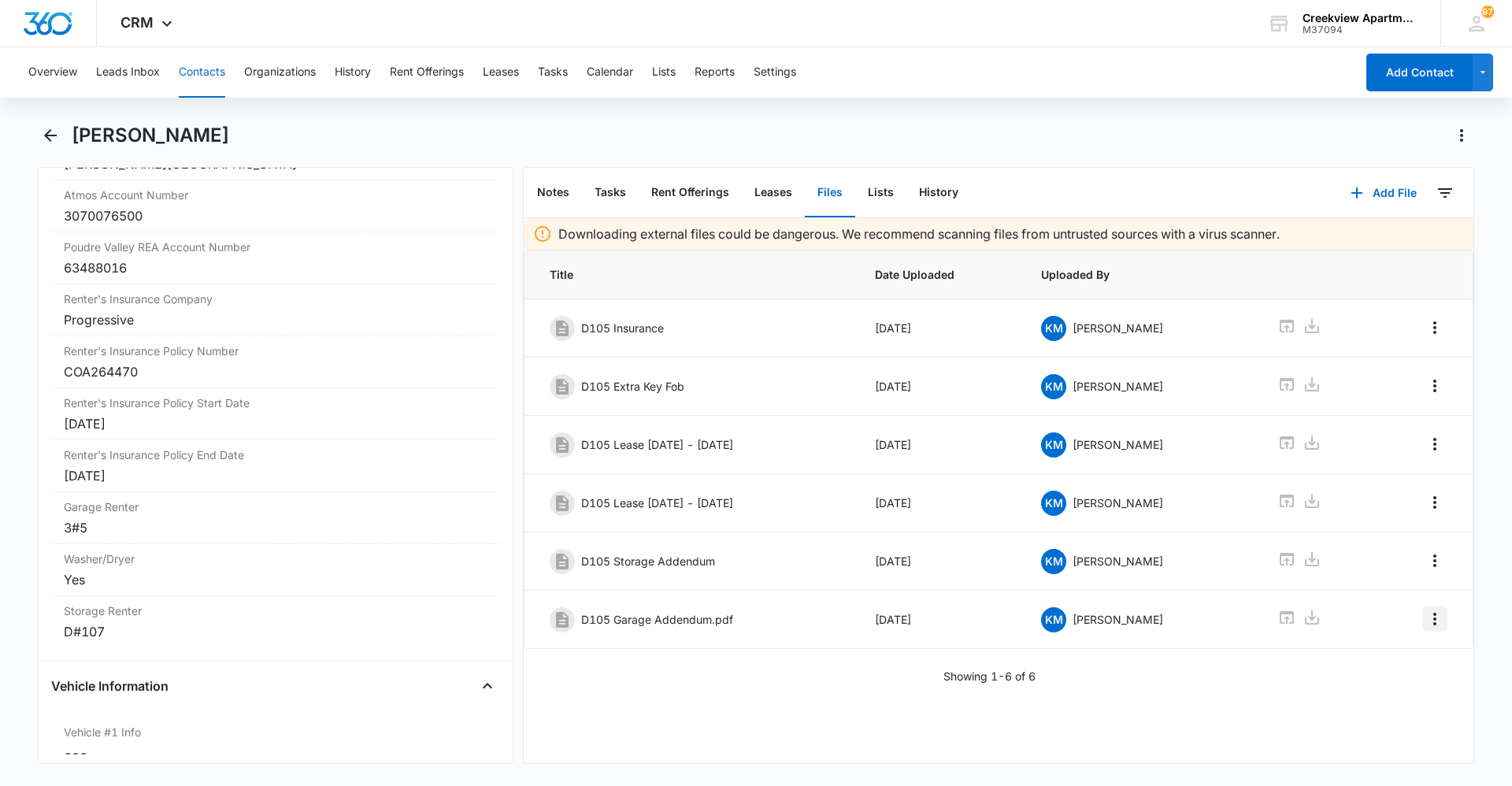
click at [1425, 626] on icon "Overflow Menu" at bounding box center [1434, 619] width 19 height 19
click at [1420, 659] on button "Edit" at bounding box center [1389, 663] width 89 height 24
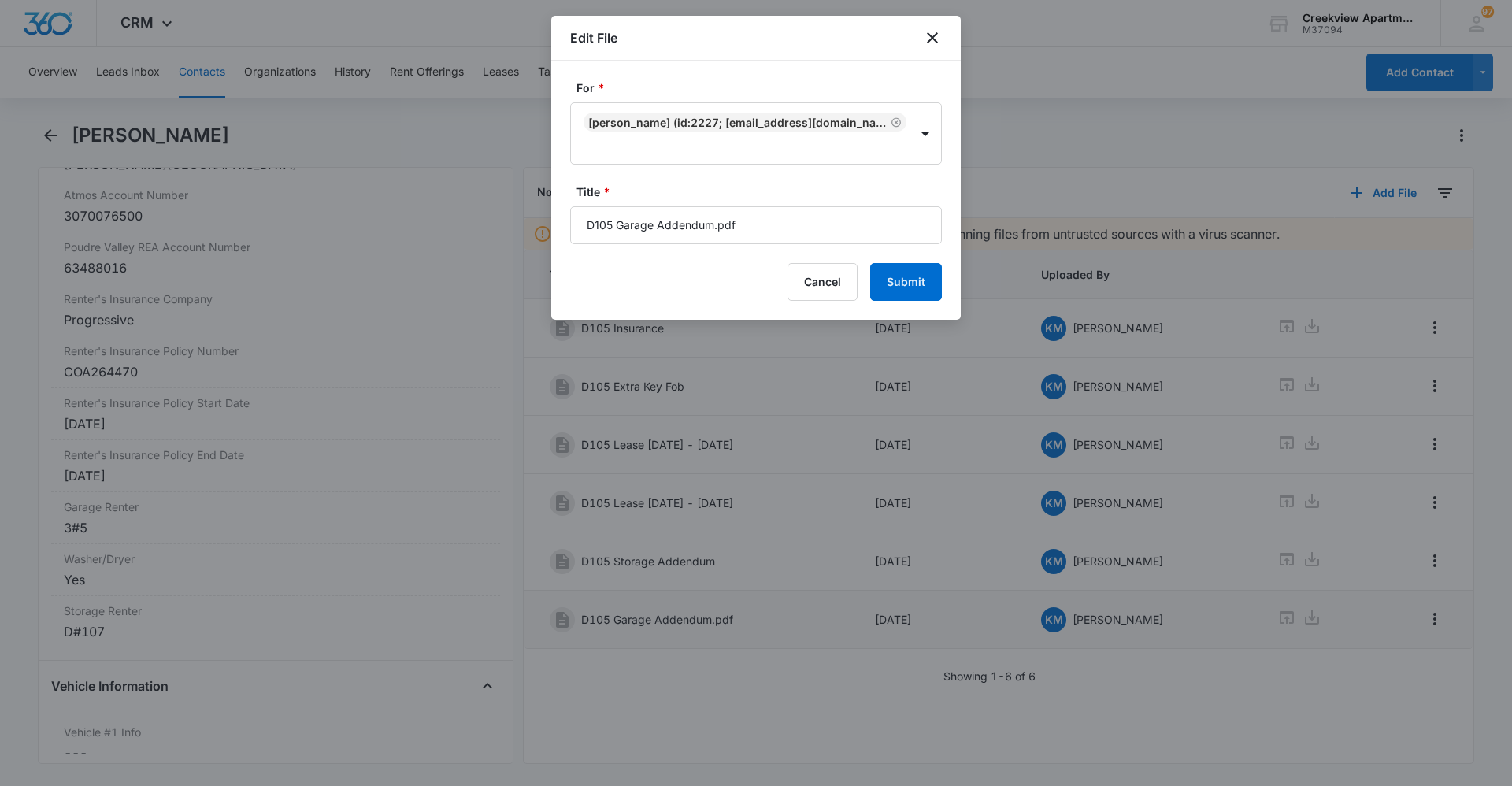
click at [776, 226] on input "D105 Garage Addendum.pdf" at bounding box center [755, 226] width 371 height 38
type input "D105 Garage Addendum"
click at [894, 285] on button "Submit" at bounding box center [906, 282] width 72 height 38
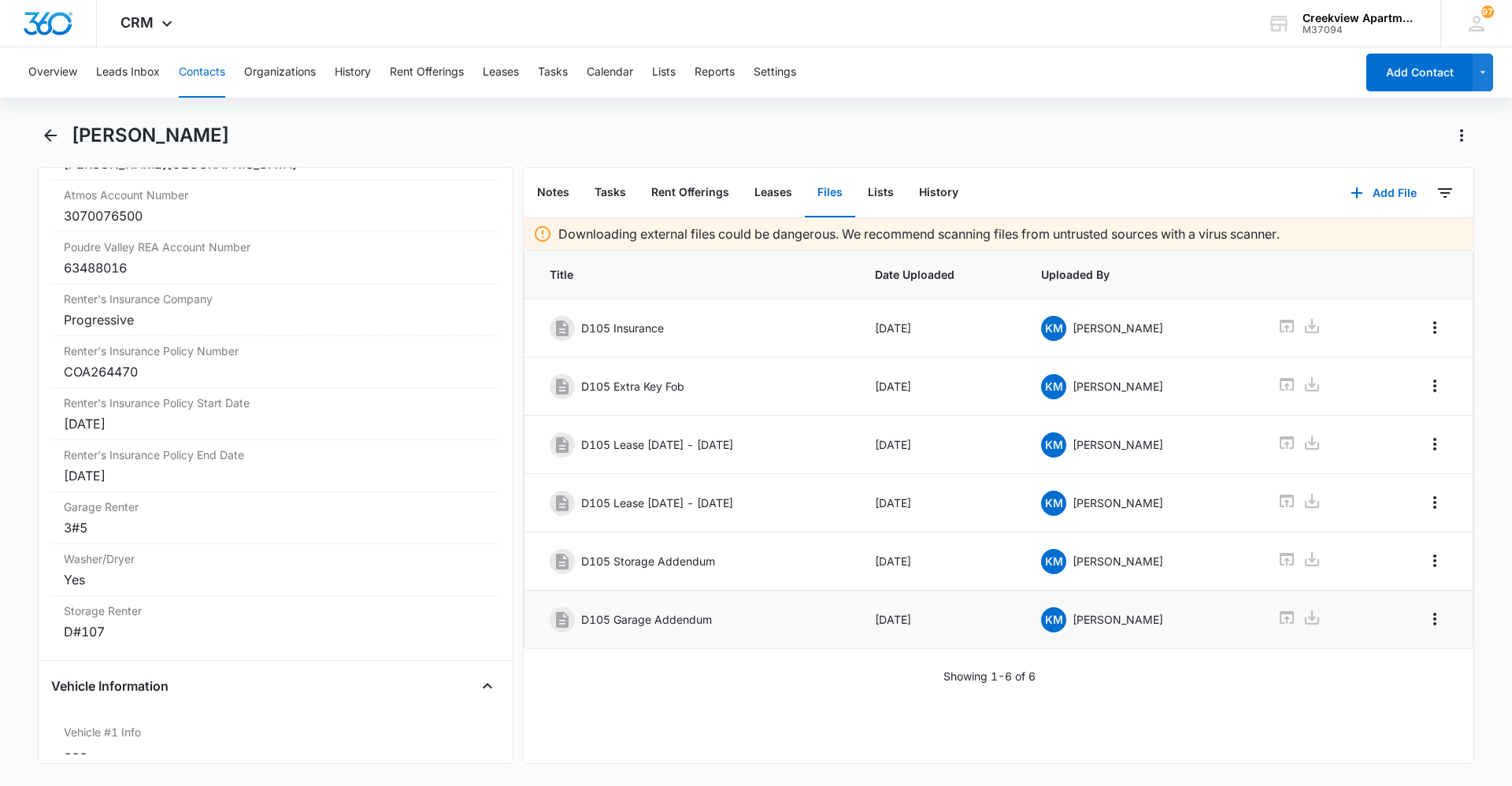
click at [209, 78] on button "Contacts" at bounding box center [202, 73] width 47 height 51
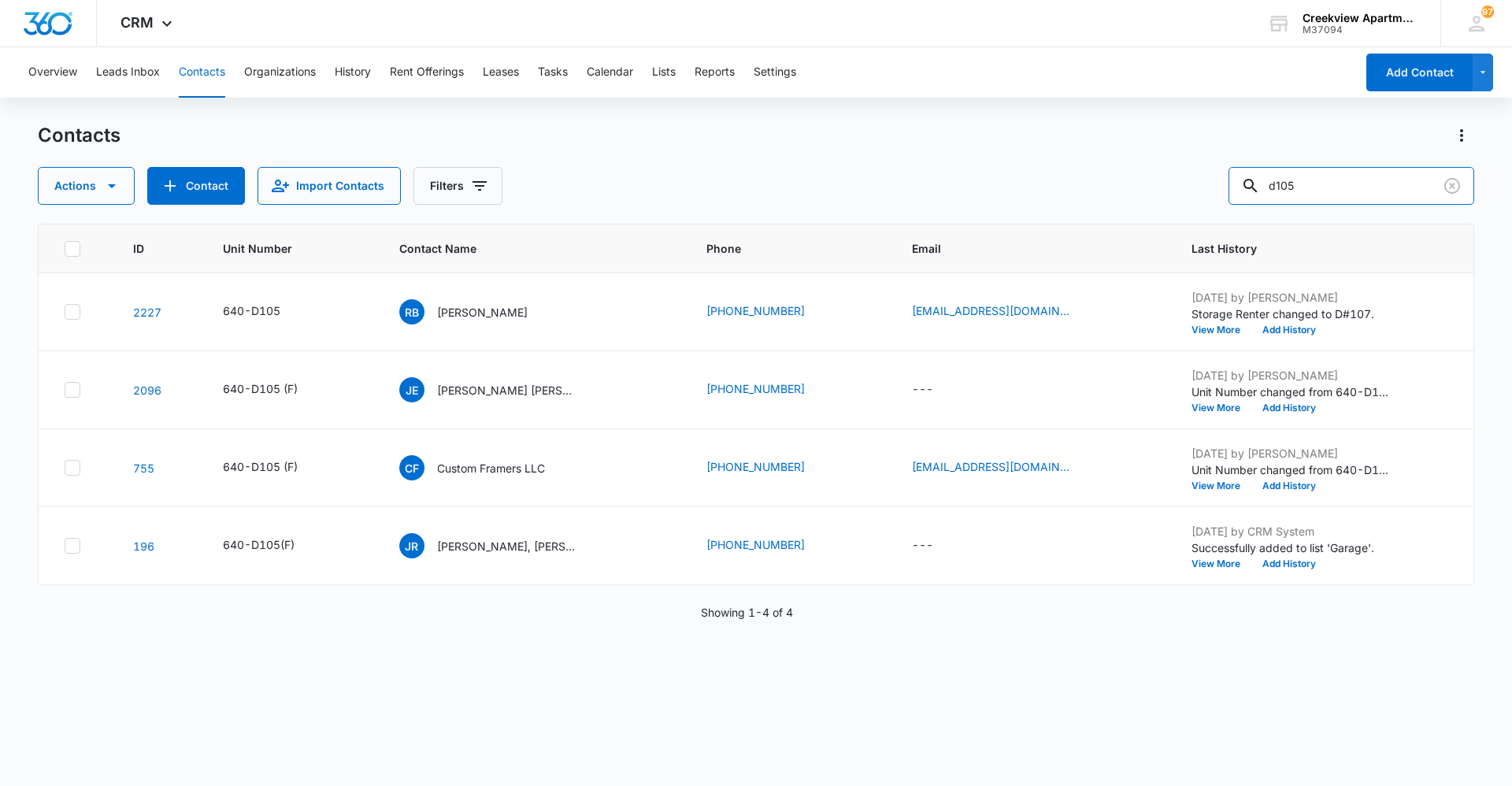
drag, startPoint x: 1331, startPoint y: 179, endPoint x: 1221, endPoint y: 197, distance: 111.5
click at [1221, 197] on div "Actions Contact Import Contacts Filters d105" at bounding box center [756, 186] width 1436 height 38
type input "a303"
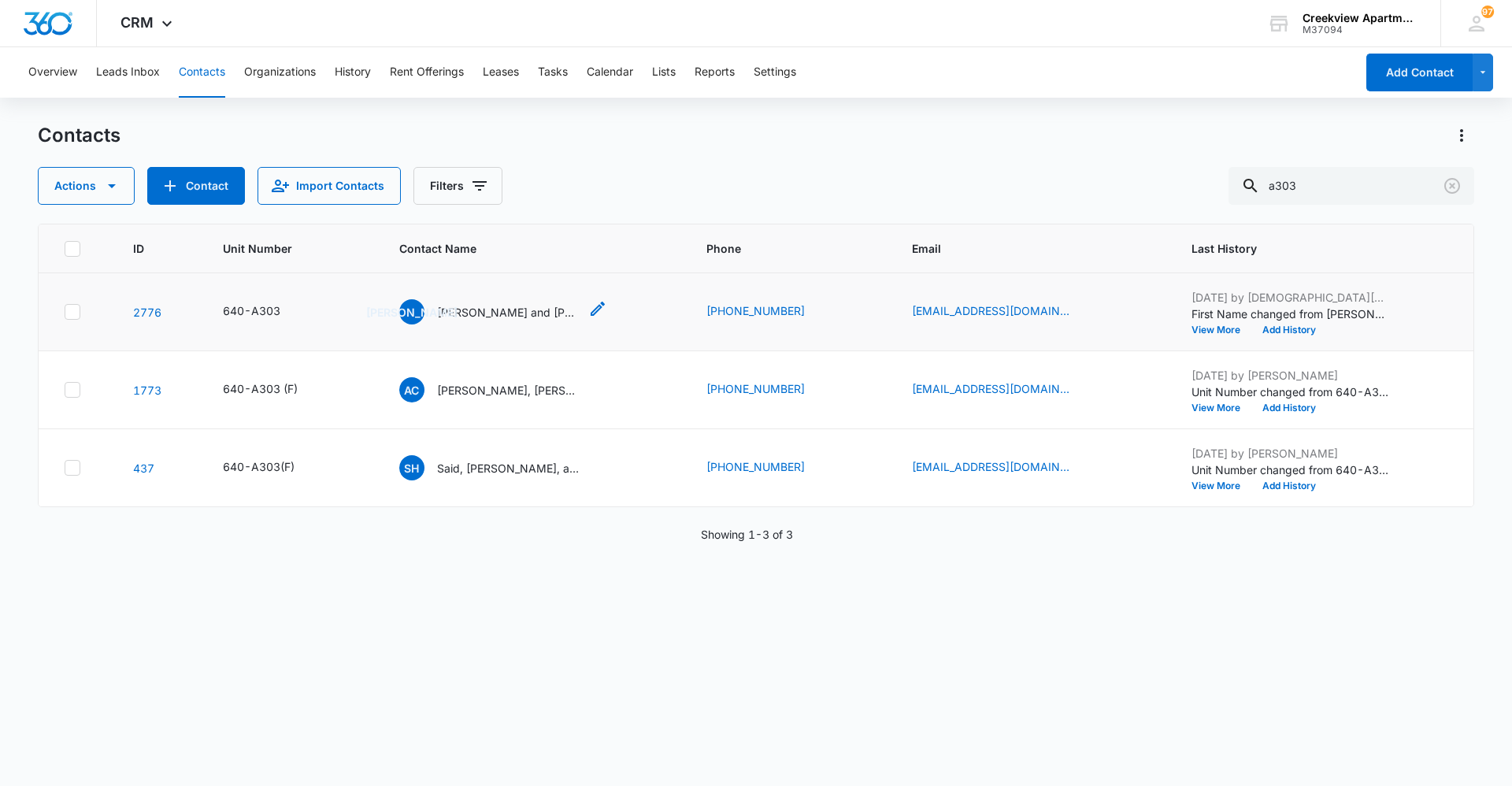
click at [527, 317] on div "Ja Juan and Ashly Mata, Cecilia Cazares, Jayden Garcia" at bounding box center [488, 312] width 180 height 25
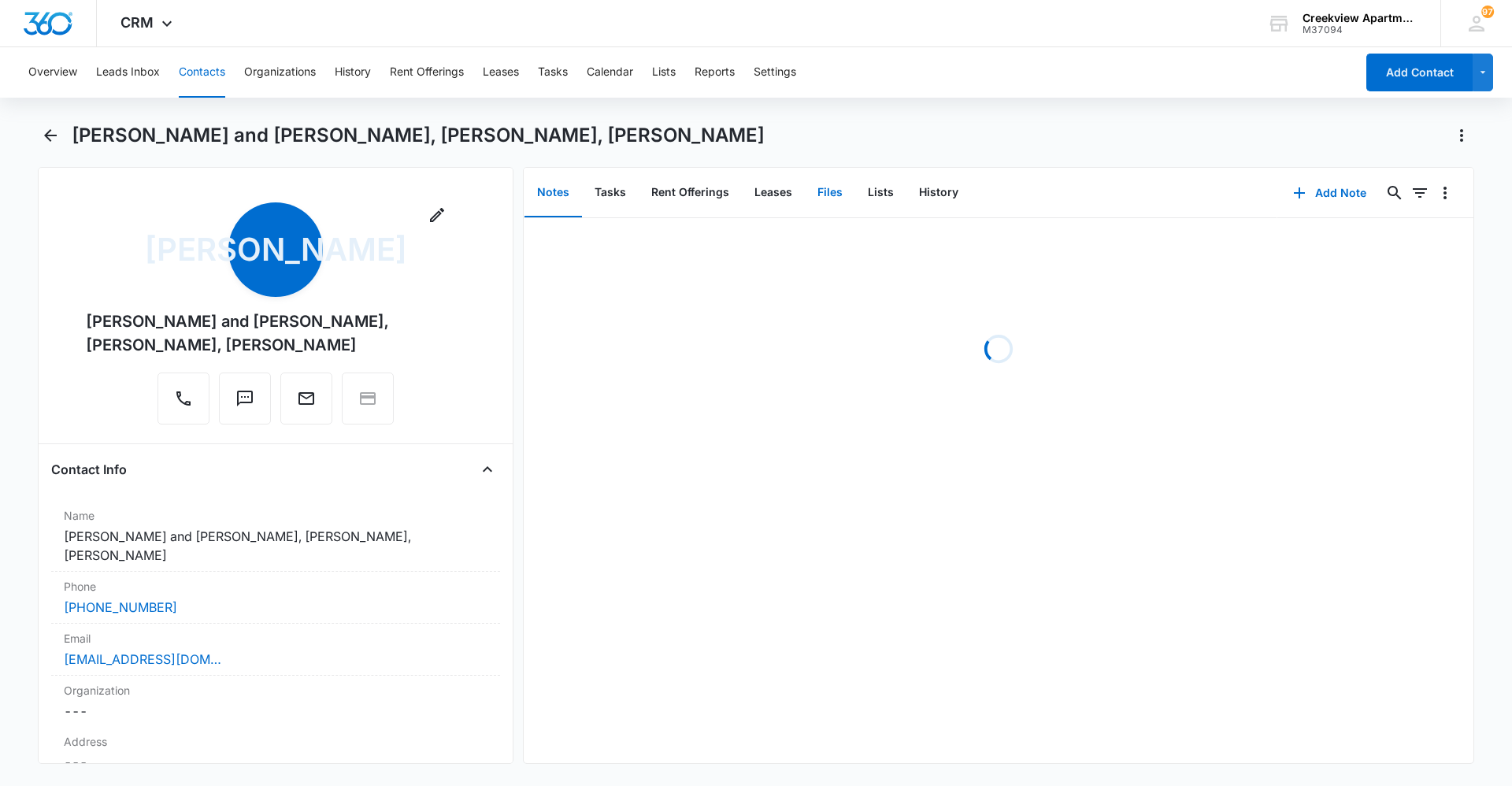
click at [841, 202] on button "Files" at bounding box center [830, 193] width 51 height 49
click at [1381, 202] on button "Add File" at bounding box center [1383, 193] width 97 height 38
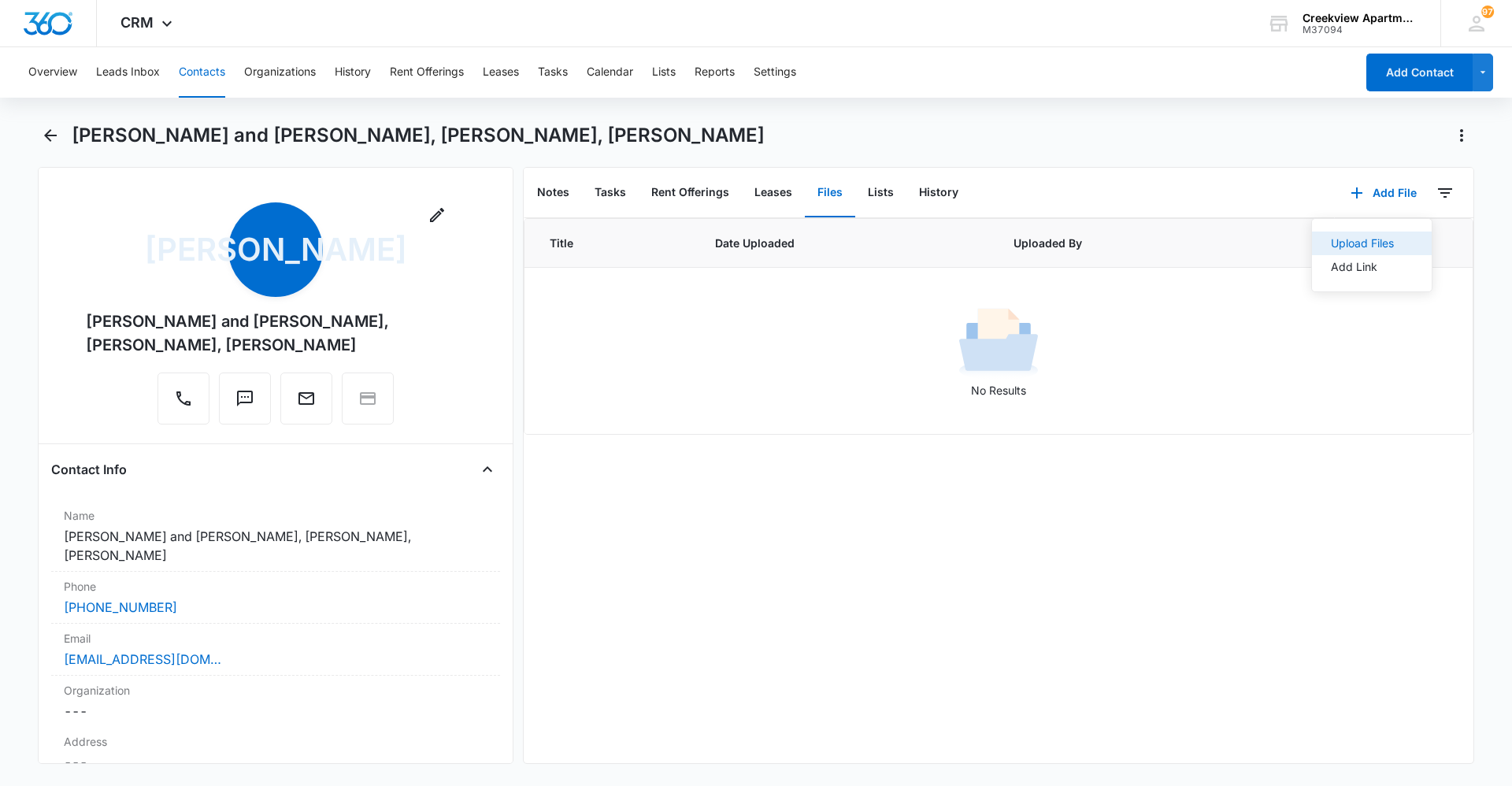
click at [1387, 240] on button "Upload Files" at bounding box center [1371, 243] width 120 height 24
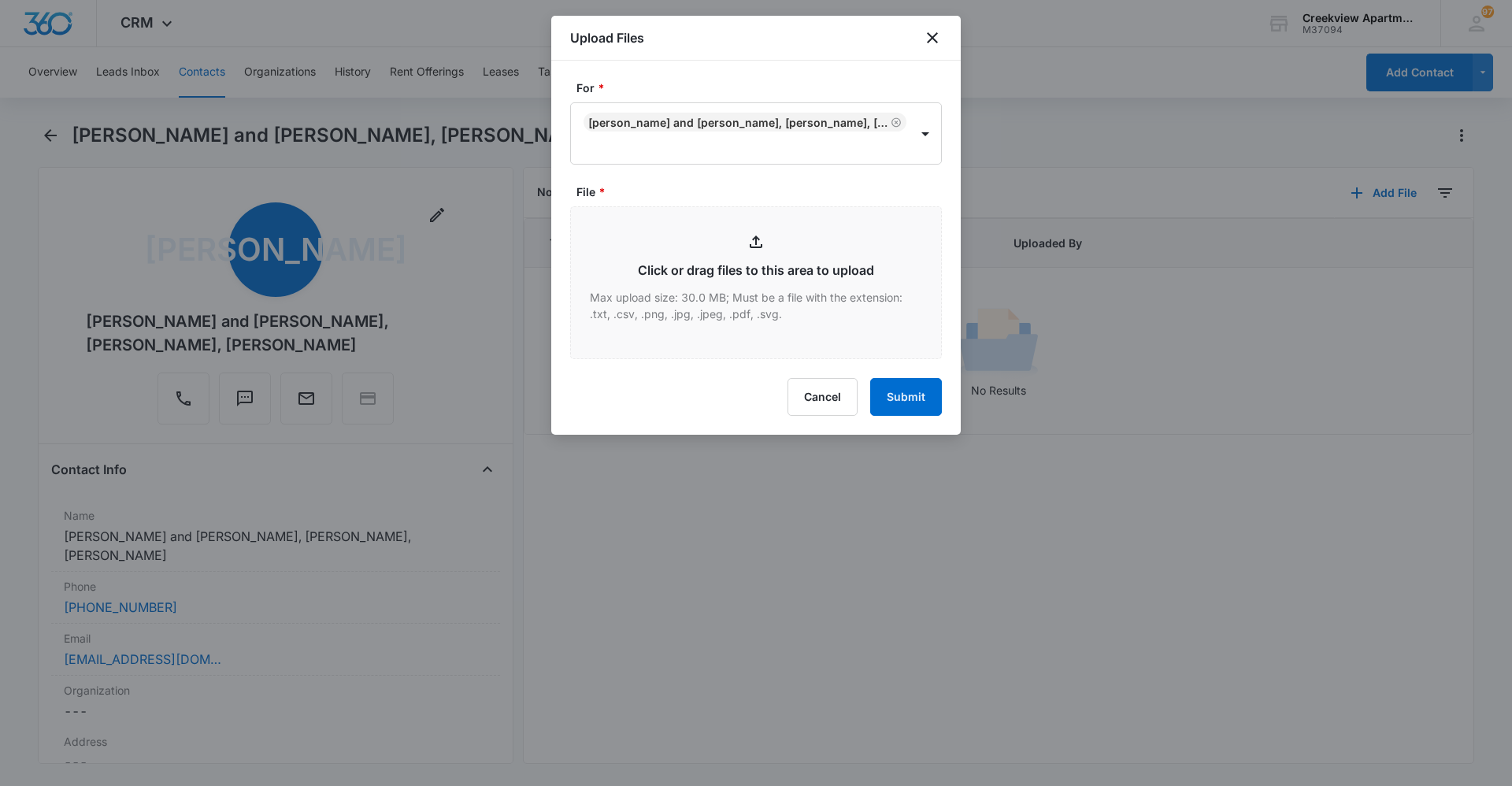
type input "C:\fakepath\A303 Lease.pdf"
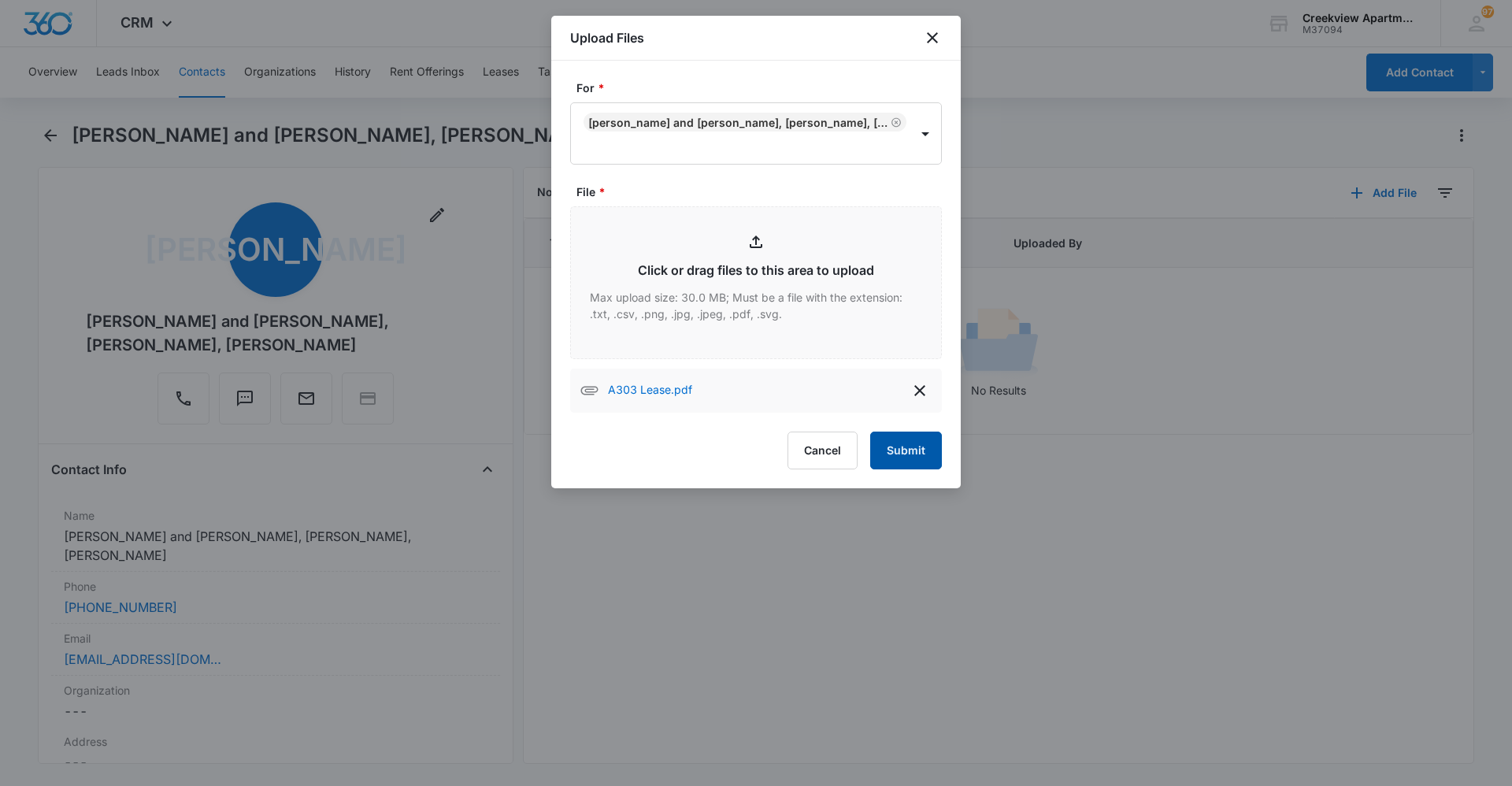
click at [917, 449] on button "Submit" at bounding box center [906, 450] width 72 height 38
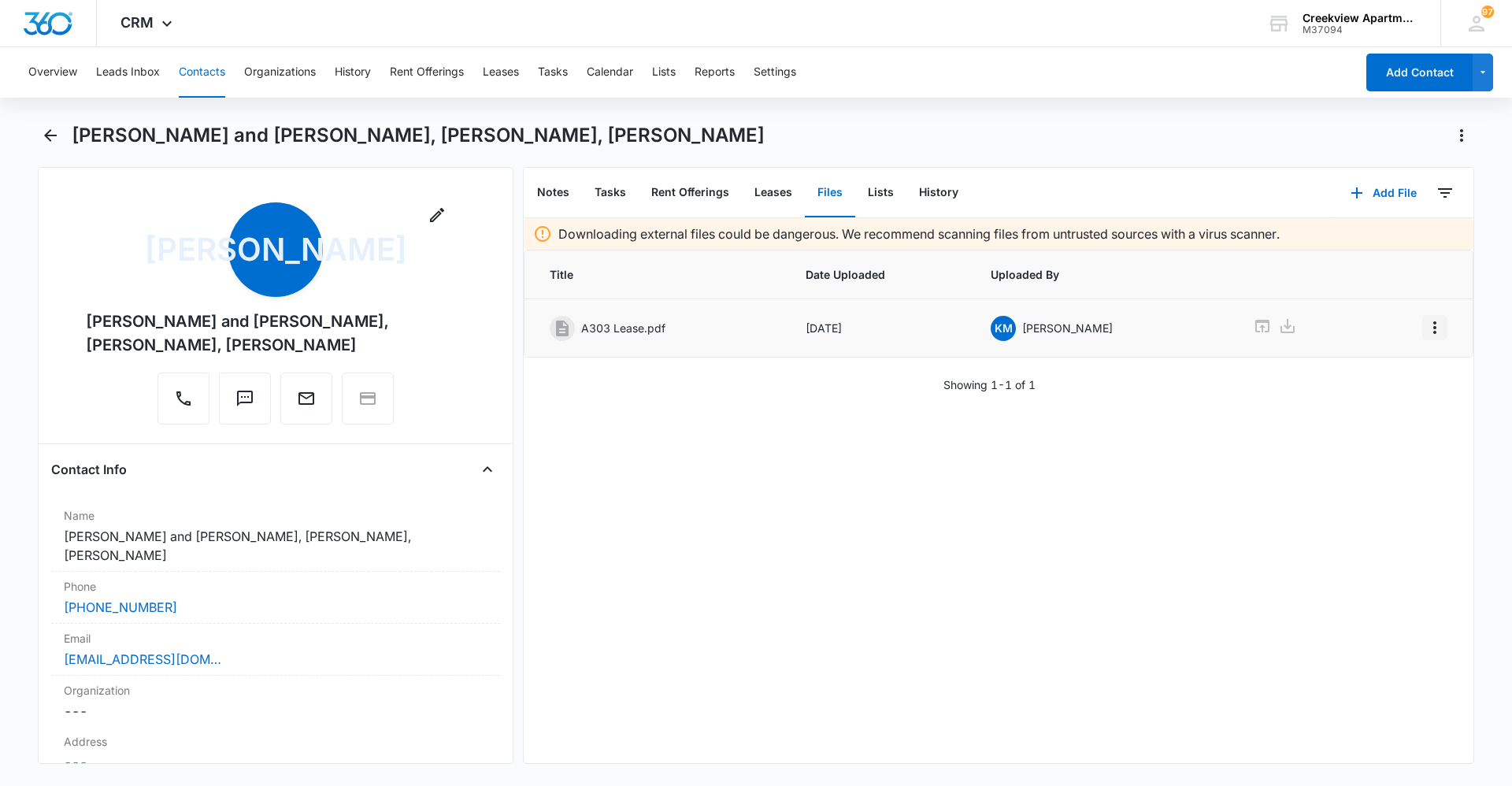
click at [1432, 329] on button "Overflow Menu" at bounding box center [1434, 328] width 25 height 25
click at [1408, 378] on button "Edit" at bounding box center [1389, 372] width 89 height 24
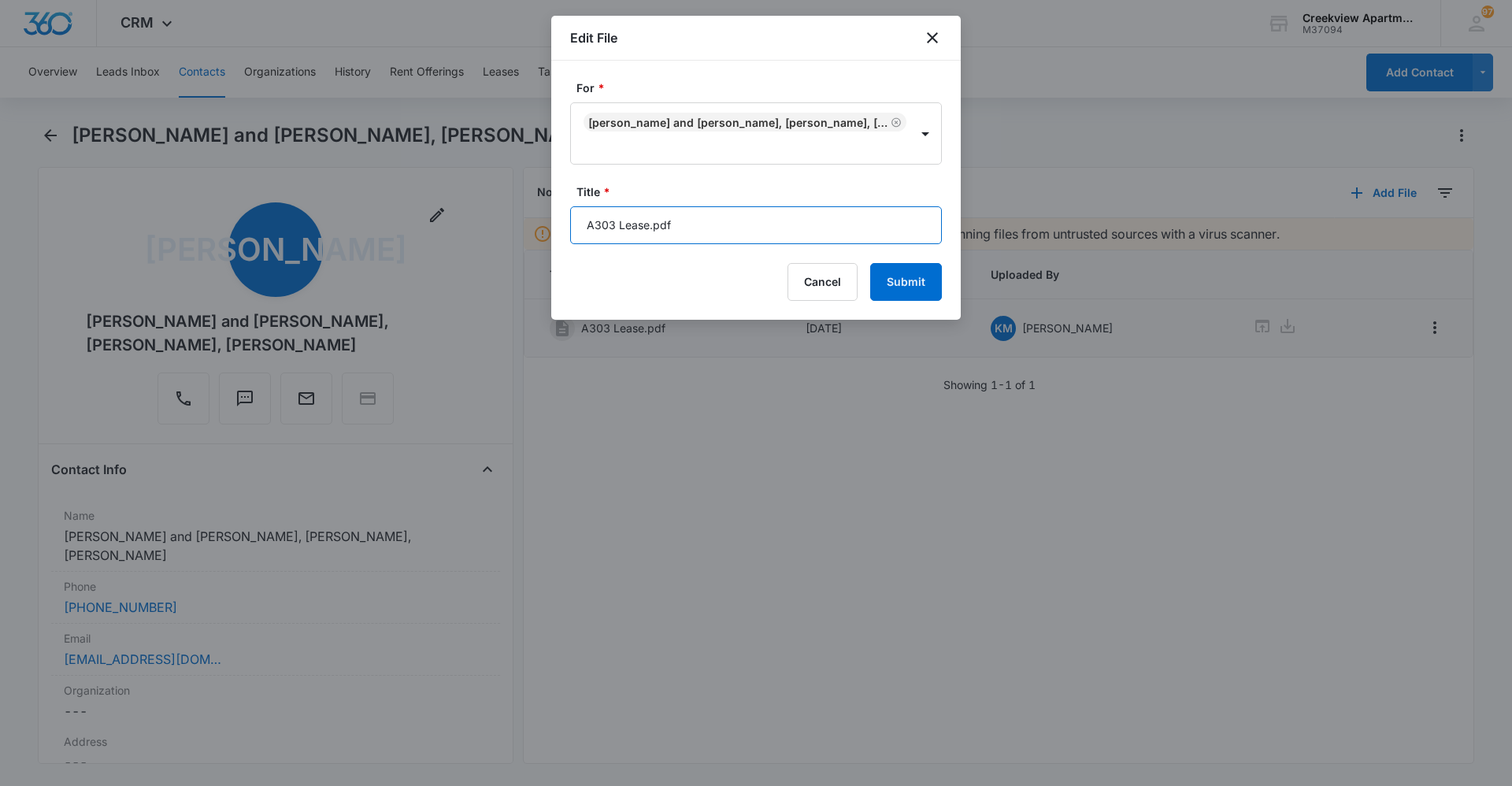
click at [779, 221] on input "A303 Lease.pdf" at bounding box center [755, 226] width 371 height 38
type input "A303 Lease 9/22/25 - 8/31/26"
click at [903, 285] on button "Submit" at bounding box center [906, 282] width 72 height 38
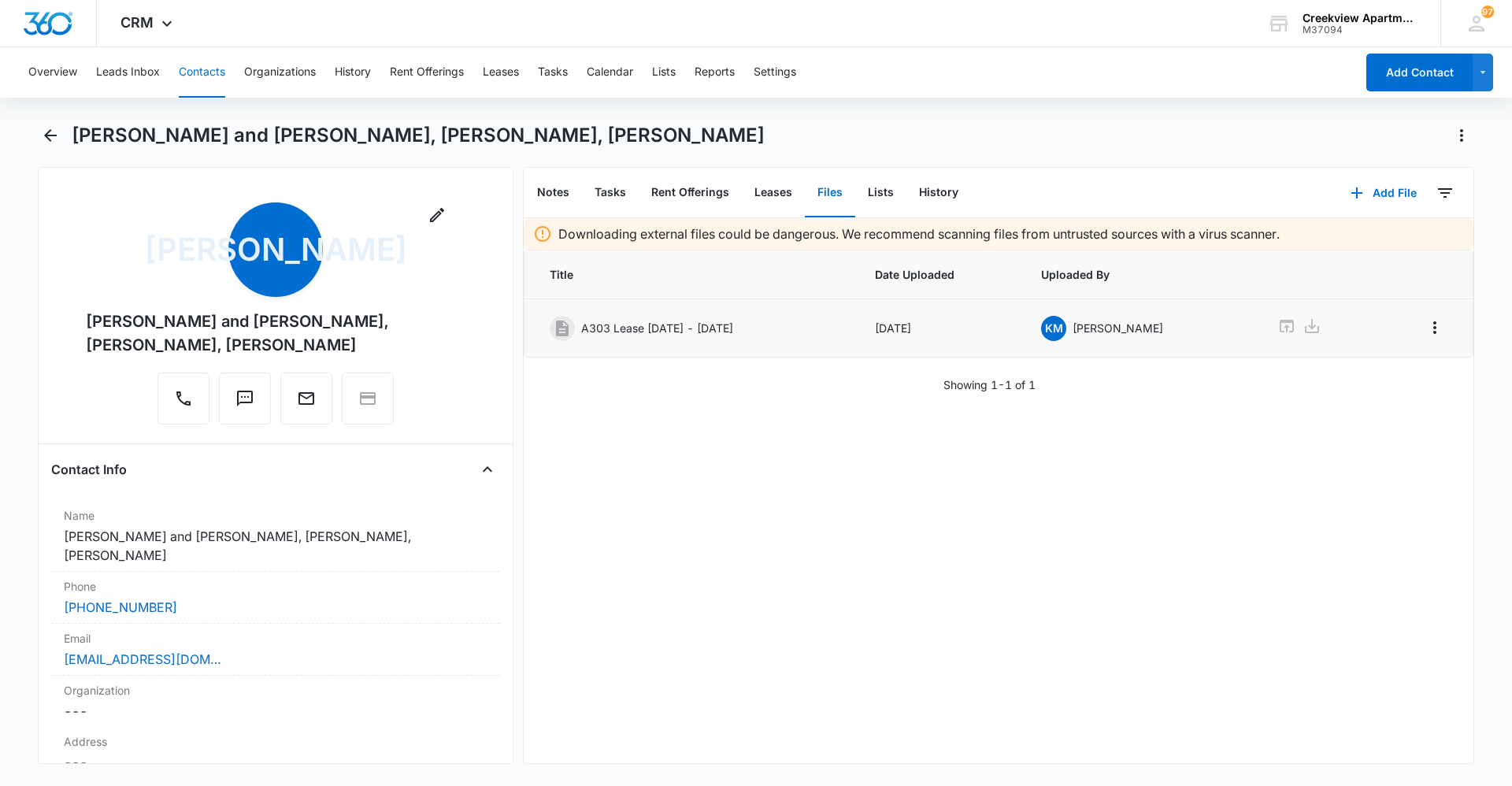
click at [204, 74] on button "Contacts" at bounding box center [202, 73] width 47 height 51
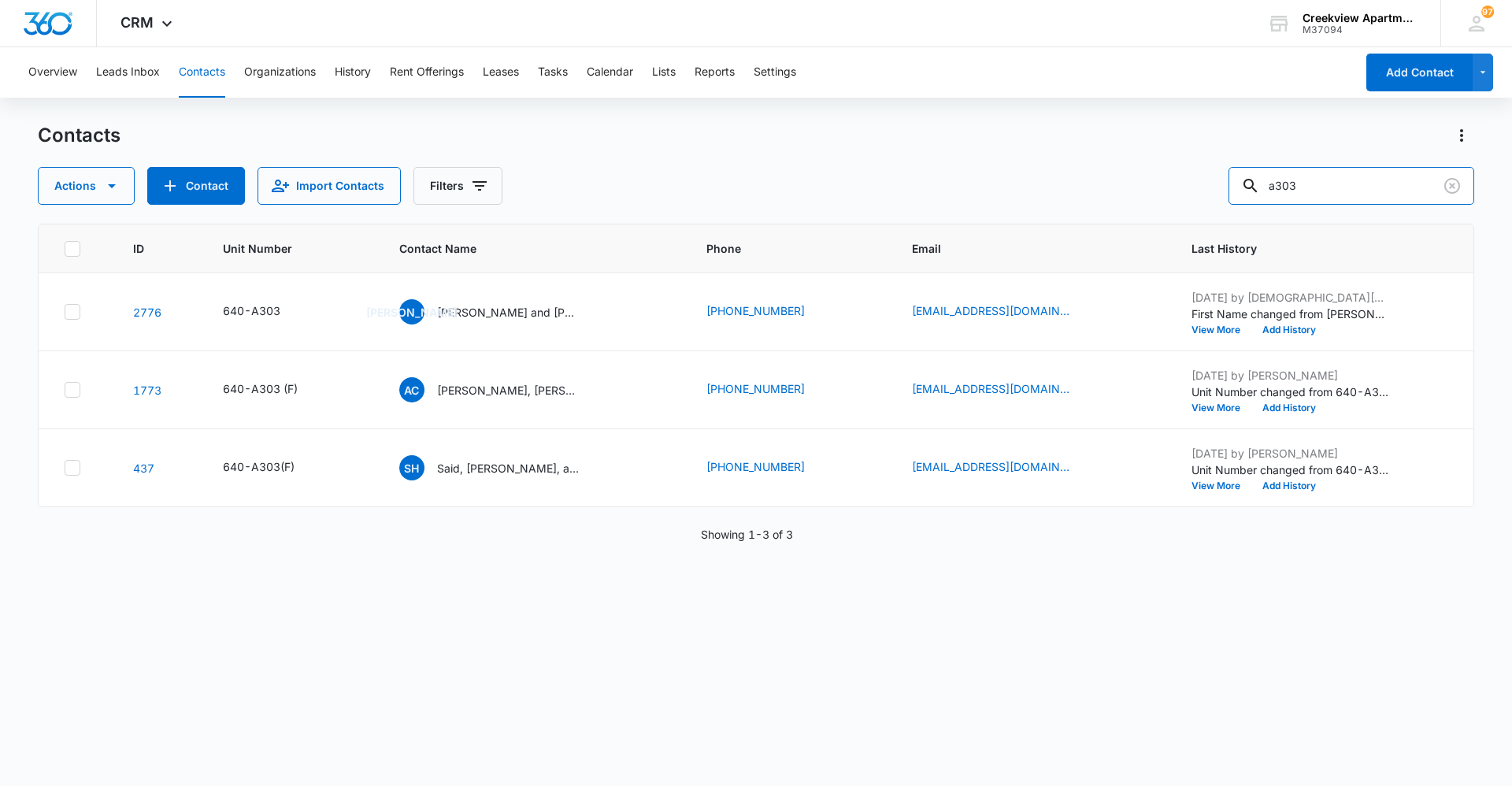
drag, startPoint x: 1190, startPoint y: 183, endPoint x: 1171, endPoint y: 184, distance: 19.0
click at [1171, 184] on div "Actions Contact Import Contacts Filters a303" at bounding box center [756, 186] width 1436 height 38
type input "n106"
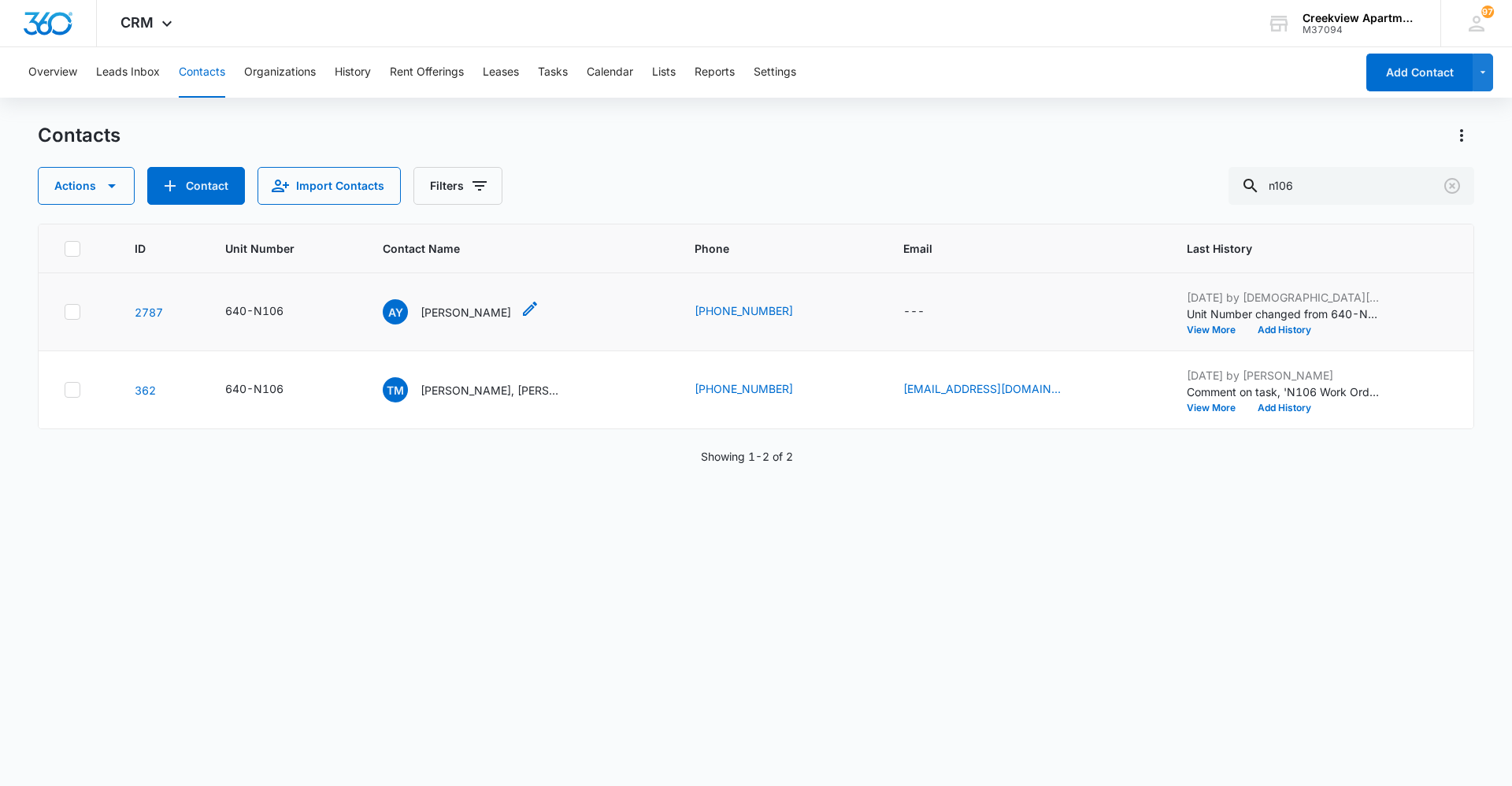
click at [462, 307] on p "Aliya Young" at bounding box center [465, 312] width 90 height 17
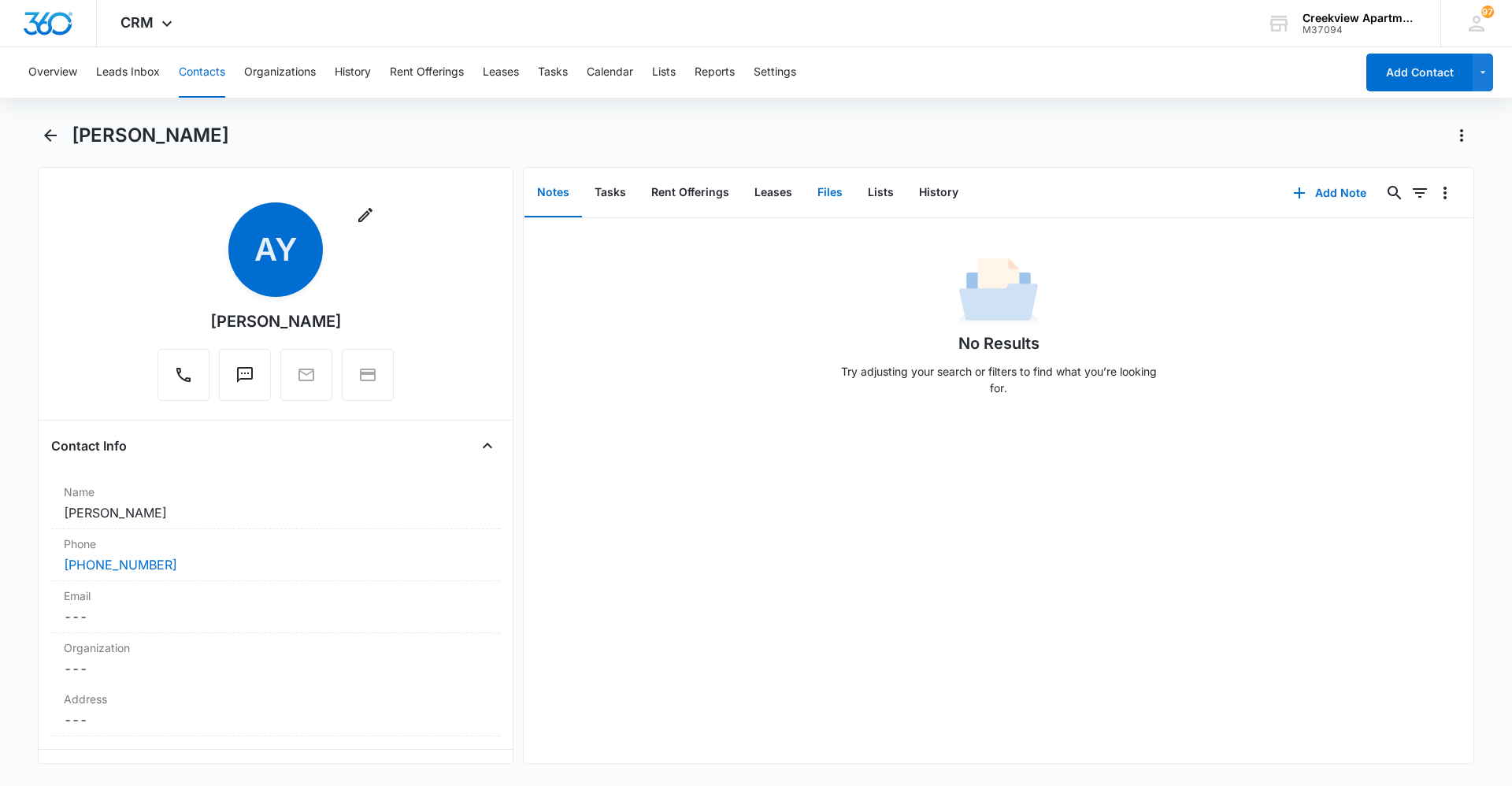
click at [838, 194] on button "Files" at bounding box center [830, 193] width 51 height 49
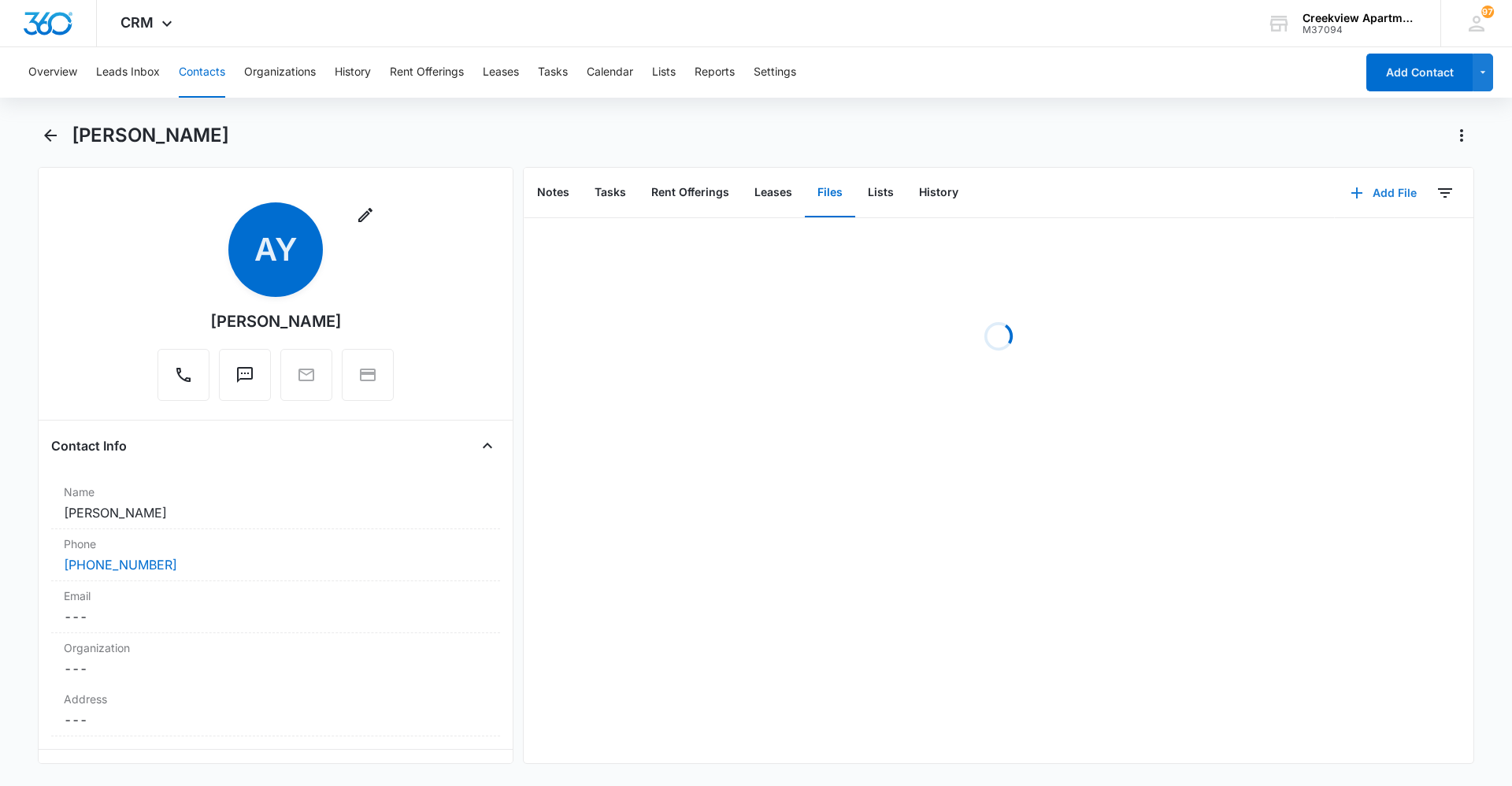
click at [1393, 187] on button "Add File" at bounding box center [1383, 193] width 97 height 38
click at [1379, 244] on div "Upload Files" at bounding box center [1362, 243] width 63 height 11
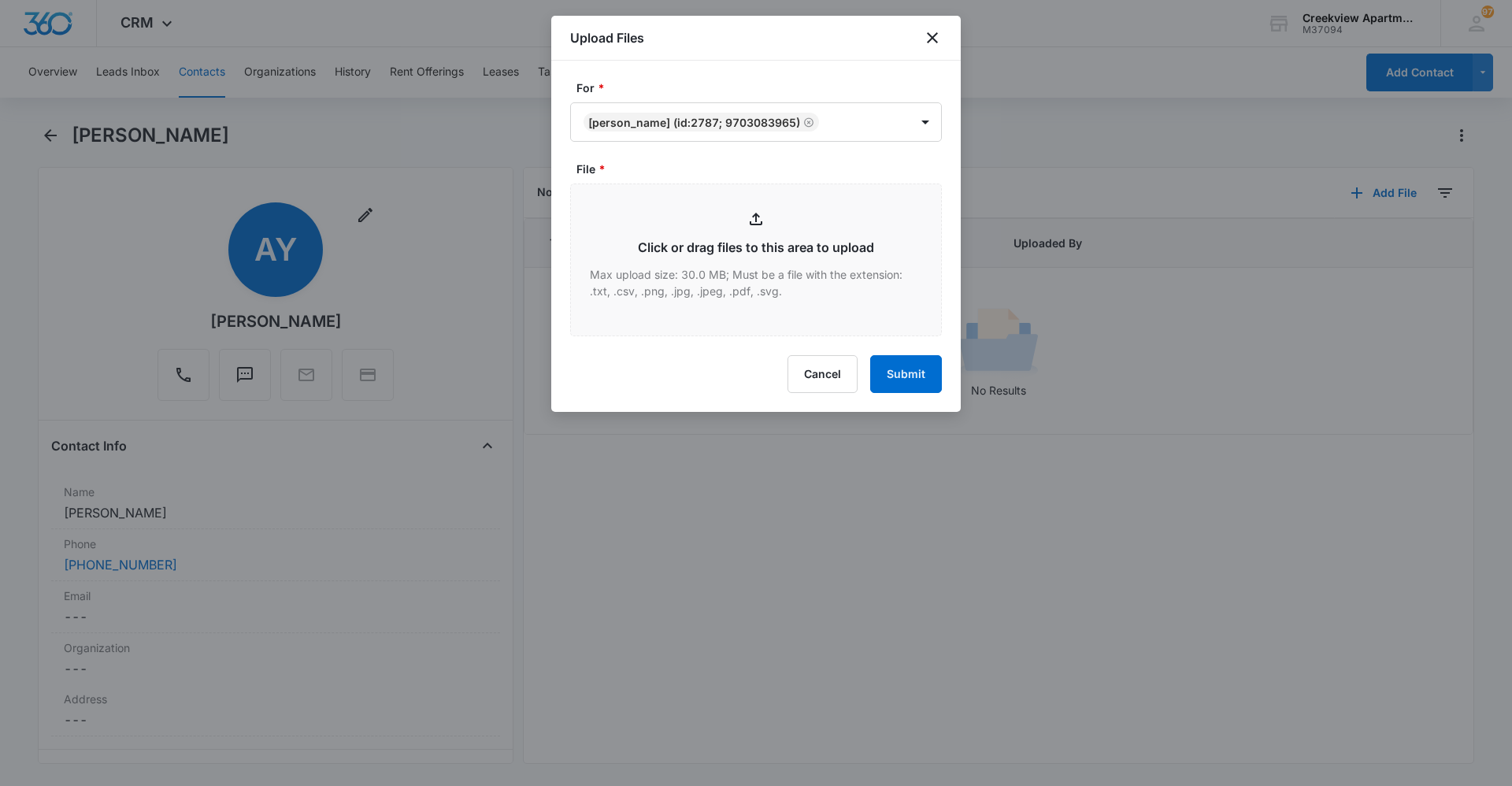
type input "C:\fakepath\N106 Lease.pdf"
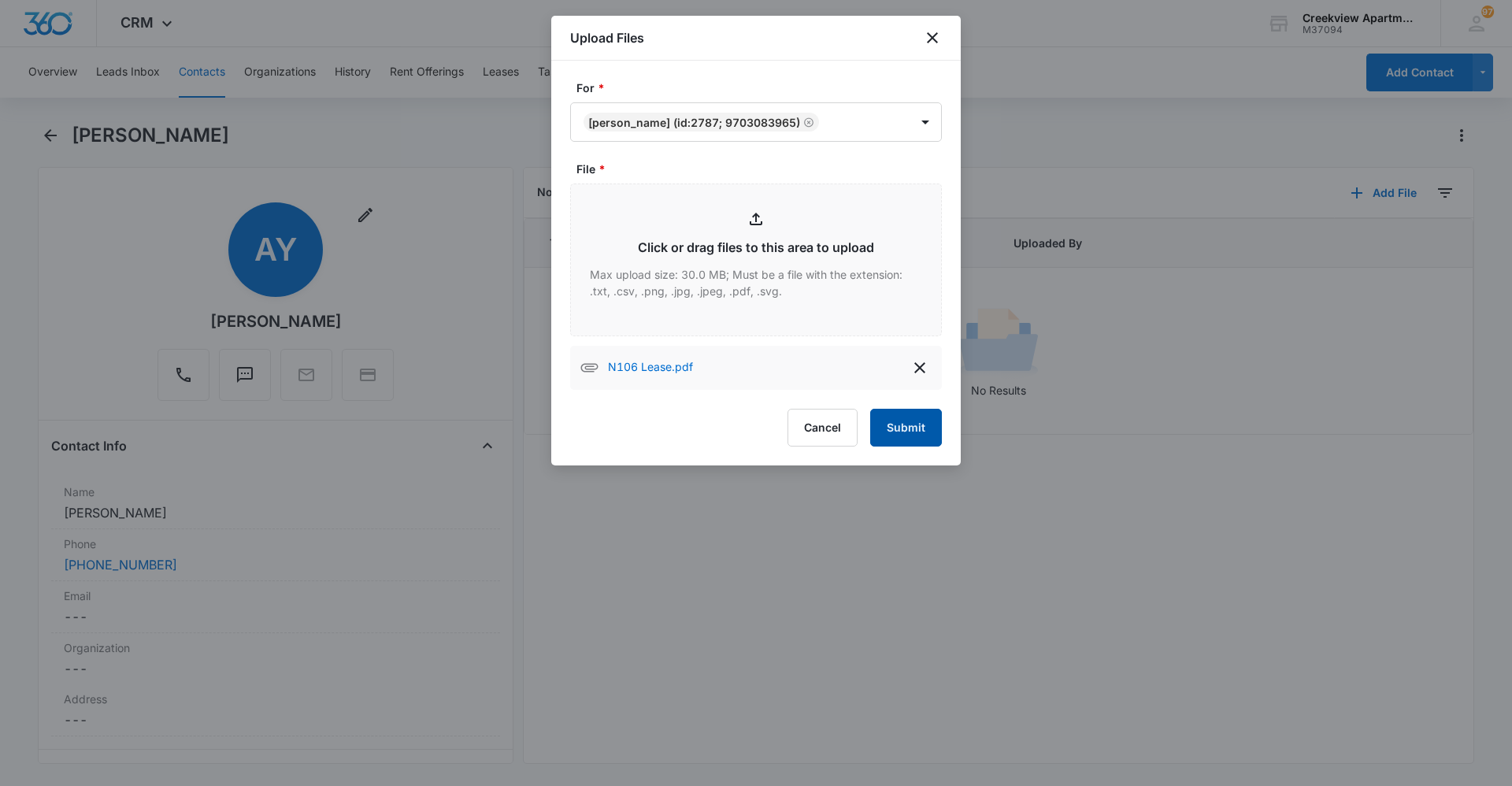
click at [920, 423] on button "Submit" at bounding box center [906, 427] width 72 height 38
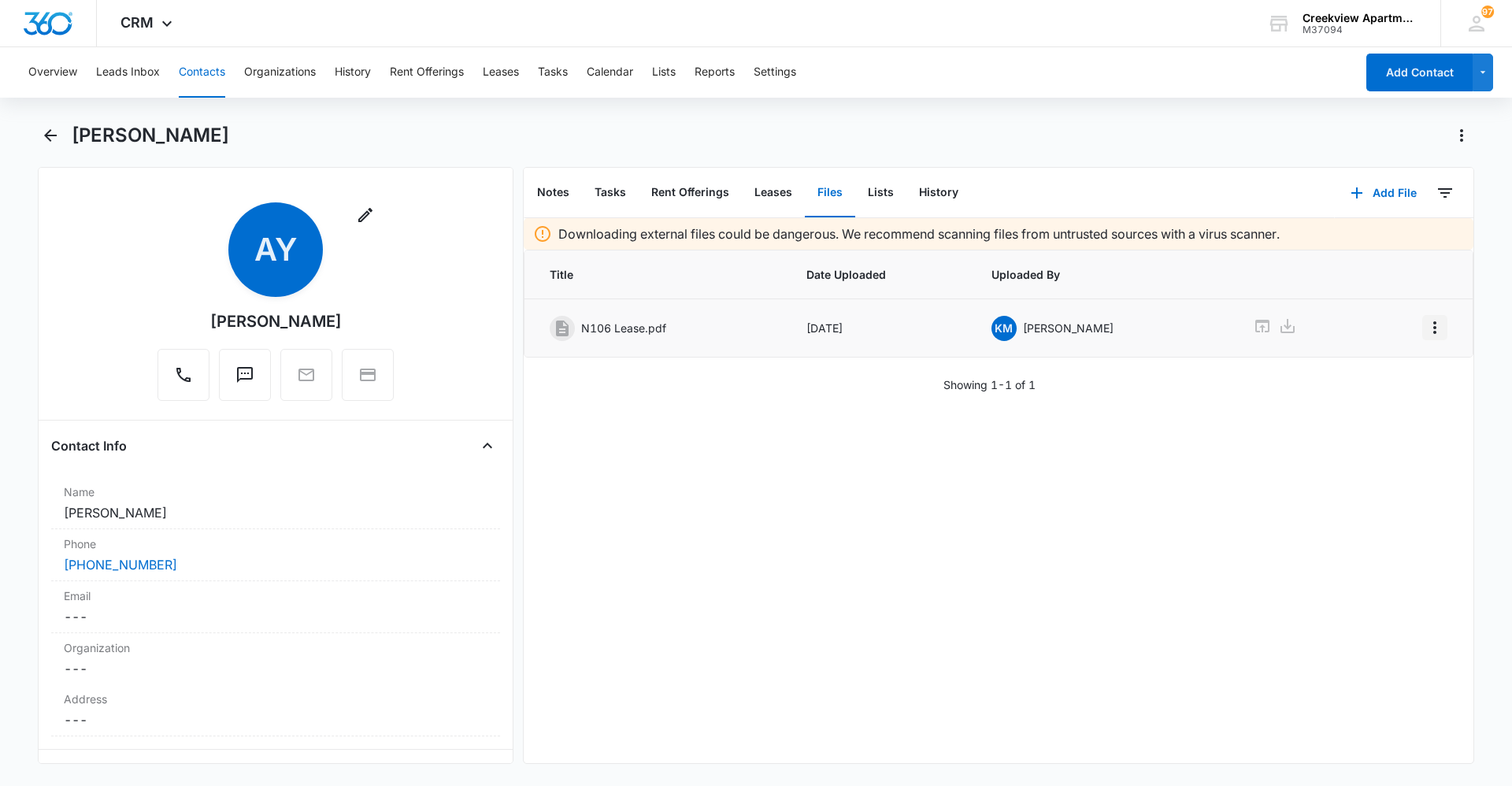
click at [1422, 323] on button "Overflow Menu" at bounding box center [1434, 328] width 25 height 25
click at [1391, 374] on div "Edit" at bounding box center [1381, 372] width 33 height 11
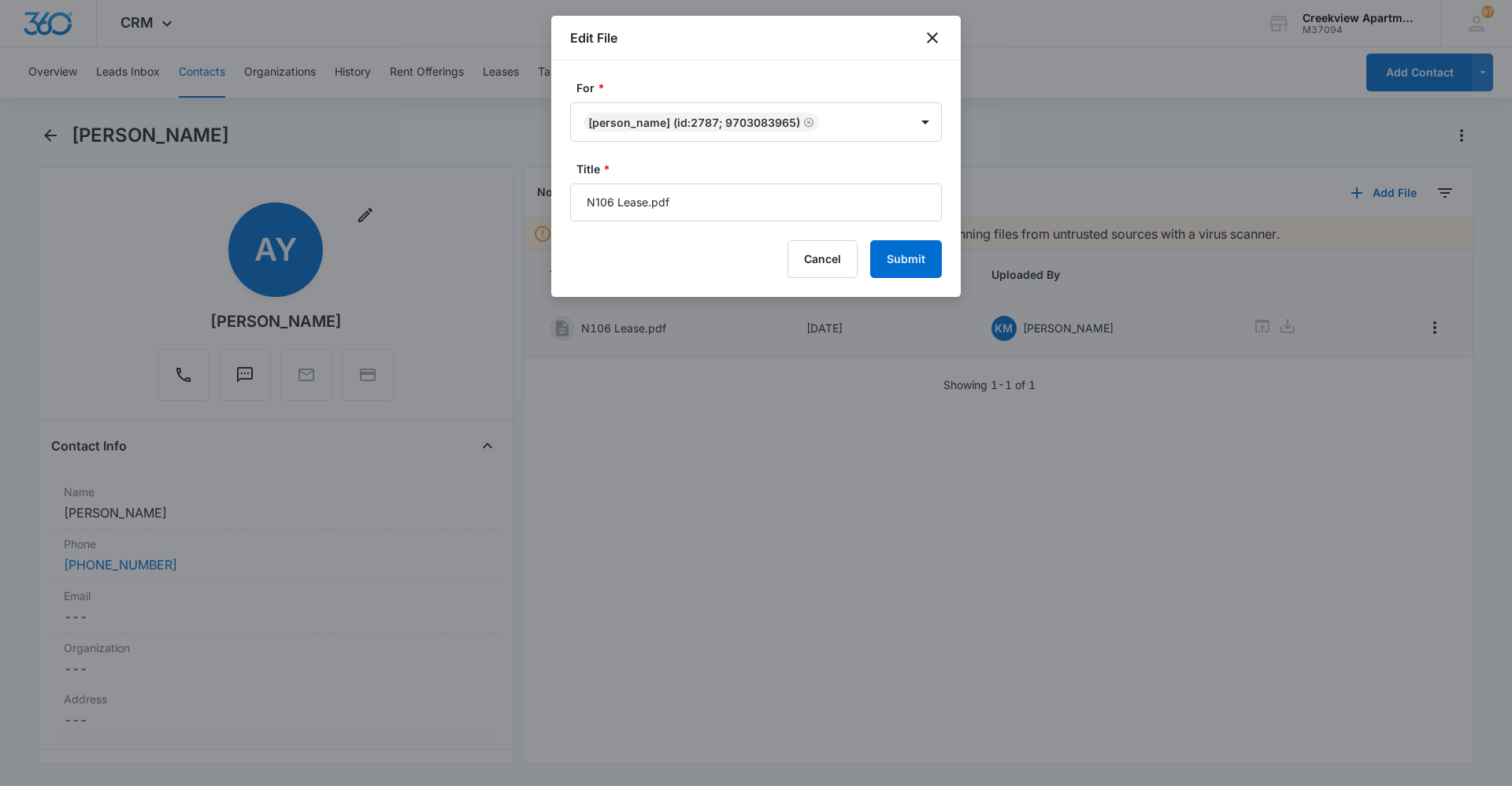
click at [765, 227] on form "For * Aliya Young (ID:2787; 9703083965) Title * N106 Lease.pdf Cancel Submit" at bounding box center [755, 178] width 371 height 199
click at [769, 211] on input "N106 Lease.pdf" at bounding box center [755, 203] width 371 height 38
type input "N106 Lease 9/17/25 - 8/31/26"
click at [909, 246] on button "Submit" at bounding box center [906, 259] width 72 height 38
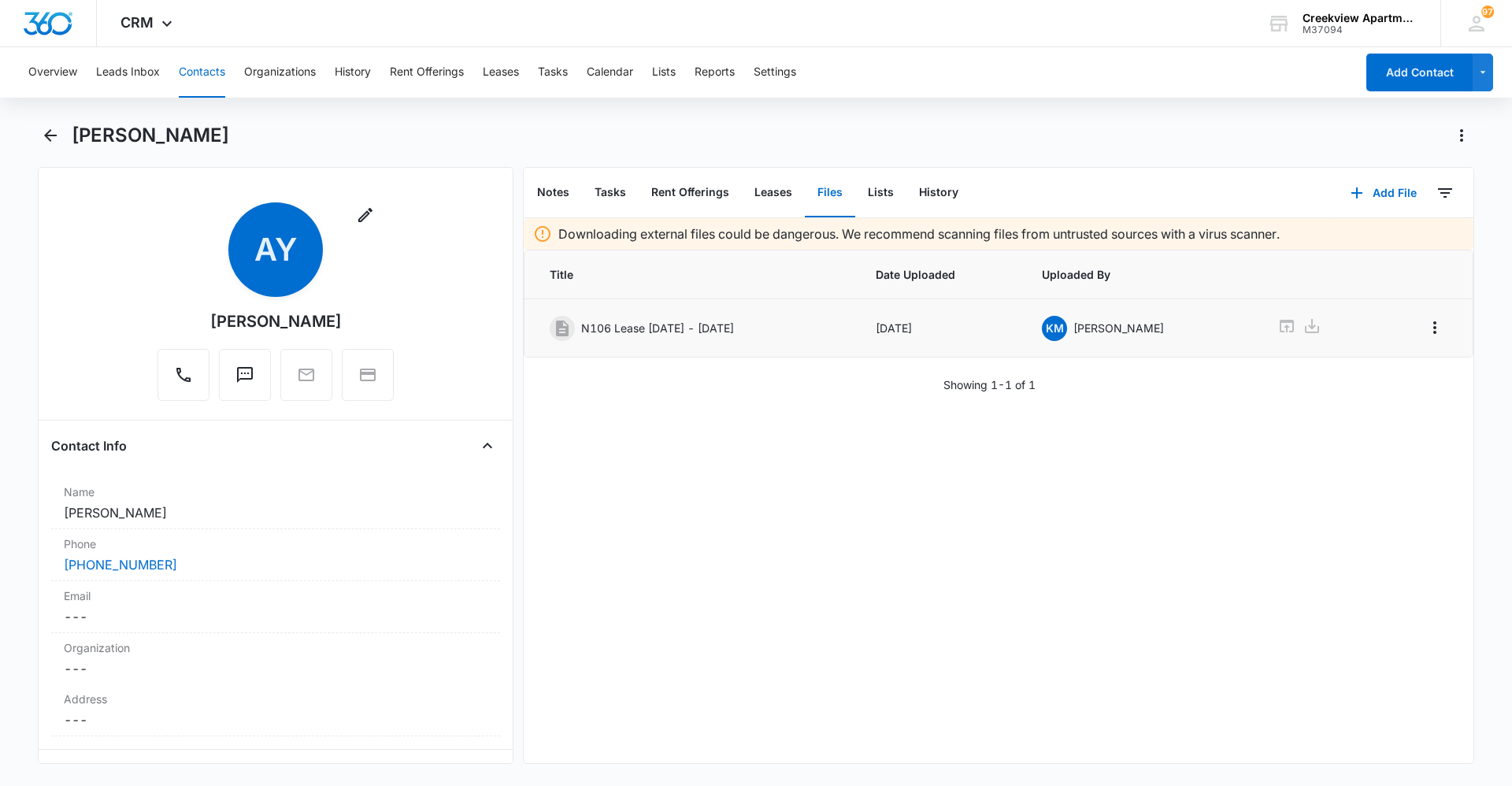
drag, startPoint x: 778, startPoint y: 734, endPoint x: 801, endPoint y: 766, distance: 39.4
click at [777, 734] on div "Downloading external files could be dangerous. We recommend scanning files from…" at bounding box center [998, 491] width 950 height 545
click at [806, 694] on div "Downloading external files could be dangerous. We recommend scanning files from…" at bounding box center [998, 491] width 950 height 545
click at [739, 685] on div "Downloading external files could be dangerous. We recommend scanning files from…" at bounding box center [998, 491] width 950 height 545
click at [211, 86] on button "Contacts" at bounding box center [202, 73] width 47 height 51
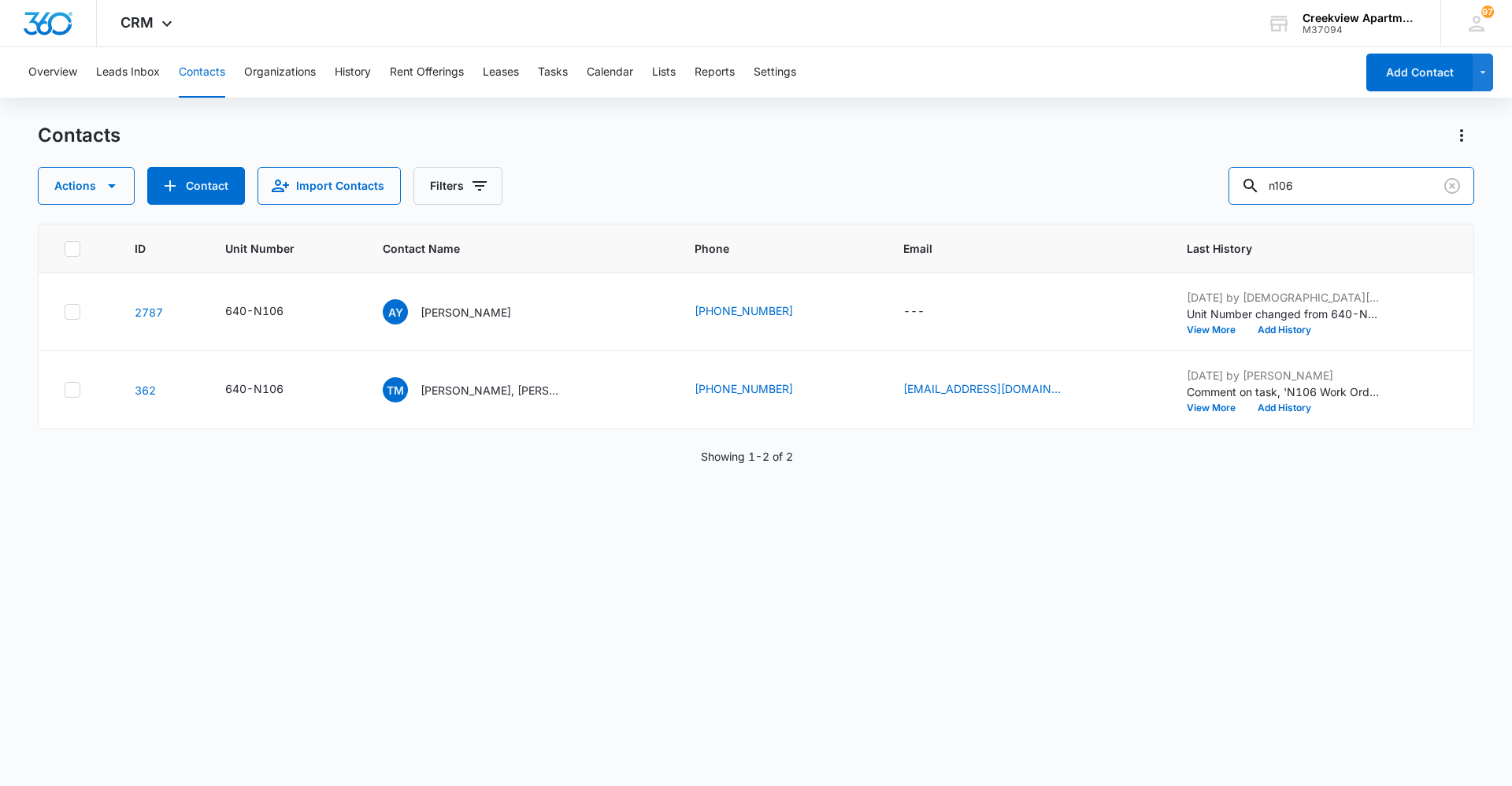
drag, startPoint x: 1267, startPoint y: 202, endPoint x: 1239, endPoint y: 205, distance: 28.2
click at [1239, 205] on div "Contacts Actions Contact Import Contacts Filters n106 ID Unit Number Contact Na…" at bounding box center [756, 453] width 1436 height 661
type input "j100"
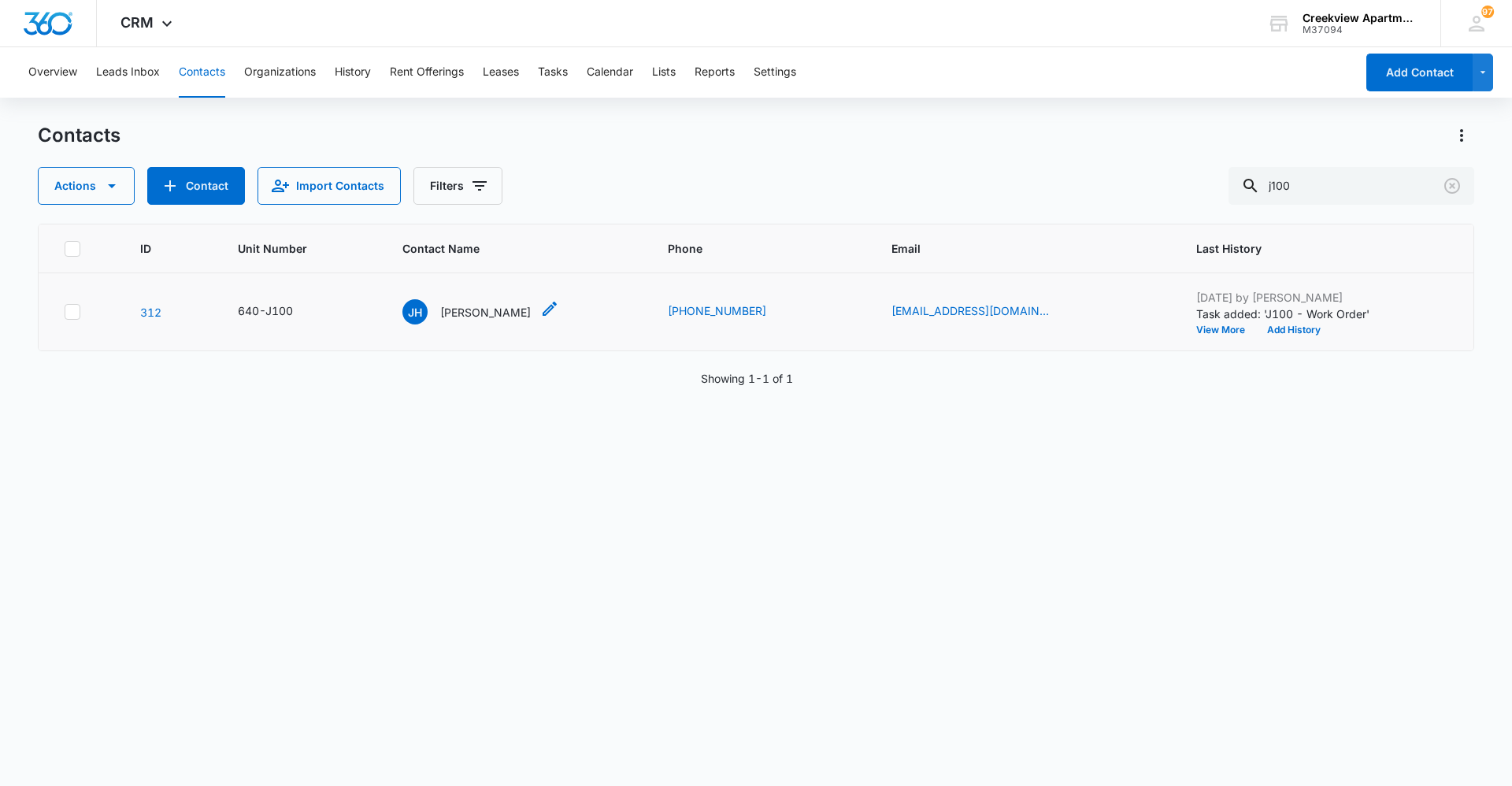
click at [458, 313] on p "Juanita Hibbard" at bounding box center [485, 312] width 90 height 17
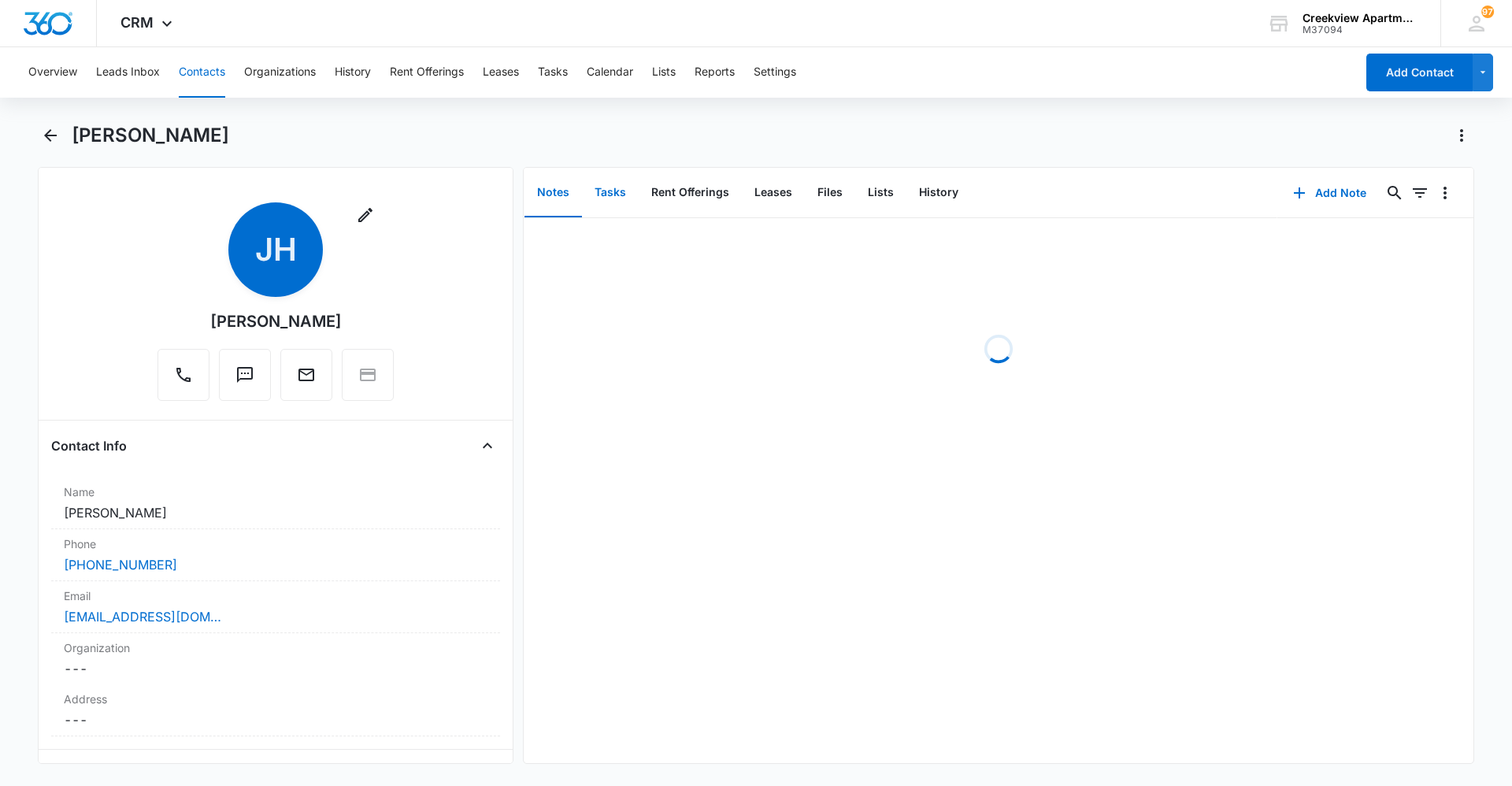
click at [612, 196] on button "Tasks" at bounding box center [610, 193] width 57 height 49
click at [1330, 197] on button "Add Task" at bounding box center [1329, 193] width 104 height 38
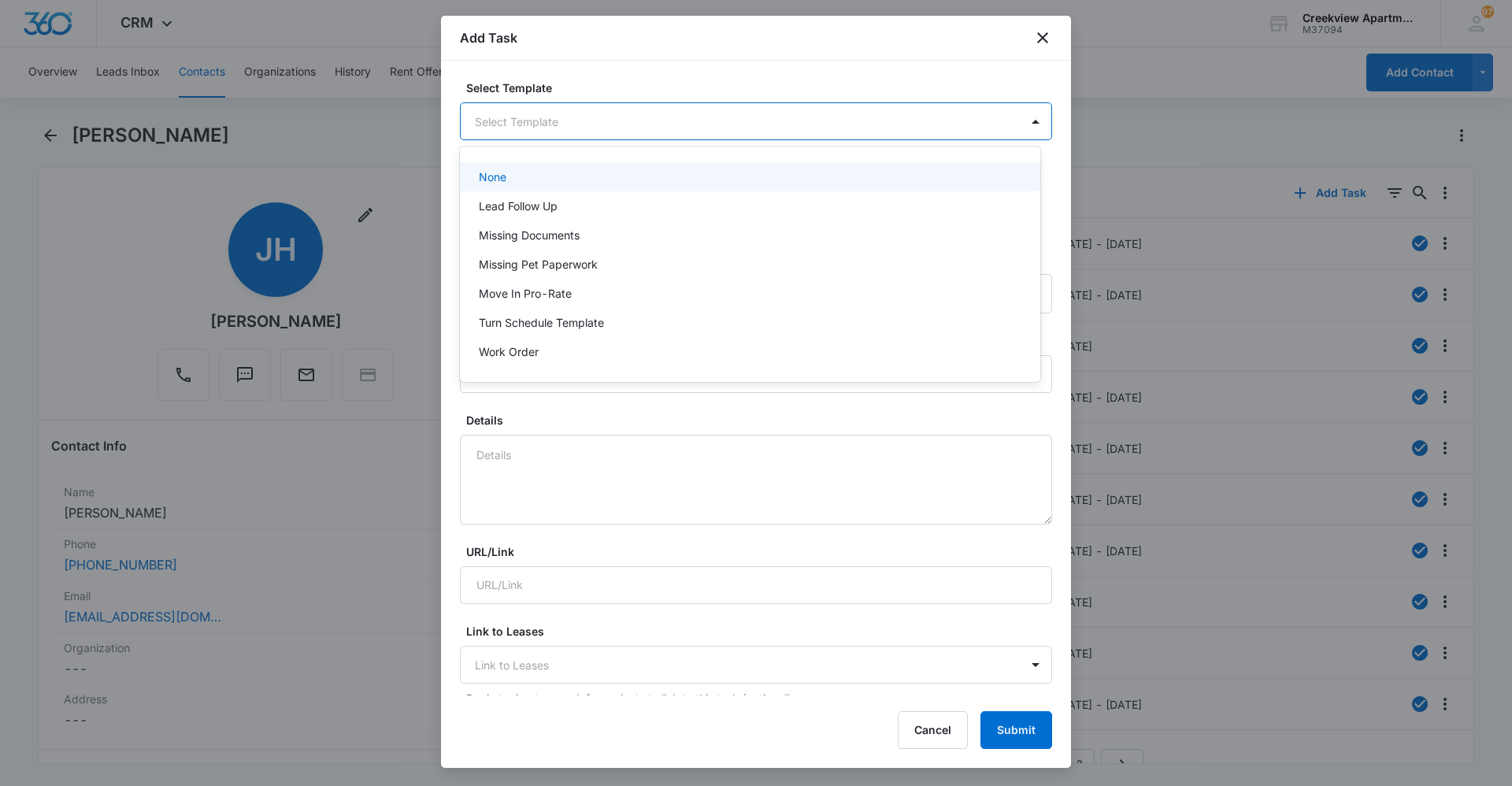
click at [829, 123] on body "CRM Apps Reputation Websites Forms CRM Email Social Content Ads Intelligence Fi…" at bounding box center [756, 393] width 1512 height 786
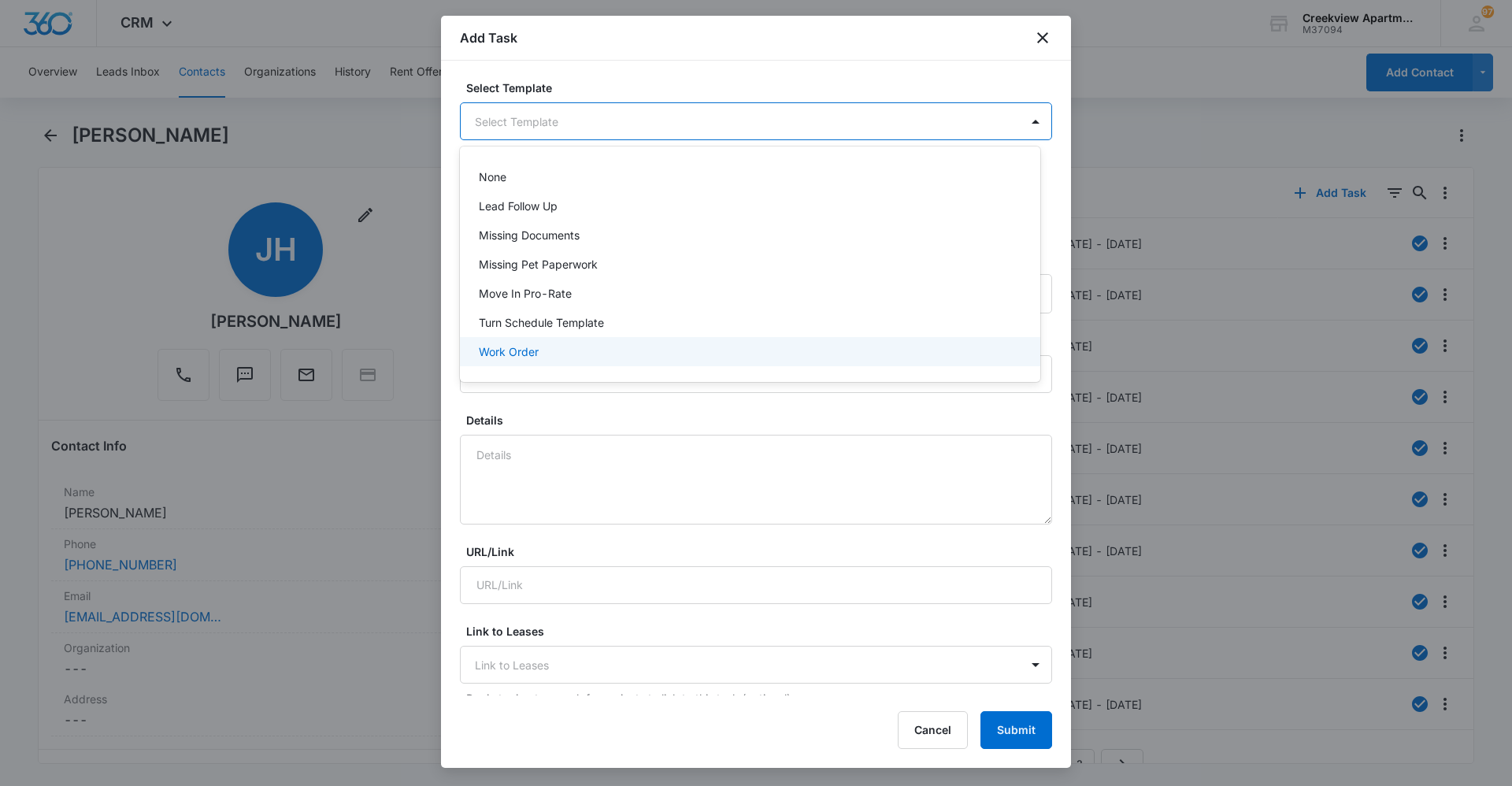
click at [696, 348] on div "Work Order" at bounding box center [748, 351] width 539 height 17
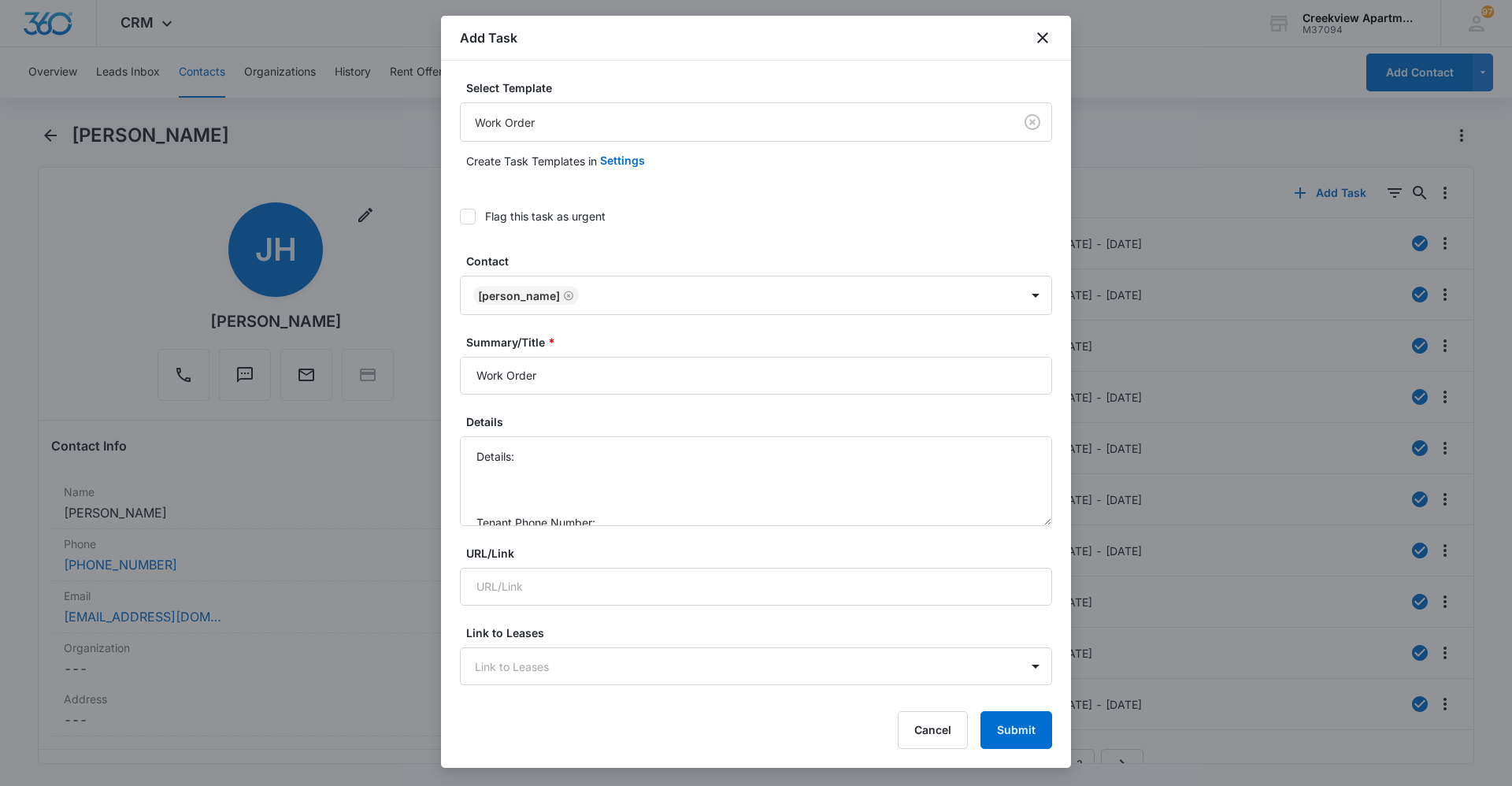
click at [475, 217] on div at bounding box center [468, 217] width 16 height 16
click at [460, 217] on input "Flag this task as urgent" at bounding box center [460, 217] width 0 height 0
click at [483, 368] on input "Work Order" at bounding box center [756, 376] width 592 height 38
click at [479, 370] on input "Work Order" at bounding box center [756, 376] width 592 height 38
click at [473, 370] on input "Work Order" at bounding box center [756, 376] width 592 height 38
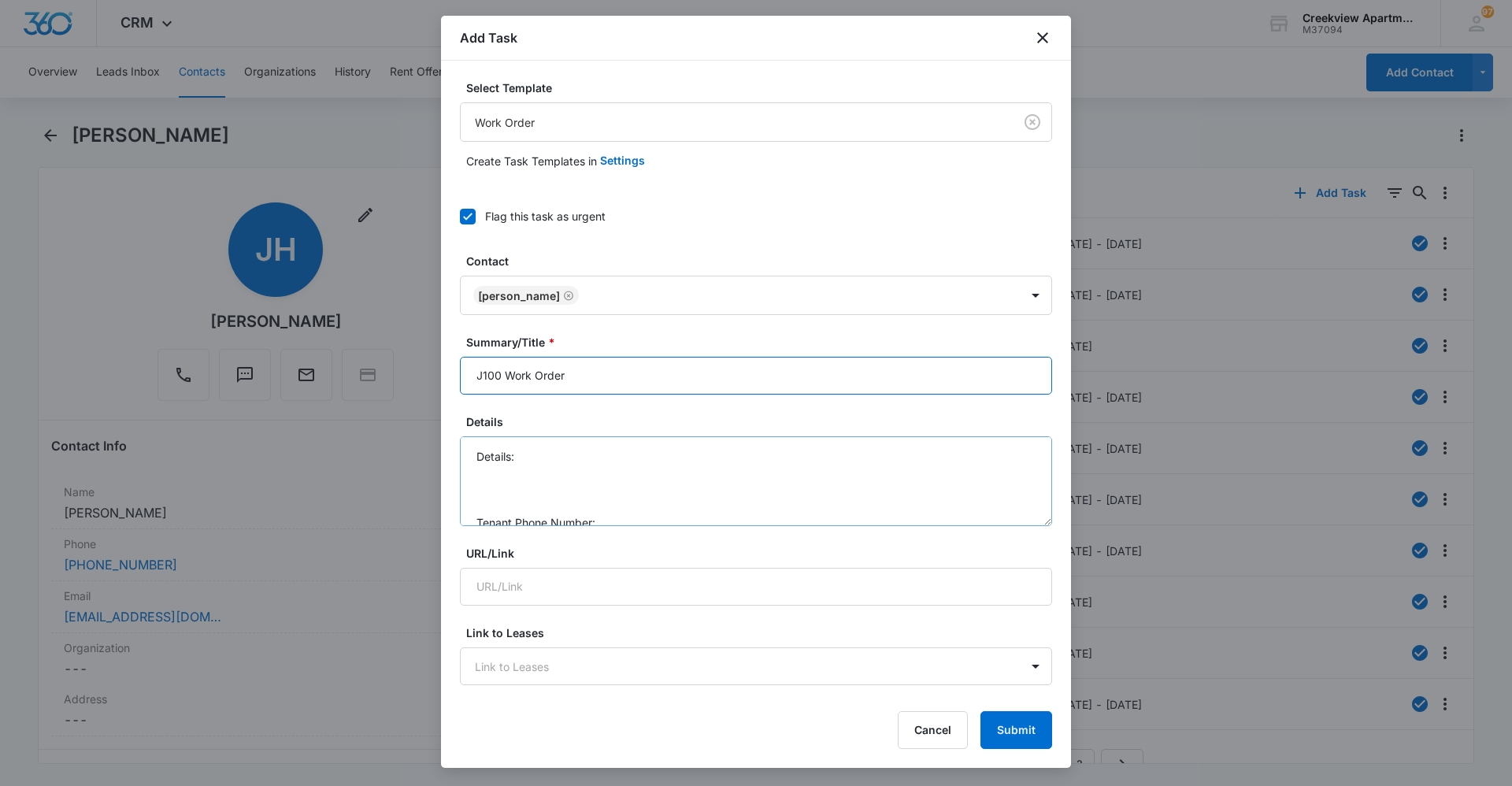
type input "J100 Work Order"
click at [603, 444] on textarea "Details: Tenant Phone Number: Call Before:" at bounding box center [756, 480] width 592 height 89
drag, startPoint x: 633, startPoint y: 462, endPoint x: 646, endPoint y: 479, distance: 21.4
click at [636, 466] on textarea "Details: water coming out warm but not hot Tenant Phone Number: Call Before:" at bounding box center [756, 480] width 592 height 89
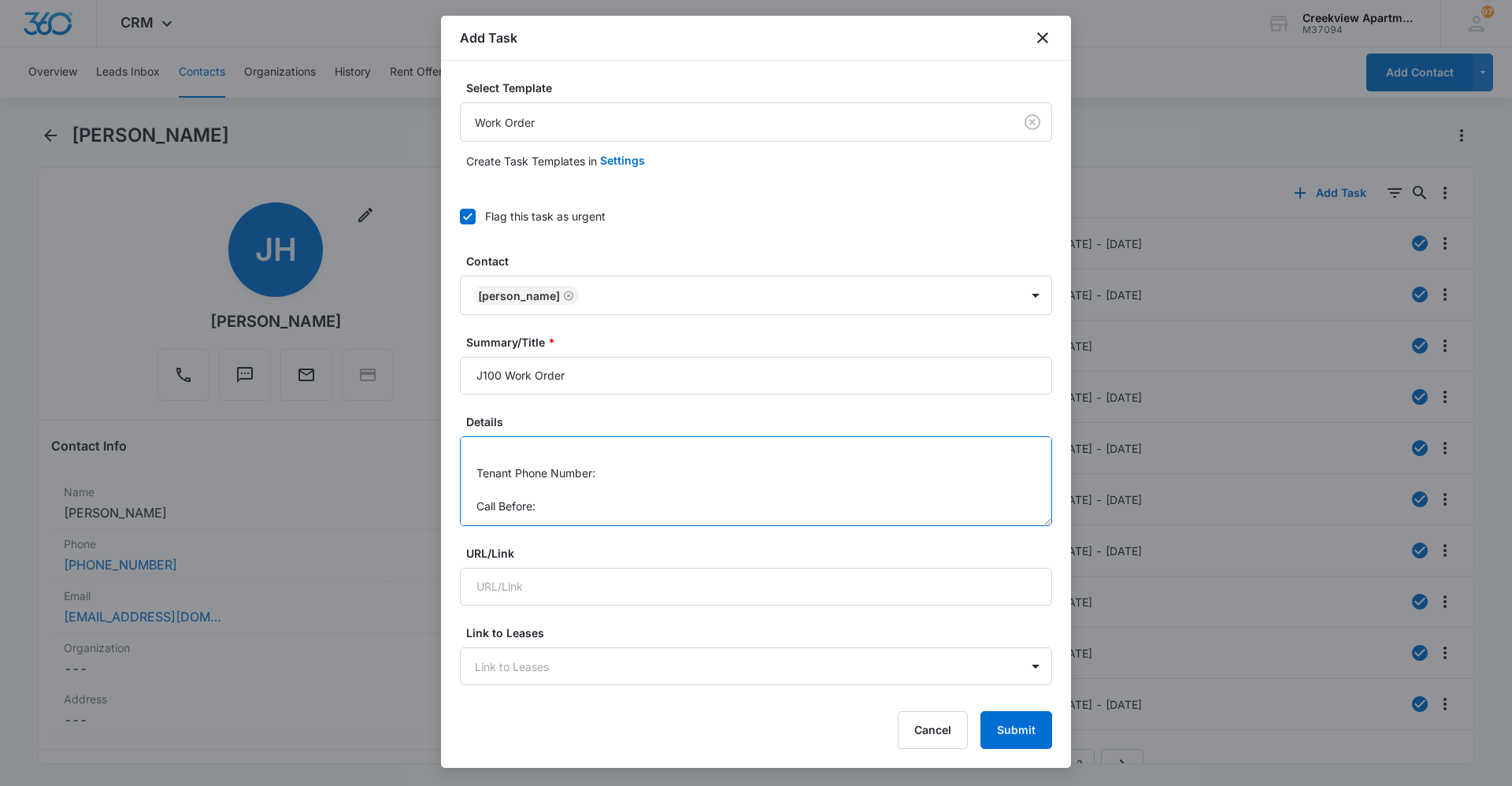
click at [649, 481] on textarea "Details: water coming out warm but not hot Tenant Phone Number: Call Before:" at bounding box center [756, 480] width 592 height 89
click at [652, 477] on textarea "Details: water coming out warm but not hot Tenant Phone Number: Call Before:" at bounding box center [756, 480] width 592 height 89
click at [631, 515] on textarea "Details: water coming out warm but not hot Tenant Phone Number: 970-573-0557 Ca…" at bounding box center [756, 480] width 592 height 89
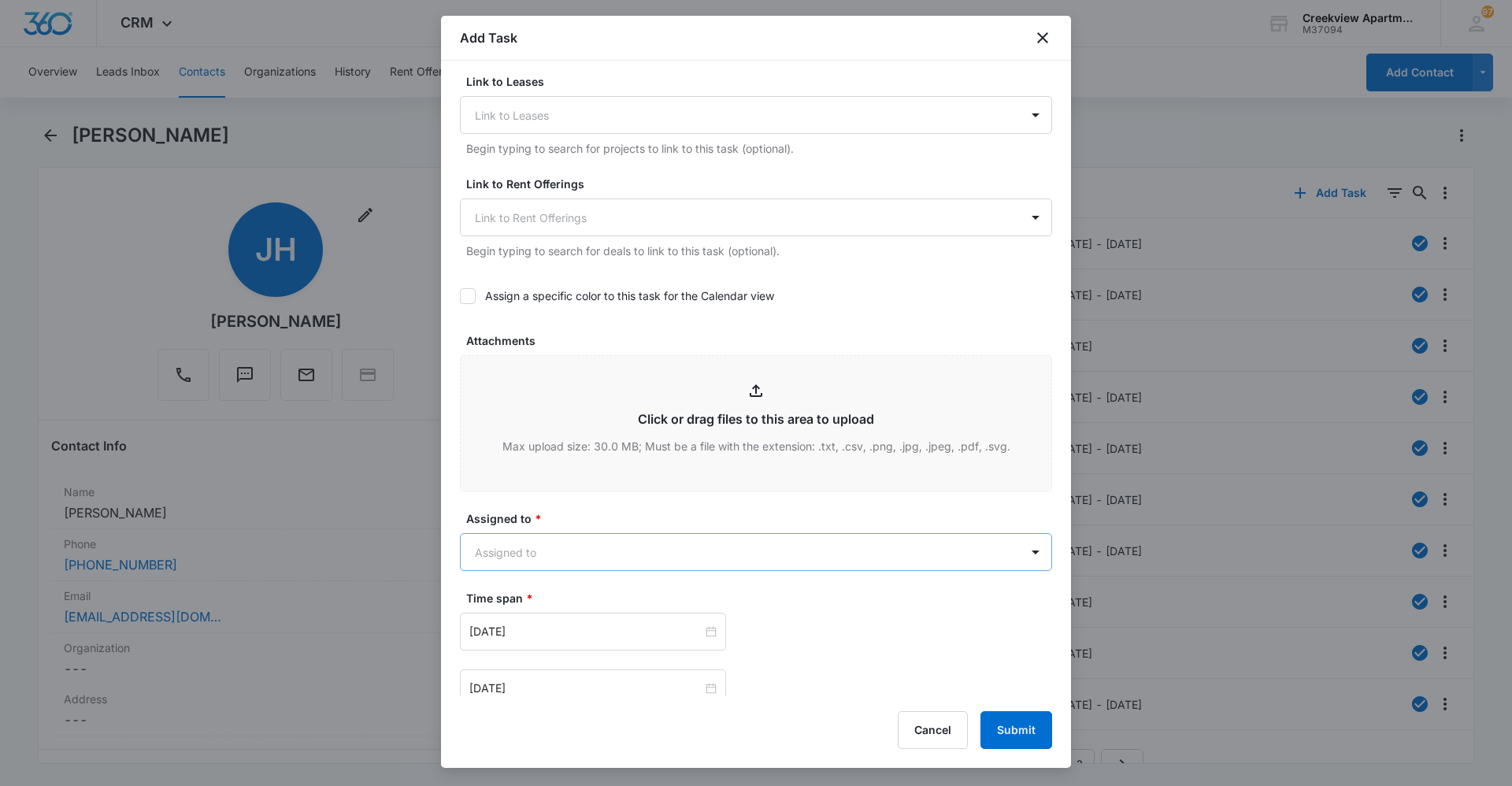
scroll to position [788, 0]
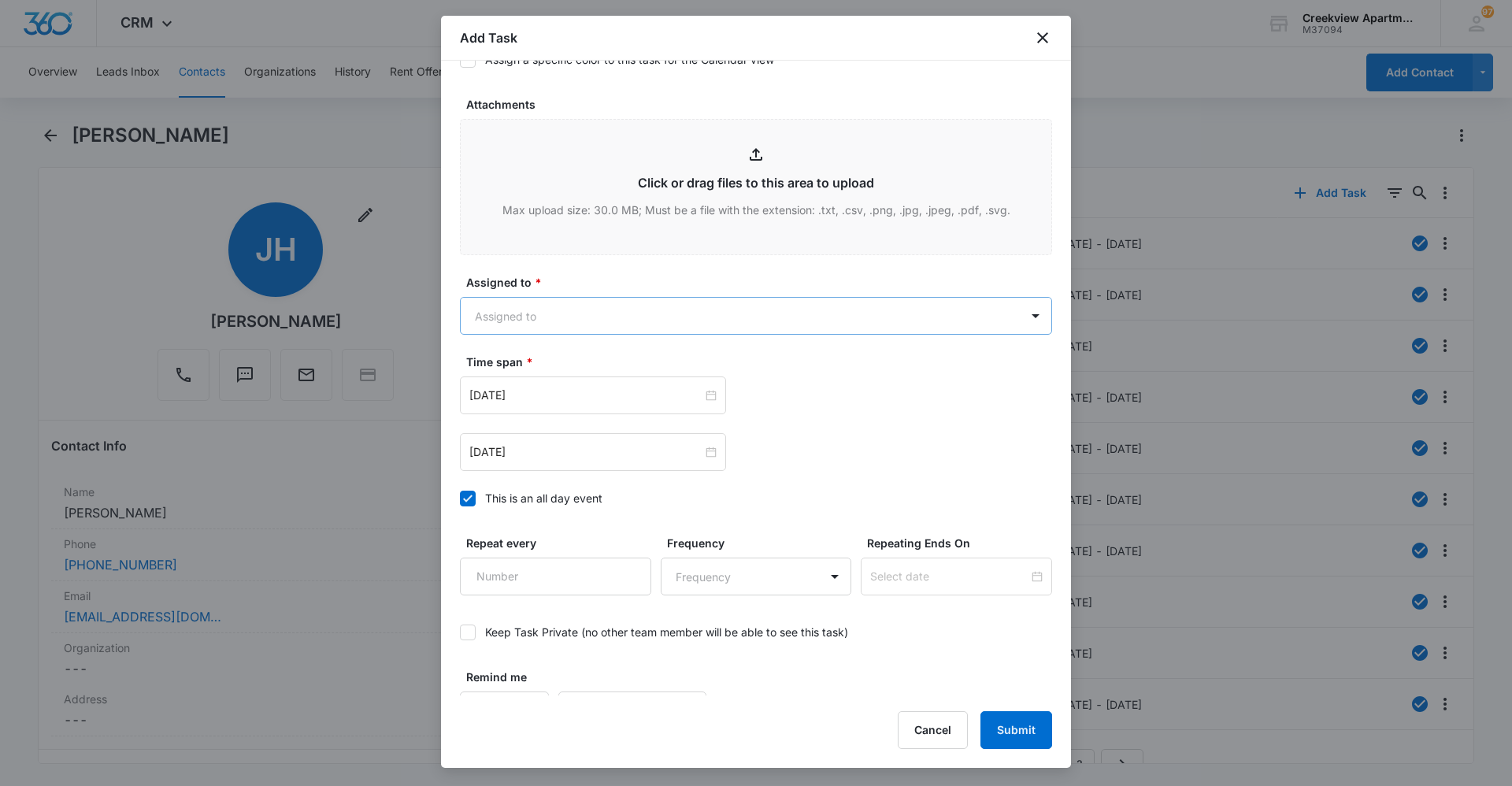
type textarea "Details: water coming out warm but not hot Tenant Phone Number: 970-573-0557 Ca…"
click at [787, 313] on body "CRM Apps Reputation Websites Forms CRM Email Social Content Ads Intelligence Fi…" at bounding box center [756, 393] width 1512 height 786
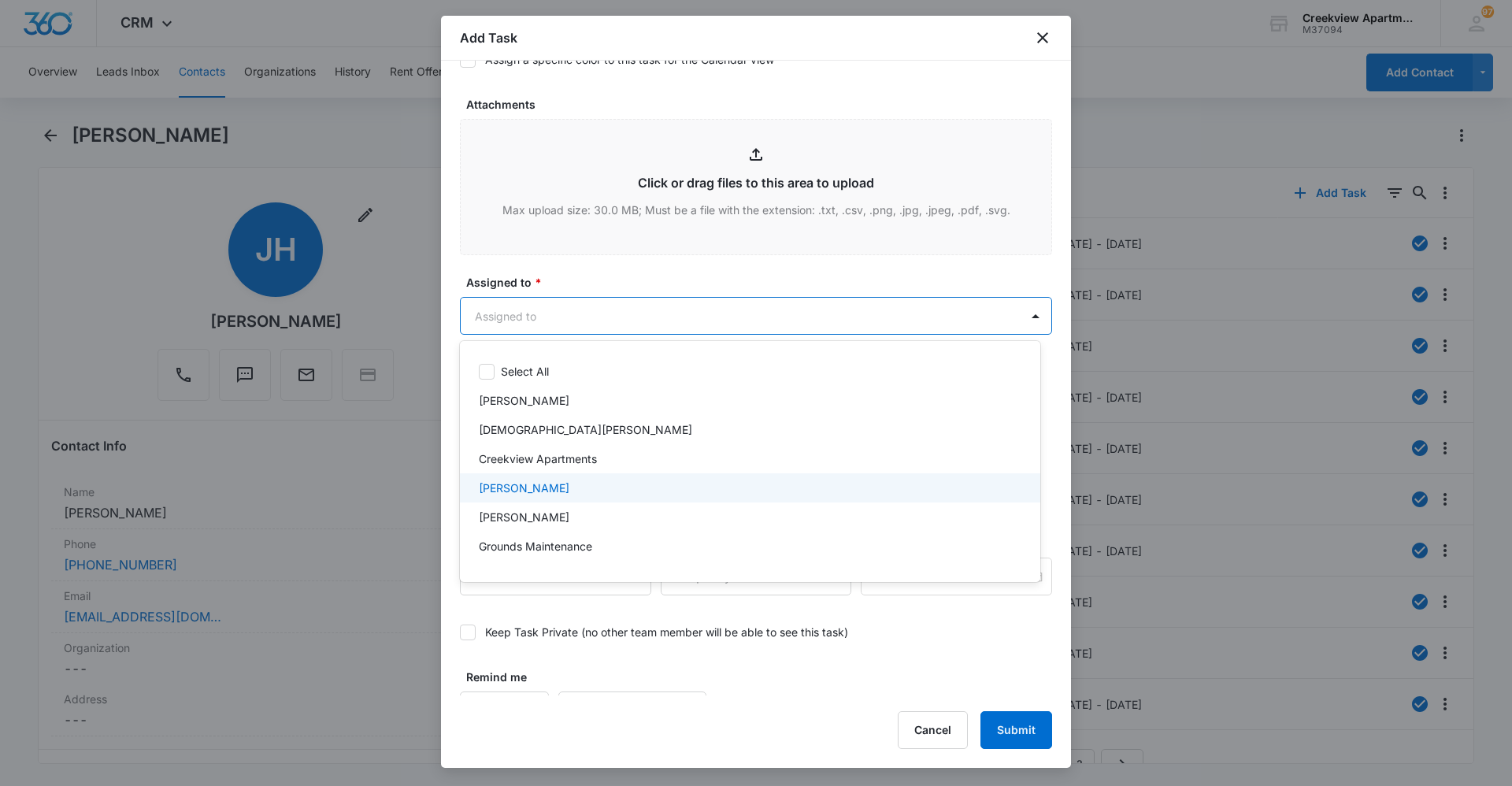
scroll to position [78, 0]
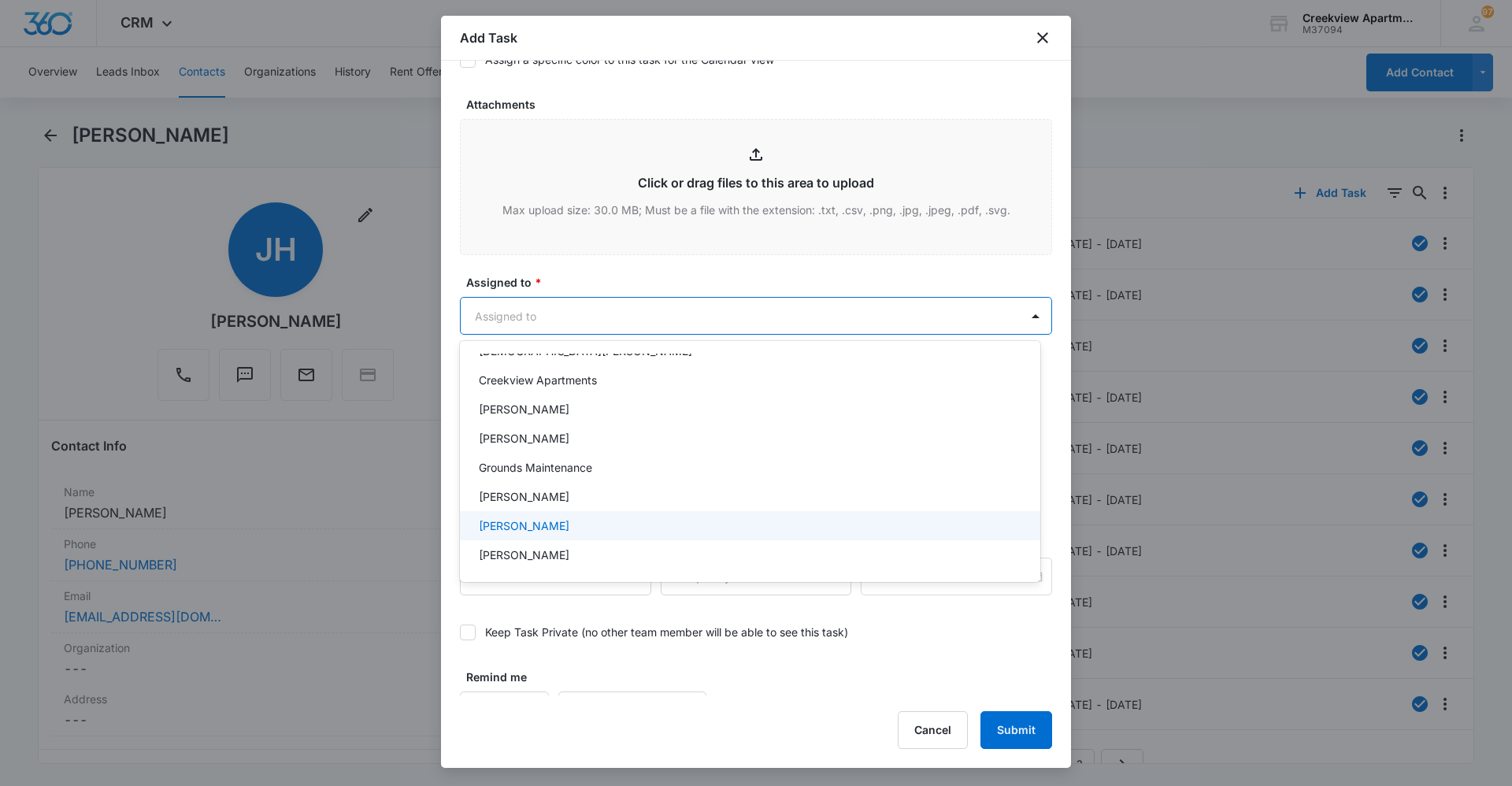
click at [650, 529] on div "Javier Garcia" at bounding box center [748, 525] width 539 height 17
click at [639, 284] on div at bounding box center [756, 393] width 1512 height 786
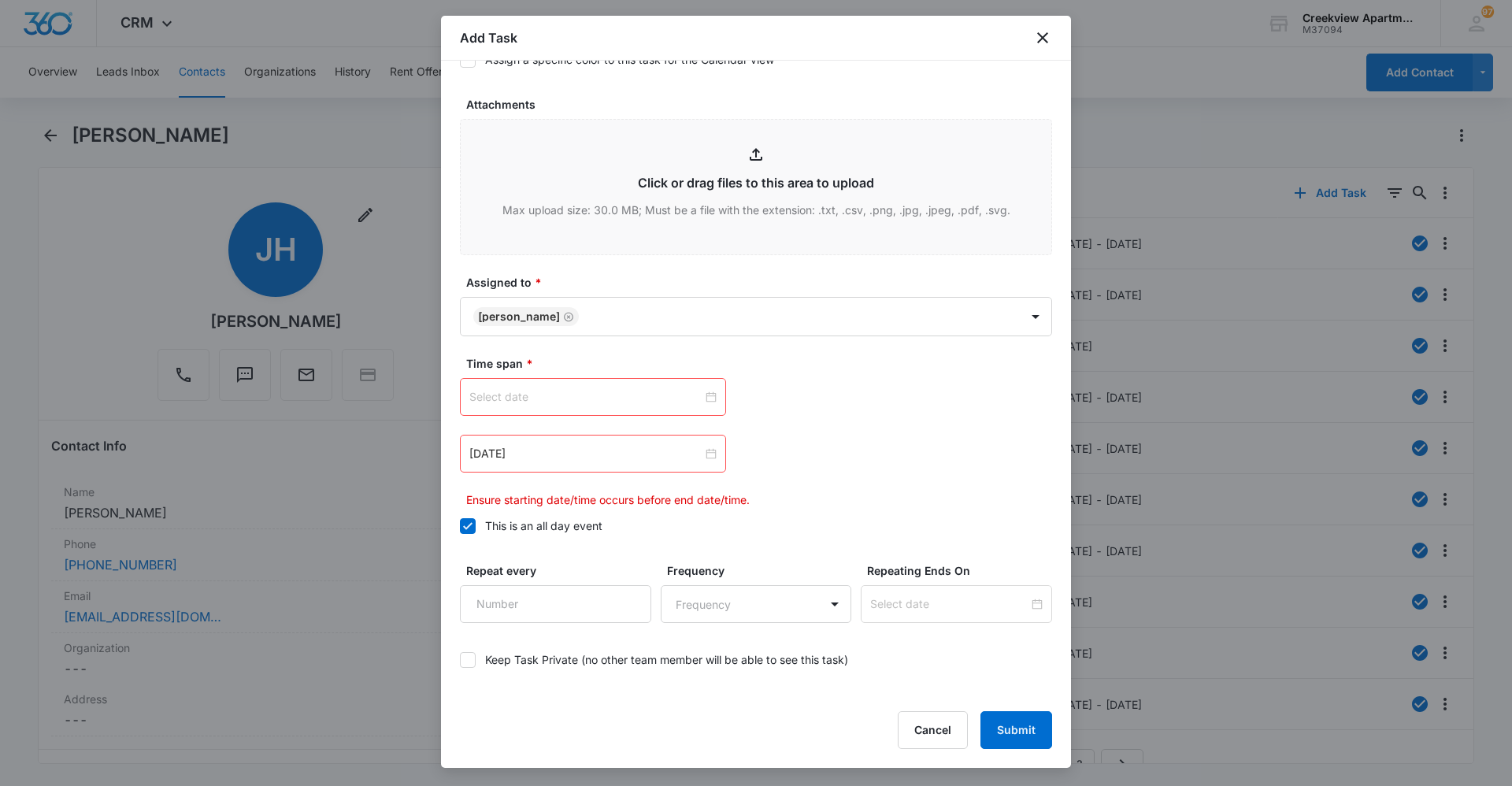
click at [644, 397] on input at bounding box center [586, 397] width 233 height 17
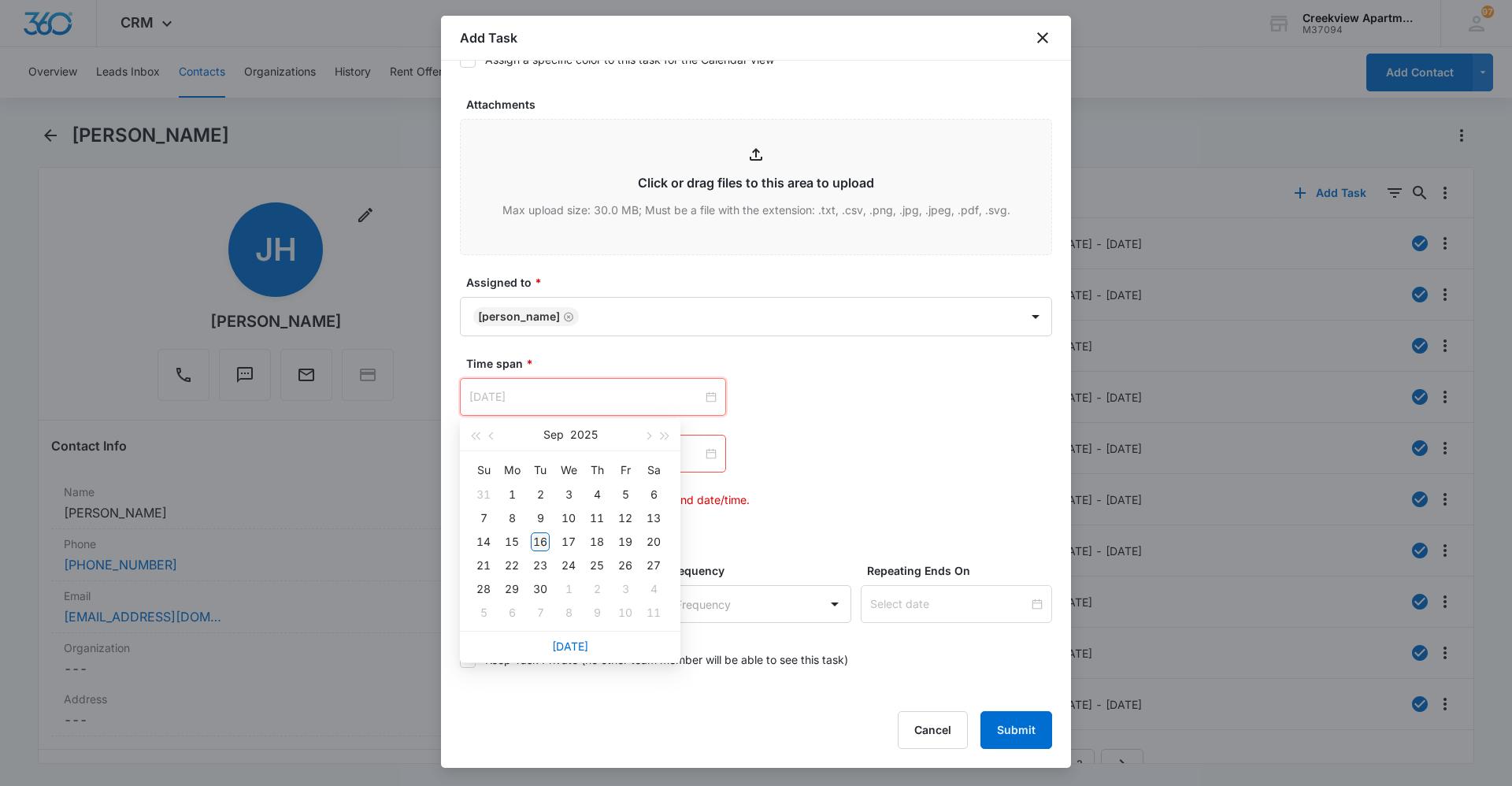
type input "Sep 16, 2025"
click at [543, 543] on div "16" at bounding box center [540, 541] width 19 height 19
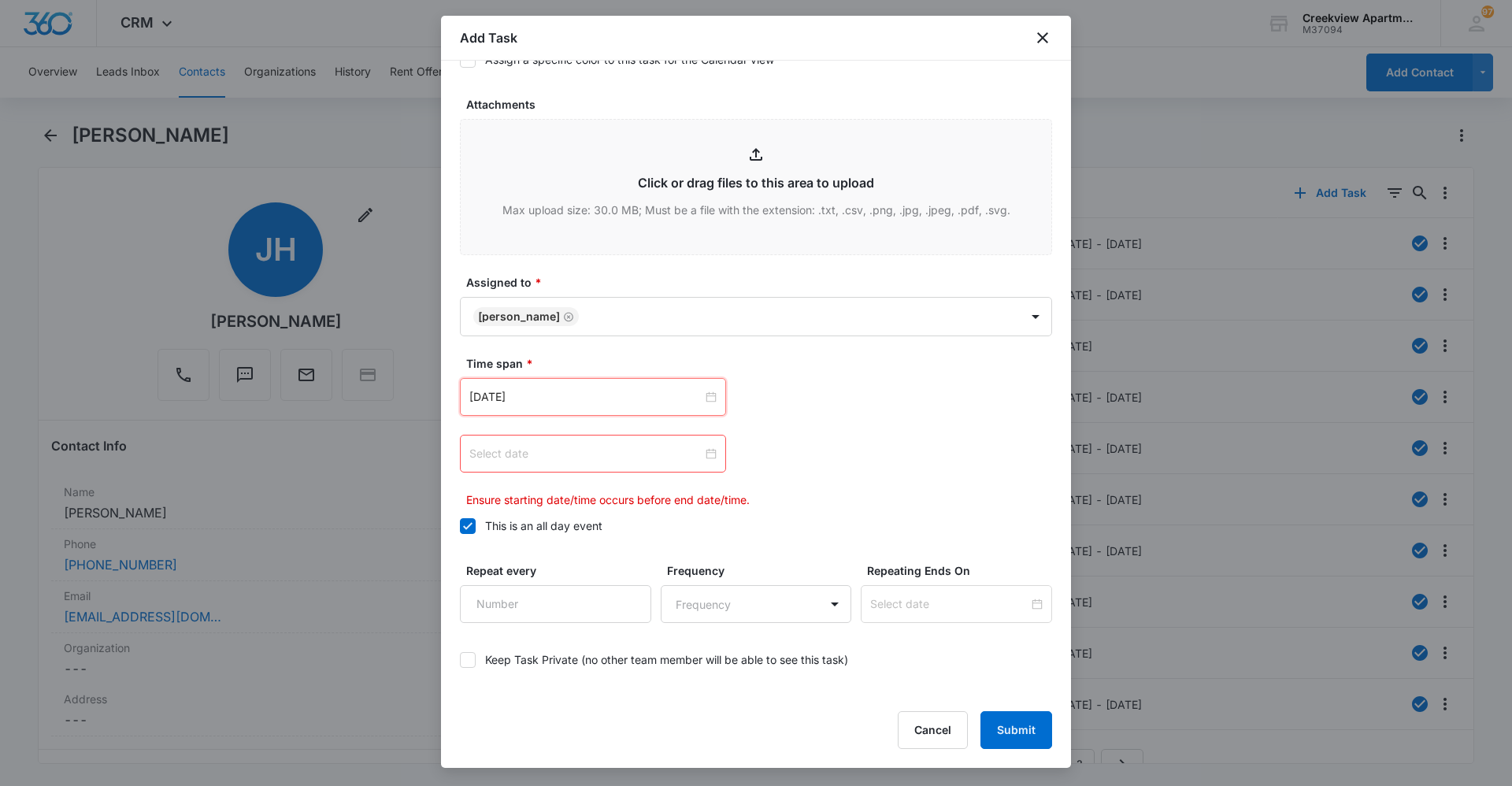
click at [637, 453] on input at bounding box center [586, 454] width 233 height 17
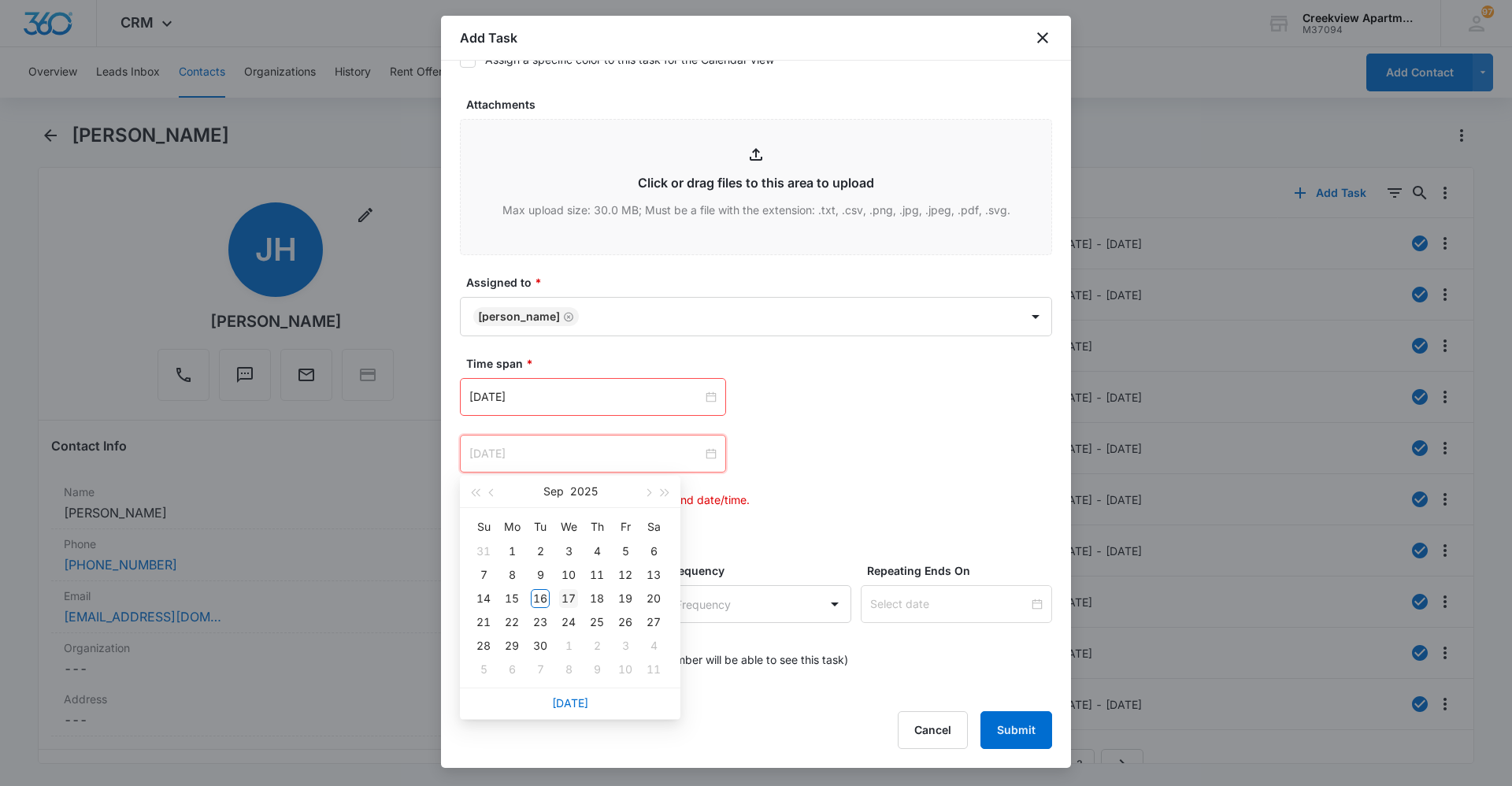
type input "Sep 17, 2025"
click at [575, 596] on div "17" at bounding box center [568, 598] width 19 height 19
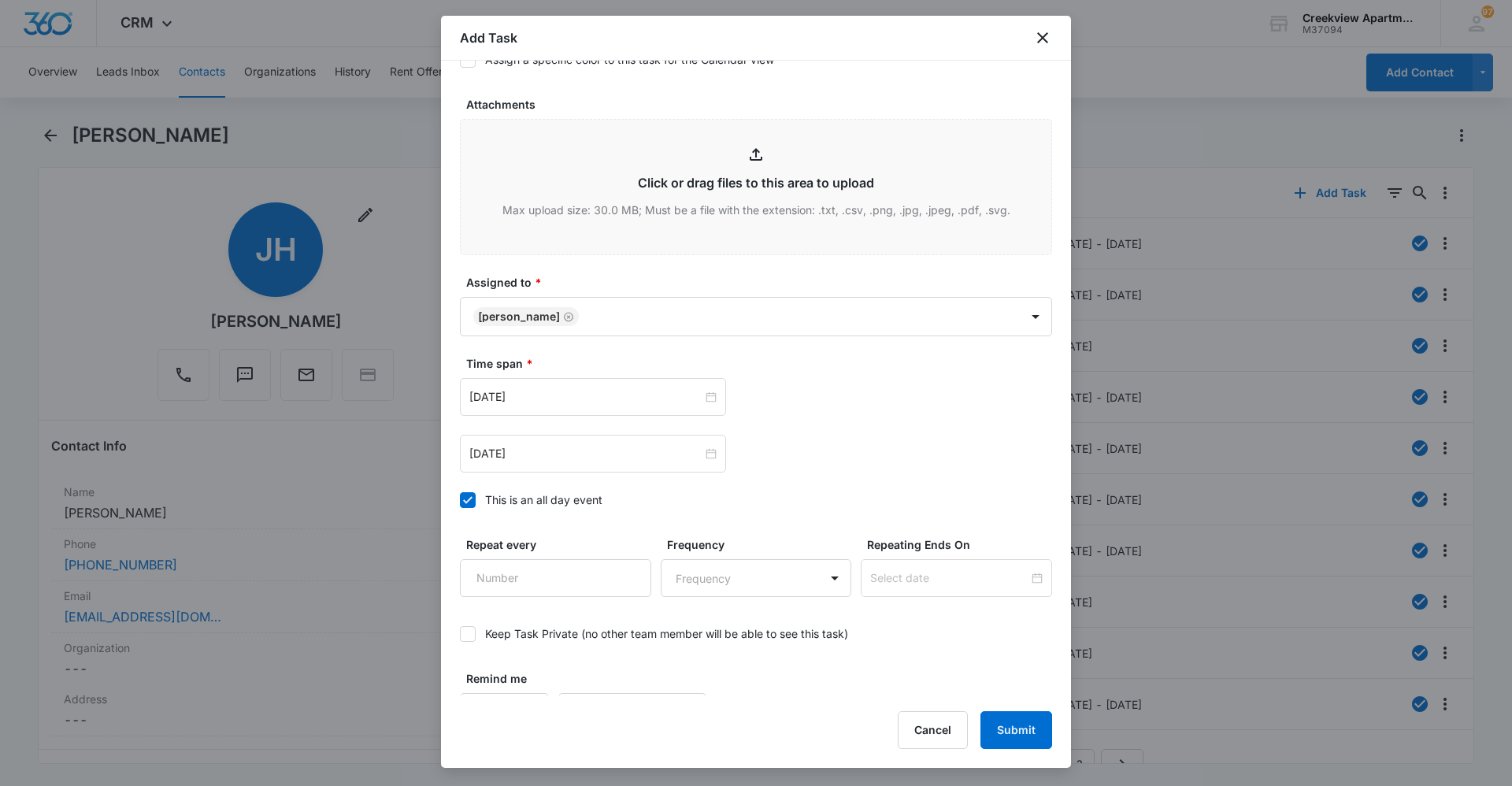
click at [829, 418] on div "Sep 16, 2025 Sep 2025 Su Mo Tu We Th Fr Sa 31 1 2 3 4 5 6 7 8 9 10 11 12 13 14 …" at bounding box center [756, 424] width 592 height 94
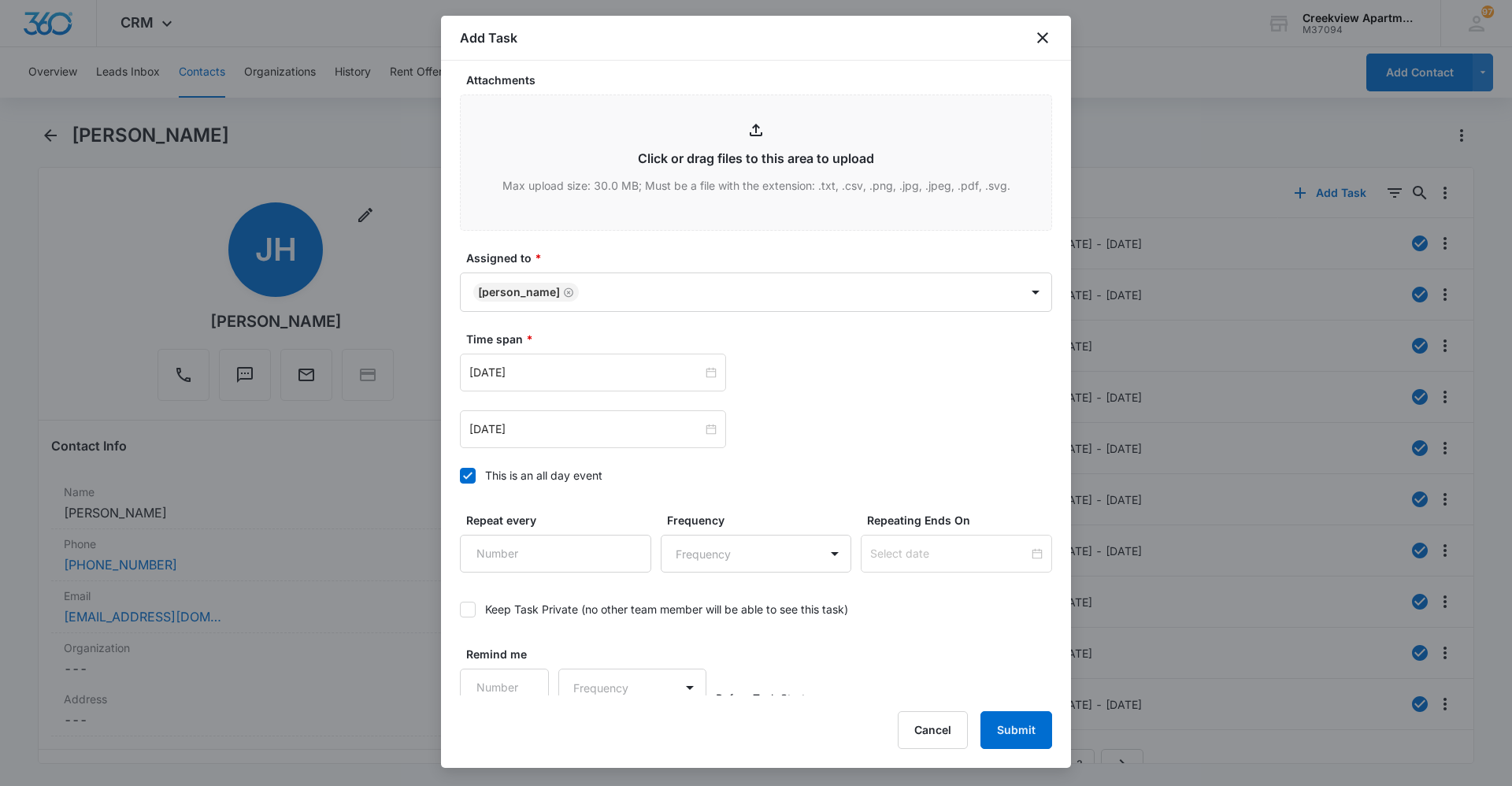
scroll to position [822, 0]
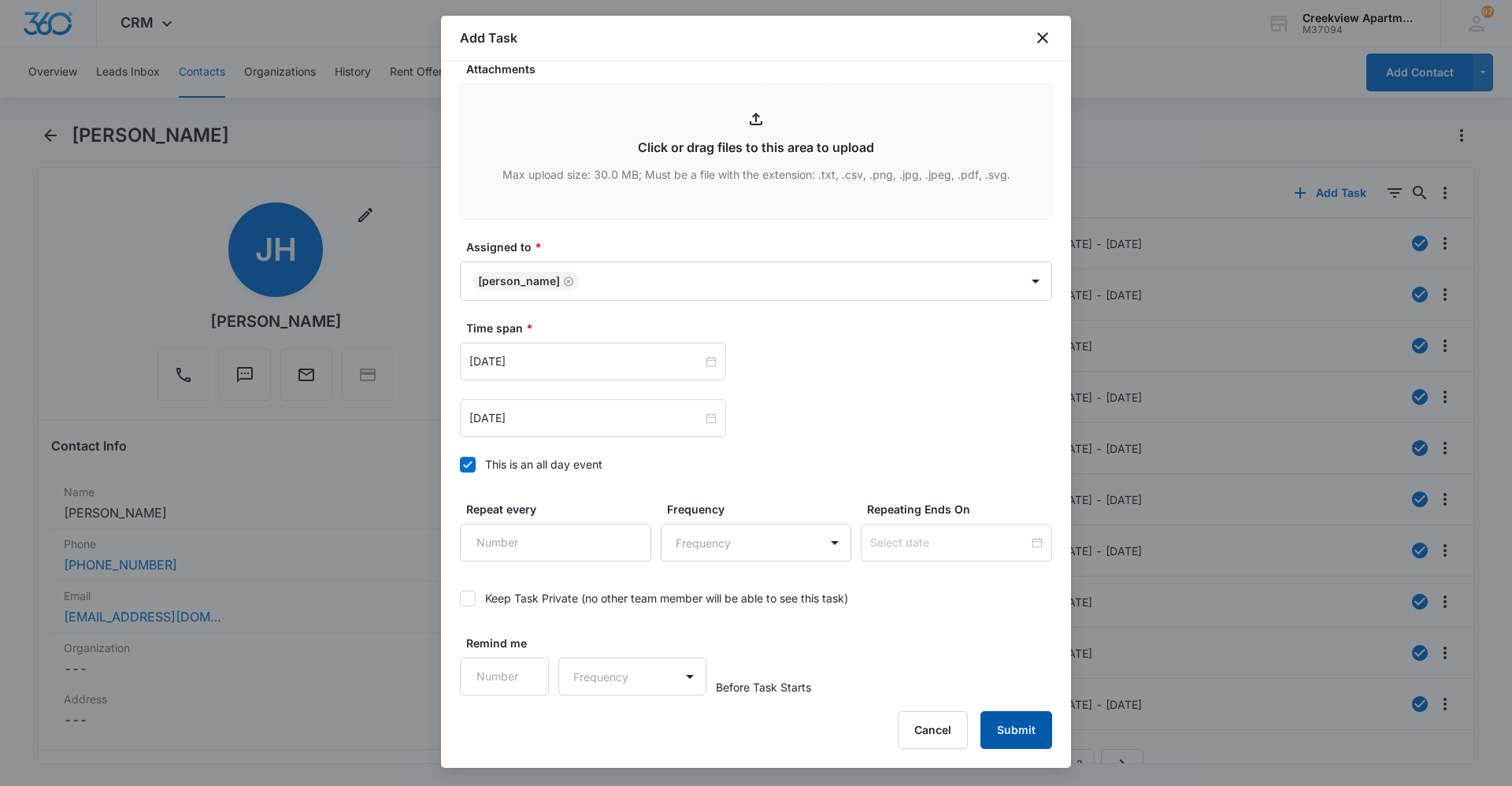
click at [1020, 724] on button "Submit" at bounding box center [1016, 730] width 72 height 38
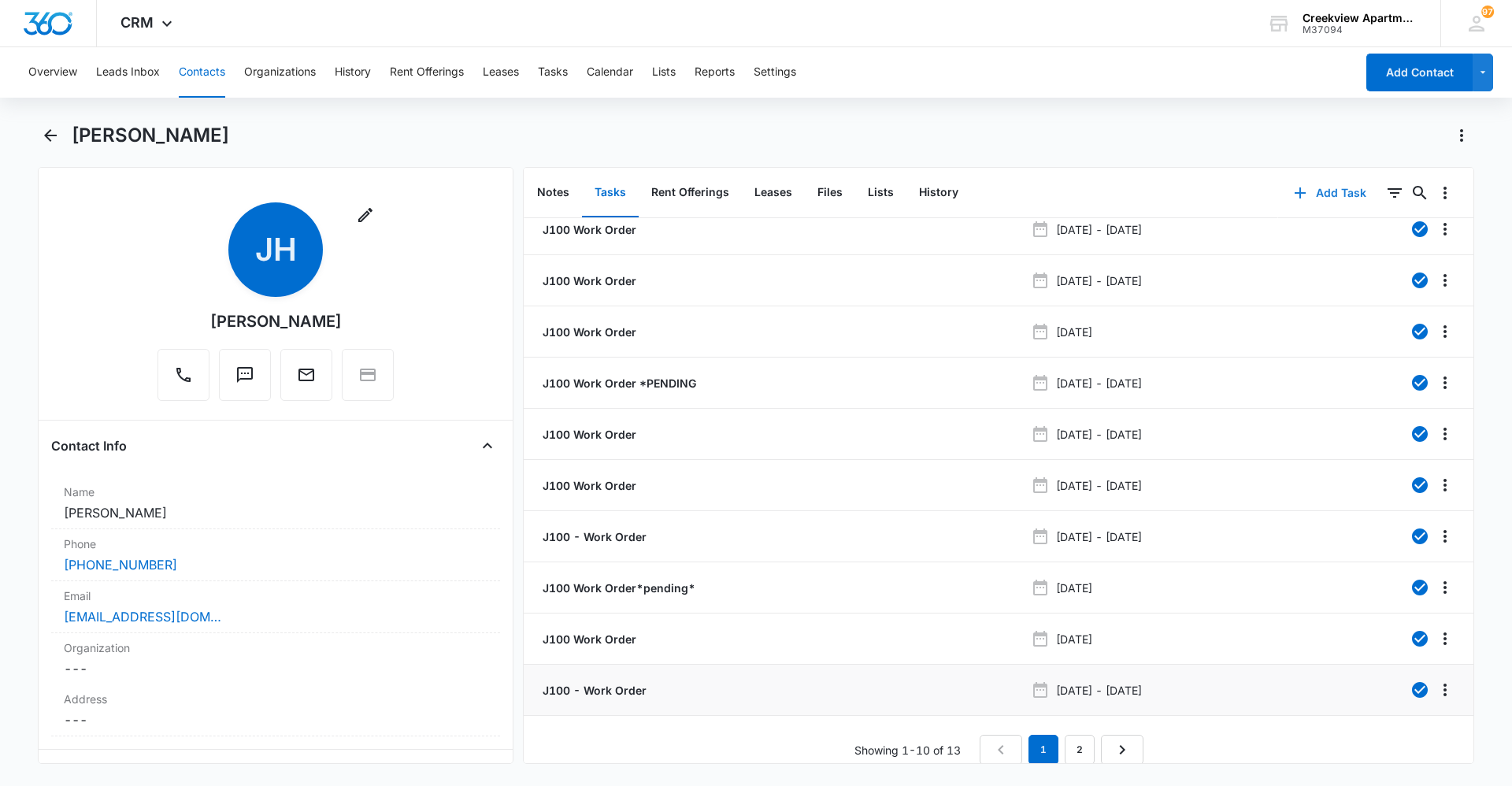
scroll to position [28, 0]
click at [576, 131] on div "Juanita Hibbard" at bounding box center [773, 135] width 1402 height 25
click at [1021, 78] on div "Overview Leads Inbox Contacts Organizations History Rent Offerings Leases Tasks…" at bounding box center [687, 73] width 1336 height 51
drag, startPoint x: 230, startPoint y: 74, endPoint x: 681, endPoint y: 82, distance: 451.1
click at [230, 74] on div "Overview Leads Inbox Contacts Organizations History Rent Offerings Leases Tasks…" at bounding box center [687, 73] width 1336 height 51
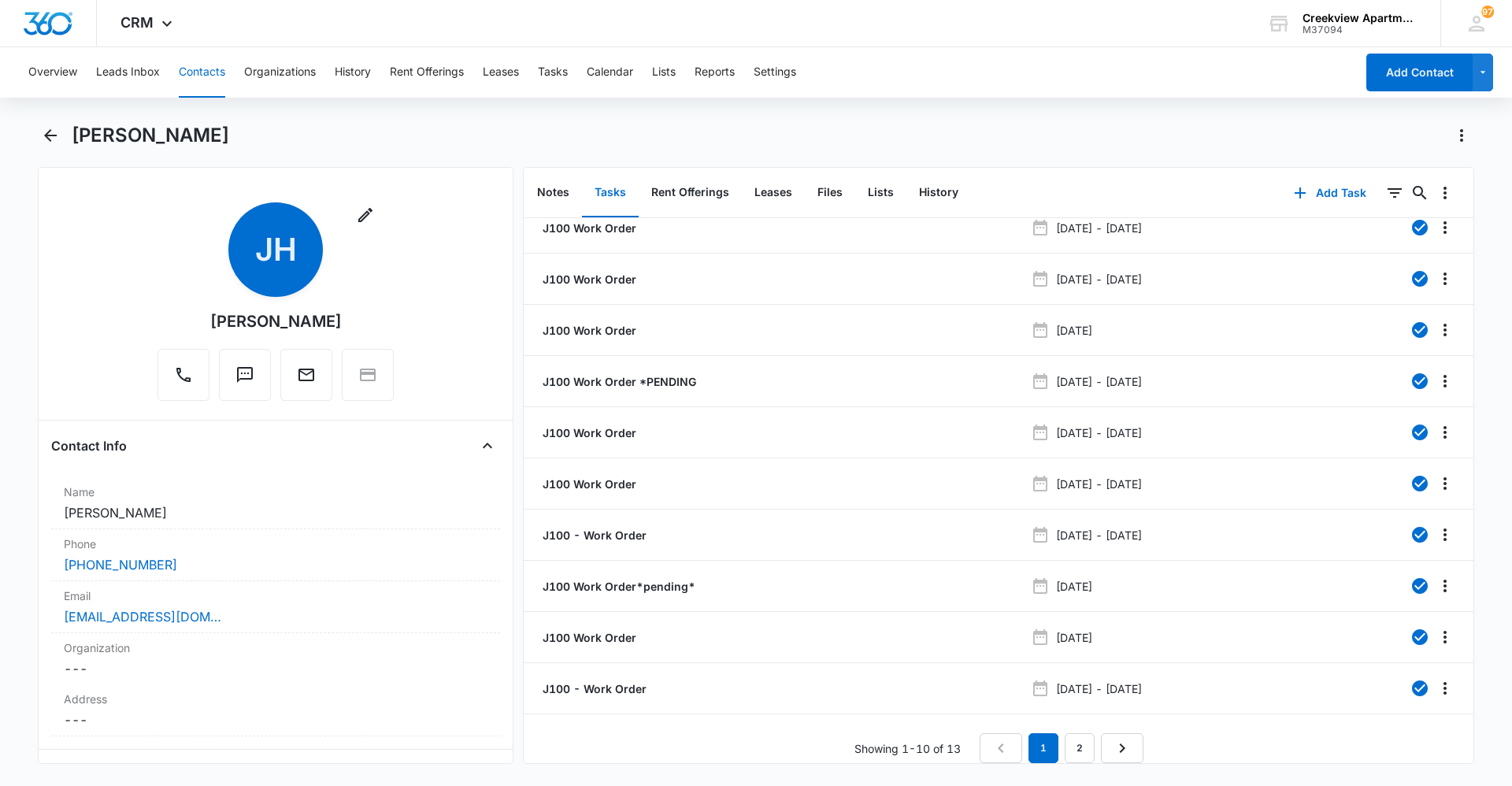
click at [215, 76] on button "Contacts" at bounding box center [202, 73] width 47 height 51
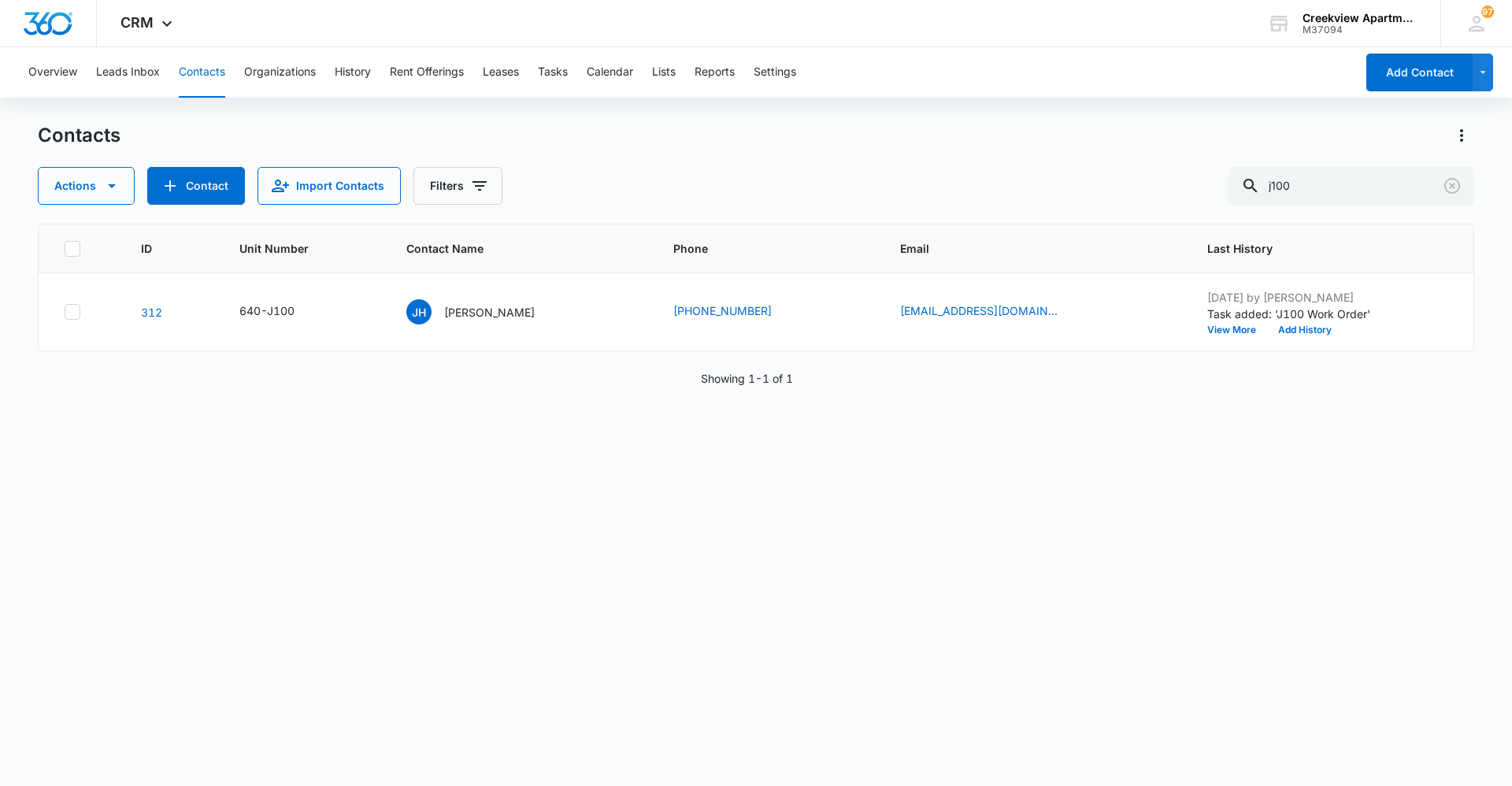
click at [826, 643] on div "ID Unit Number Contact Name Phone Email Last History 312 640-J100 JH Juanita Hi…" at bounding box center [756, 494] width 1436 height 541
click at [822, 664] on div "ID Unit Number Contact Name Phone Email Last History 312 640-J100 JH Juanita Hi…" at bounding box center [756, 494] width 1436 height 541
click at [1195, 719] on div "ID Unit Number Contact Name Phone Email Last History 312 640-J100 JH Juanita Hi…" at bounding box center [756, 494] width 1436 height 541
click at [666, 662] on div "ID Unit Number Contact Name Phone Email Last History 312 640-J100 JH Juanita Hi…" at bounding box center [756, 494] width 1436 height 541
click at [211, 64] on button "Contacts" at bounding box center [202, 73] width 47 height 51
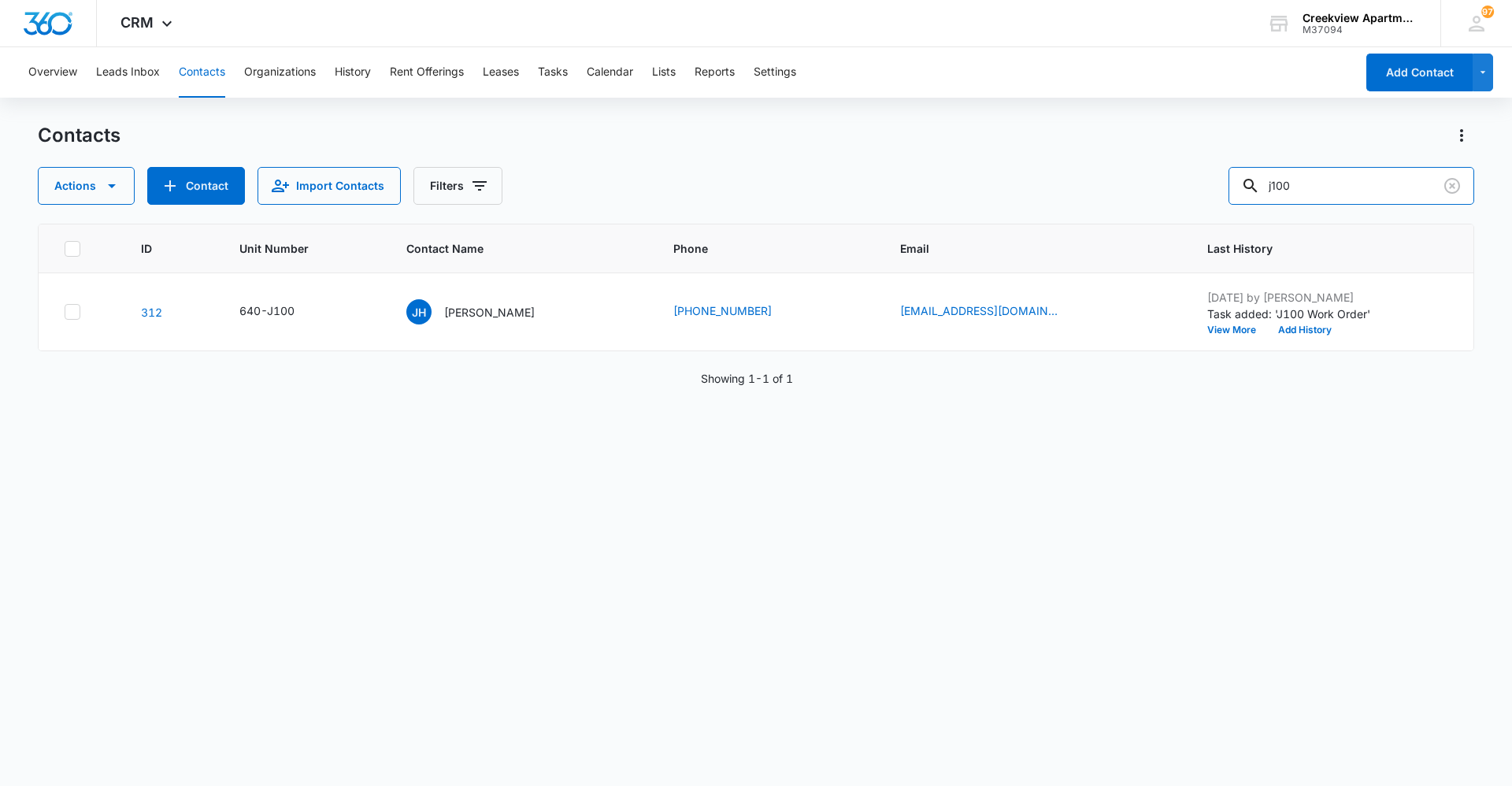
drag, startPoint x: 1378, startPoint y: 183, endPoint x: 1224, endPoint y: 190, distance: 154.2
click at [1224, 190] on div "Actions Contact Import Contacts Filters j100" at bounding box center [756, 186] width 1436 height 38
click at [719, 674] on div "ID Unit Number Contact Name Phone Email Last History 312 640-J100 JH Juanita Hi…" at bounding box center [756, 494] width 1436 height 541
click at [187, 64] on button "Contacts" at bounding box center [202, 73] width 47 height 51
drag, startPoint x: 1362, startPoint y: 192, endPoint x: 1255, endPoint y: 194, distance: 107.0
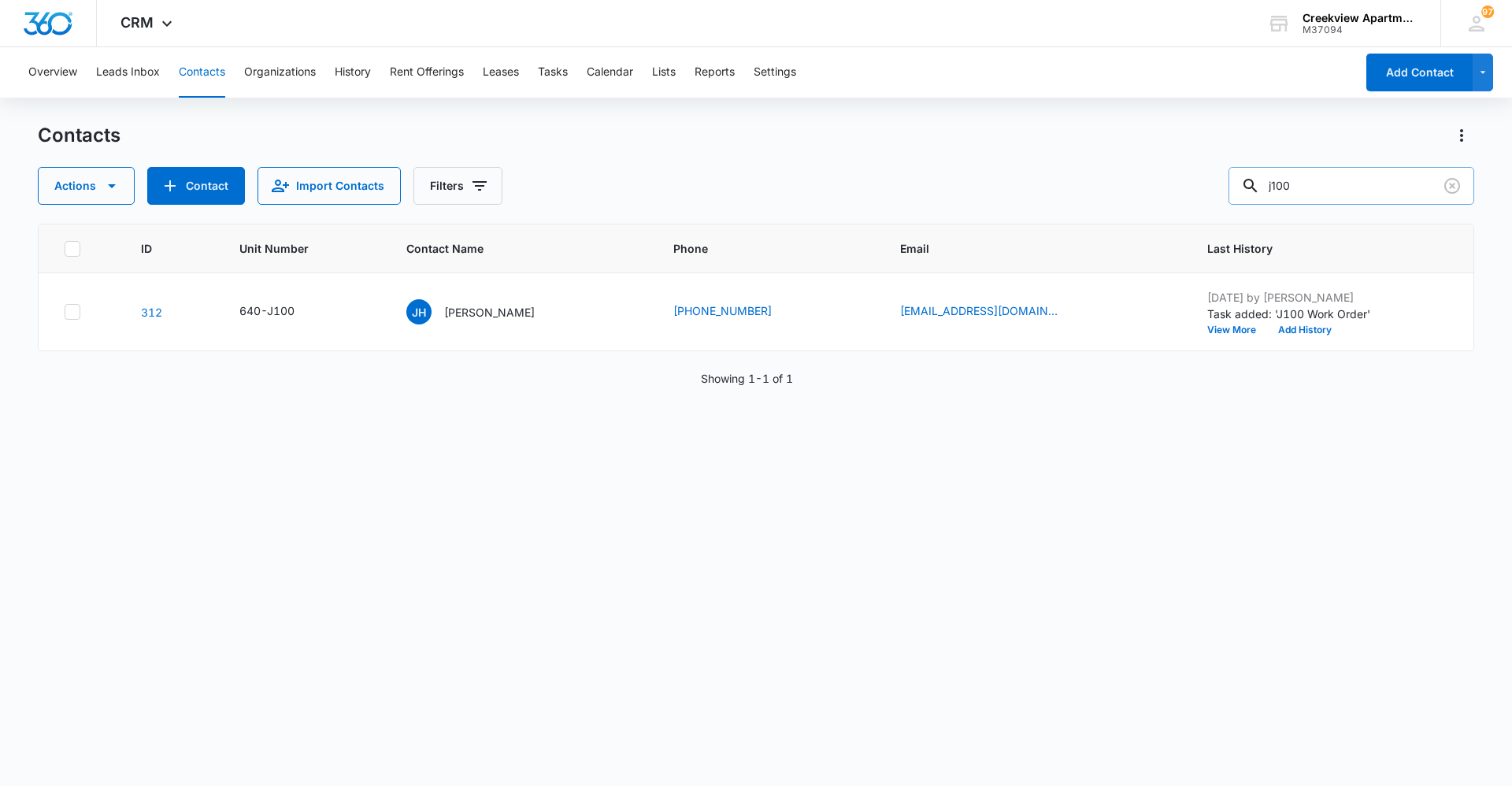
click at [1255, 194] on div "j100" at bounding box center [1351, 186] width 245 height 38
type input "g303"
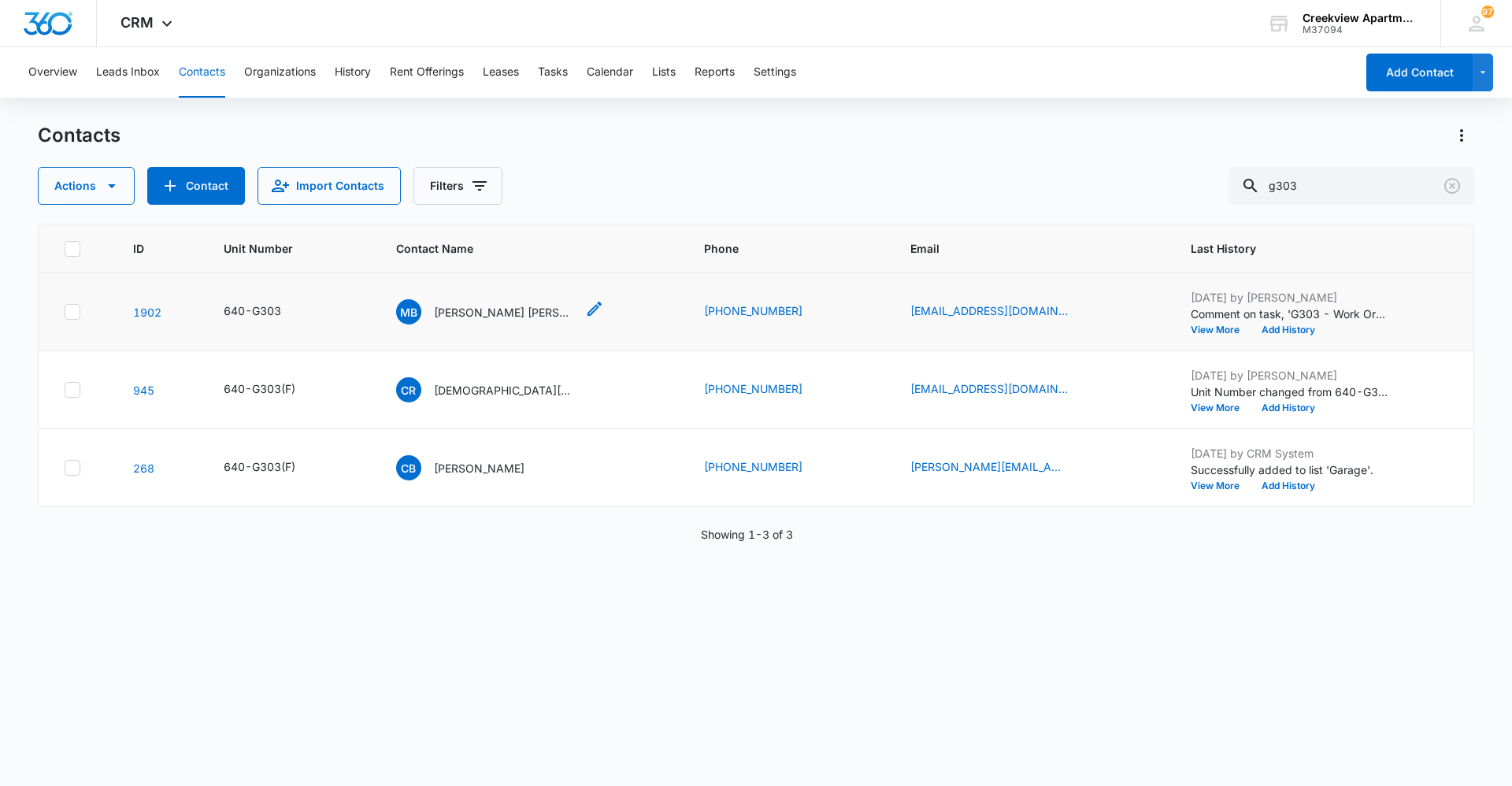
click at [562, 302] on div "MB Maria Betania Guevara Centeno, Kevin Magallanes" at bounding box center [485, 312] width 180 height 25
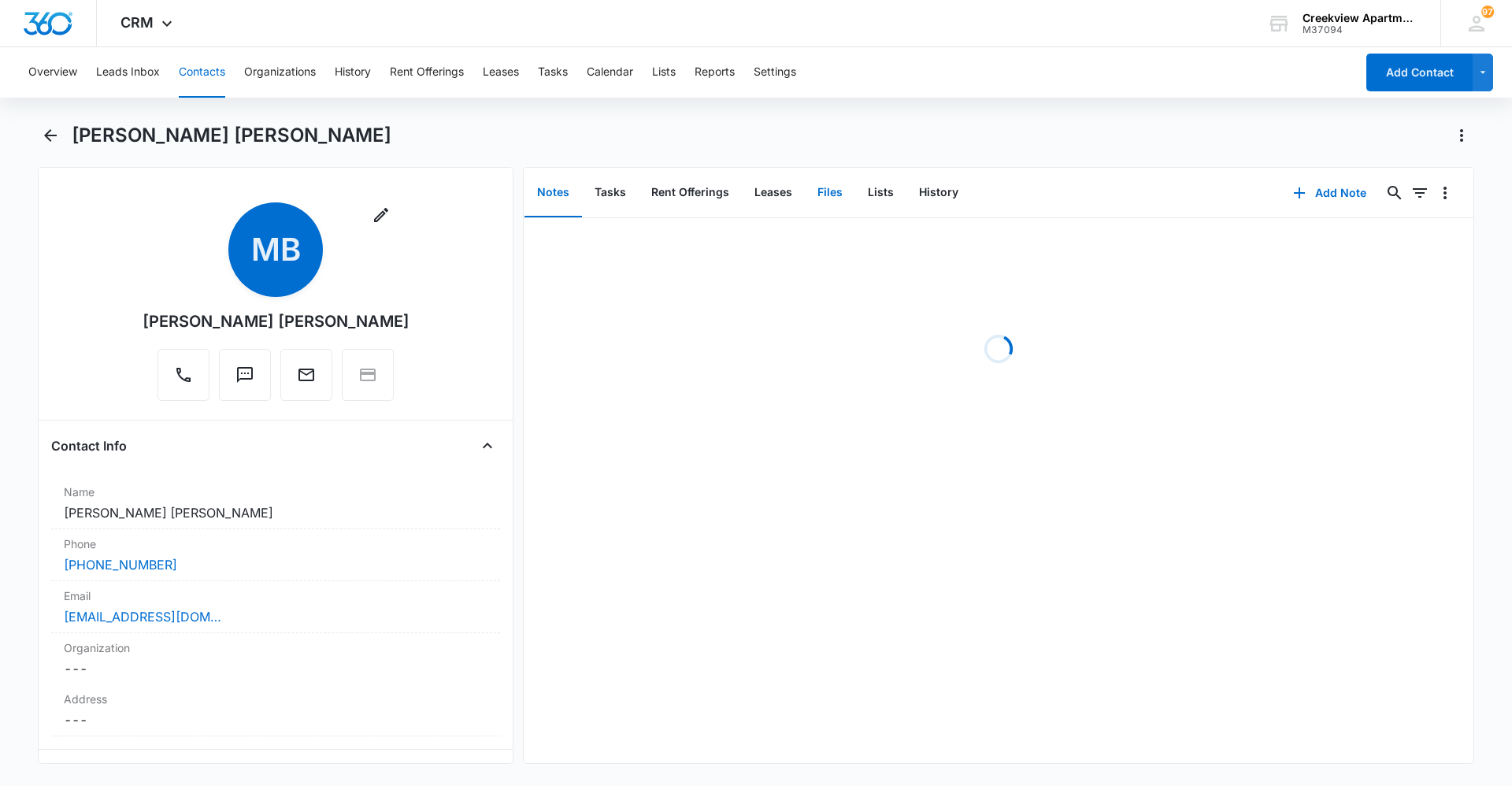
click at [834, 196] on button "Files" at bounding box center [830, 193] width 51 height 49
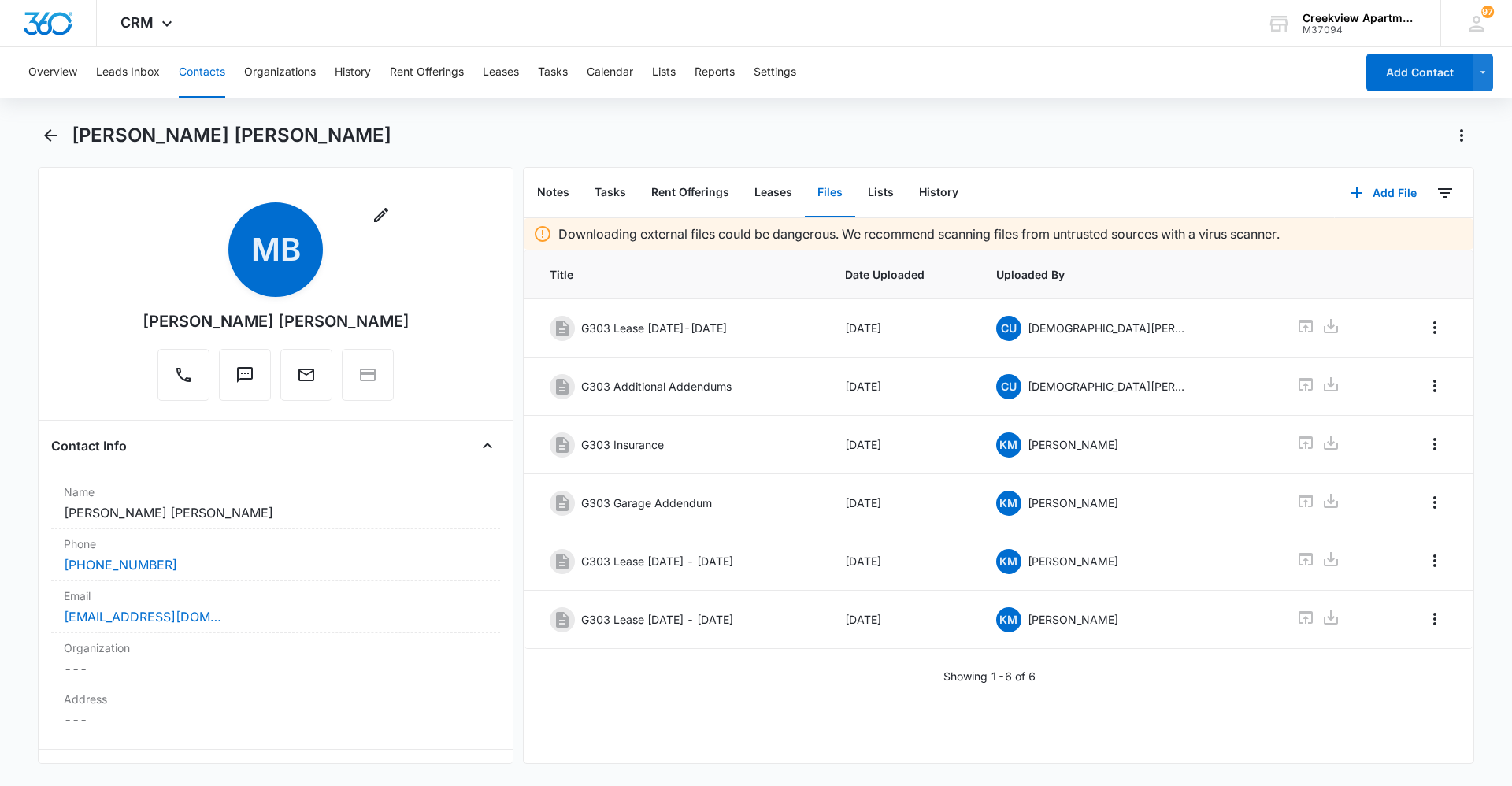
click at [1079, 766] on div "Maria Betania Guevara Centeno, Kevin Magallanes Remove MB Maria Betania Guevara…" at bounding box center [756, 453] width 1436 height 660
click at [211, 72] on button "Contacts" at bounding box center [202, 73] width 47 height 51
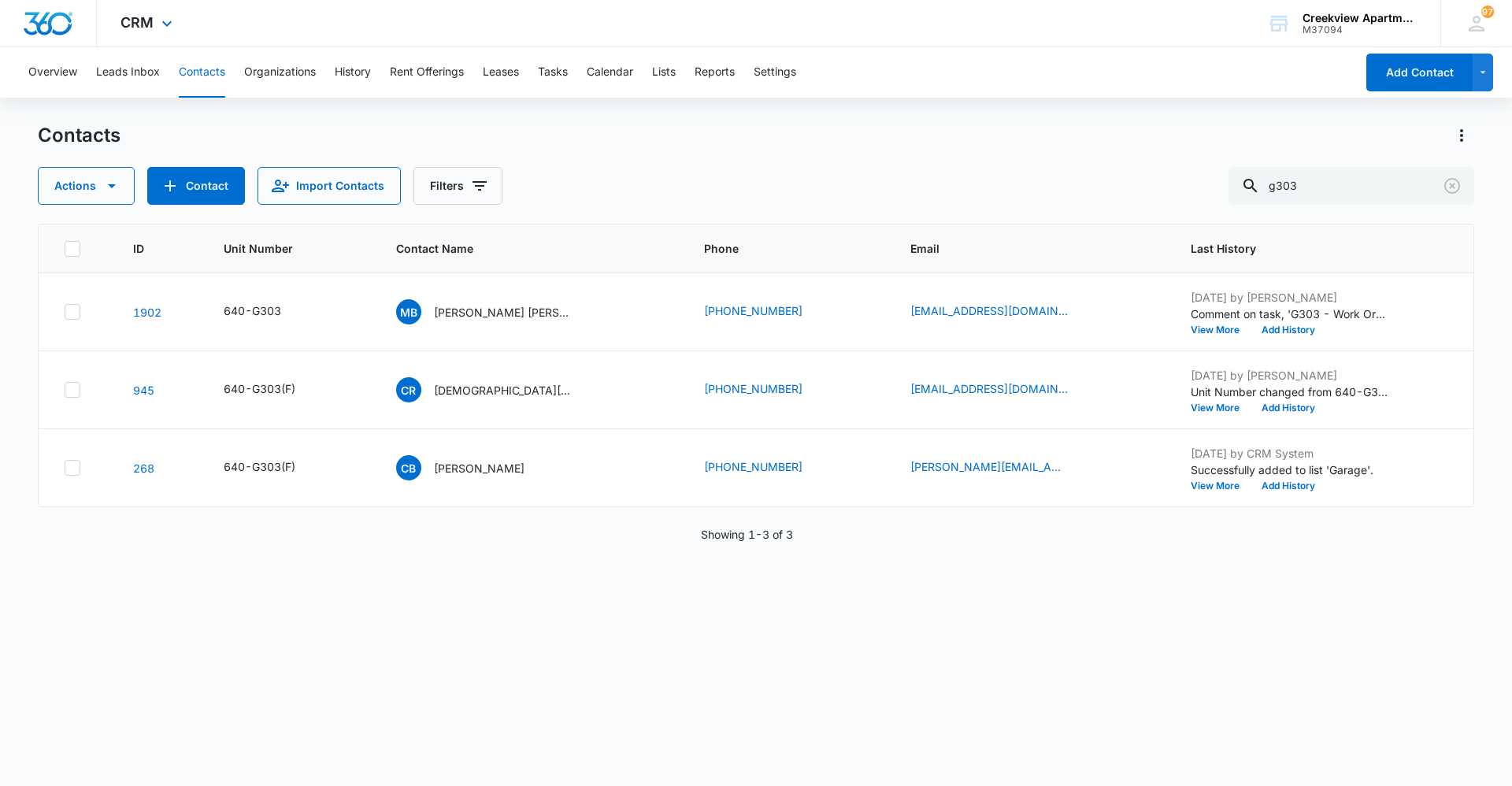
drag, startPoint x: 188, startPoint y: 64, endPoint x: 507, endPoint y: 33, distance: 320.5
click at [189, 64] on button "Contacts" at bounding box center [202, 73] width 47 height 51
drag, startPoint x: 1320, startPoint y: 185, endPoint x: 1265, endPoint y: 184, distance: 55.0
click at [1265, 184] on div "g303" at bounding box center [1351, 186] width 245 height 38
type input "e206"
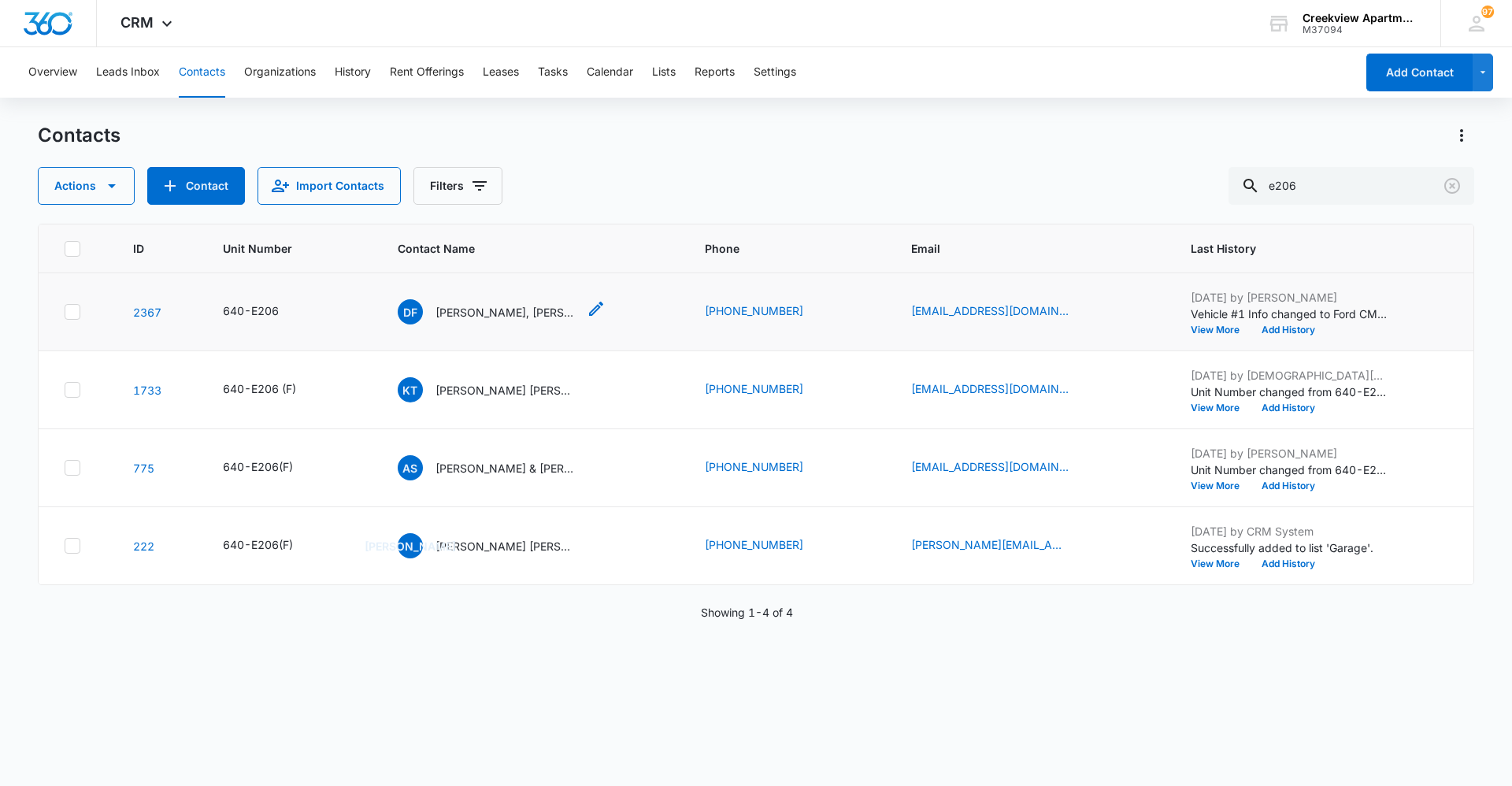
click at [491, 320] on p "[PERSON_NAME], [PERSON_NAME]" at bounding box center [506, 312] width 142 height 17
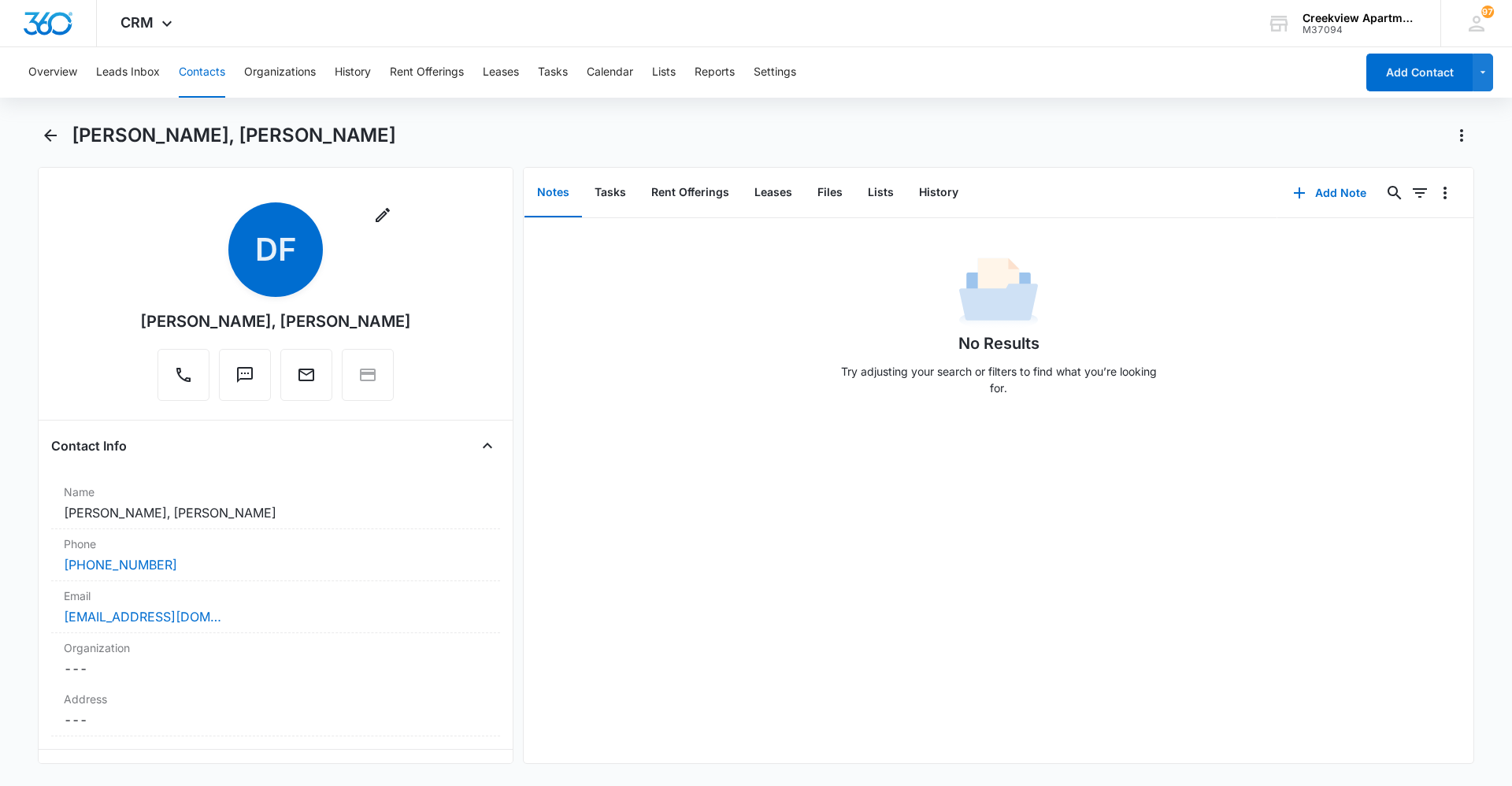
click at [1279, 496] on div "No Results Try adjusting your search or filters to find what you’re looking for." at bounding box center [998, 491] width 950 height 545
click at [557, 506] on div "No Results Try adjusting your search or filters to find what you’re looking for." at bounding box center [998, 491] width 950 height 545
click at [810, 689] on div "No Results Try adjusting your search or filters to find what you’re looking for." at bounding box center [998, 491] width 950 height 545
click at [1271, 580] on div "No Results Try adjusting your search or filters to find what you’re looking for." at bounding box center [998, 491] width 950 height 545
click at [1362, 456] on div "No Results Try adjusting your search or filters to find what you’re looking for." at bounding box center [998, 491] width 950 height 545
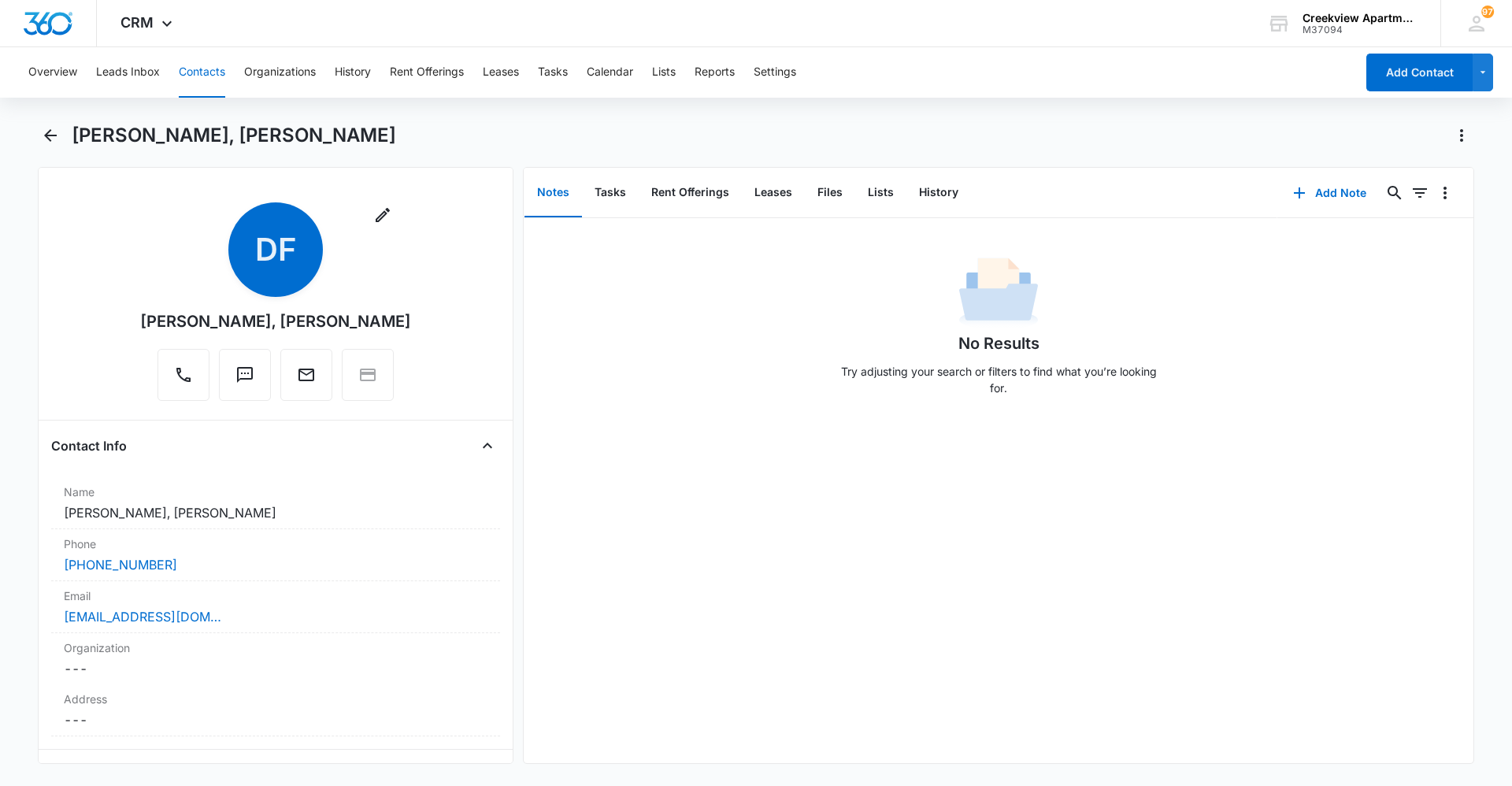
click at [1326, 542] on div "No Results Try adjusting your search or filters to find what you’re looking for." at bounding box center [998, 491] width 950 height 545
click at [854, 473] on div "No Results Try adjusting your search or filters to find what you’re looking for." at bounding box center [998, 491] width 950 height 545
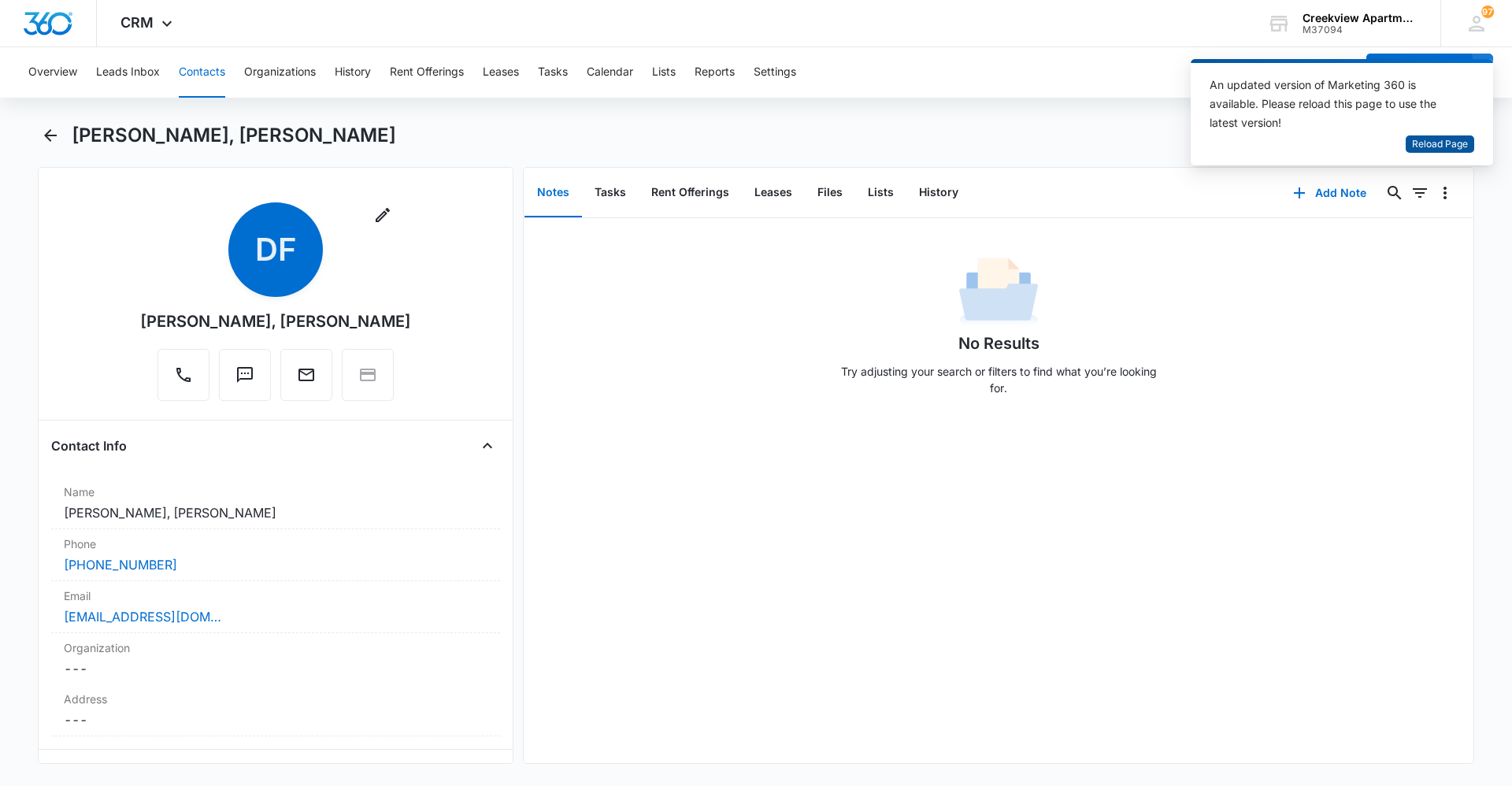
click at [1411, 143] on span "Reload Page" at bounding box center [1439, 144] width 56 height 15
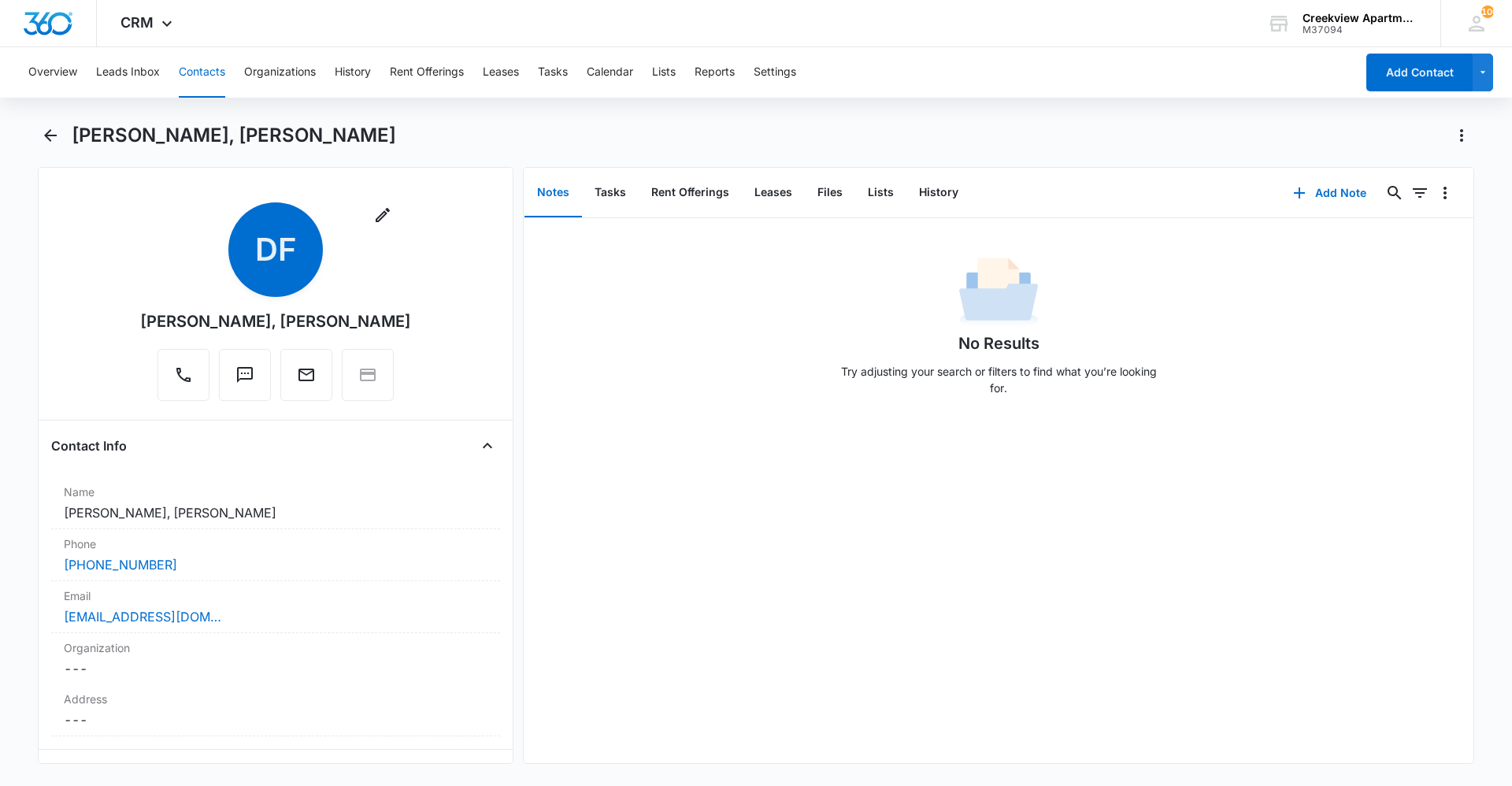
click at [1370, 468] on div "No Results Try adjusting your search or filters to find what you’re looking for." at bounding box center [998, 491] width 950 height 545
click at [690, 666] on div "No Results Try adjusting your search or filters to find what you’re looking for." at bounding box center [998, 491] width 950 height 545
drag, startPoint x: 545, startPoint y: 651, endPoint x: 553, endPoint y: 674, distance: 24.4
click at [545, 651] on div "No Results Try adjusting your search or filters to find what you’re looking for." at bounding box center [998, 491] width 950 height 545
click at [949, 697] on div "No Results Try adjusting your search or filters to find what you’re looking for." at bounding box center [998, 491] width 950 height 545
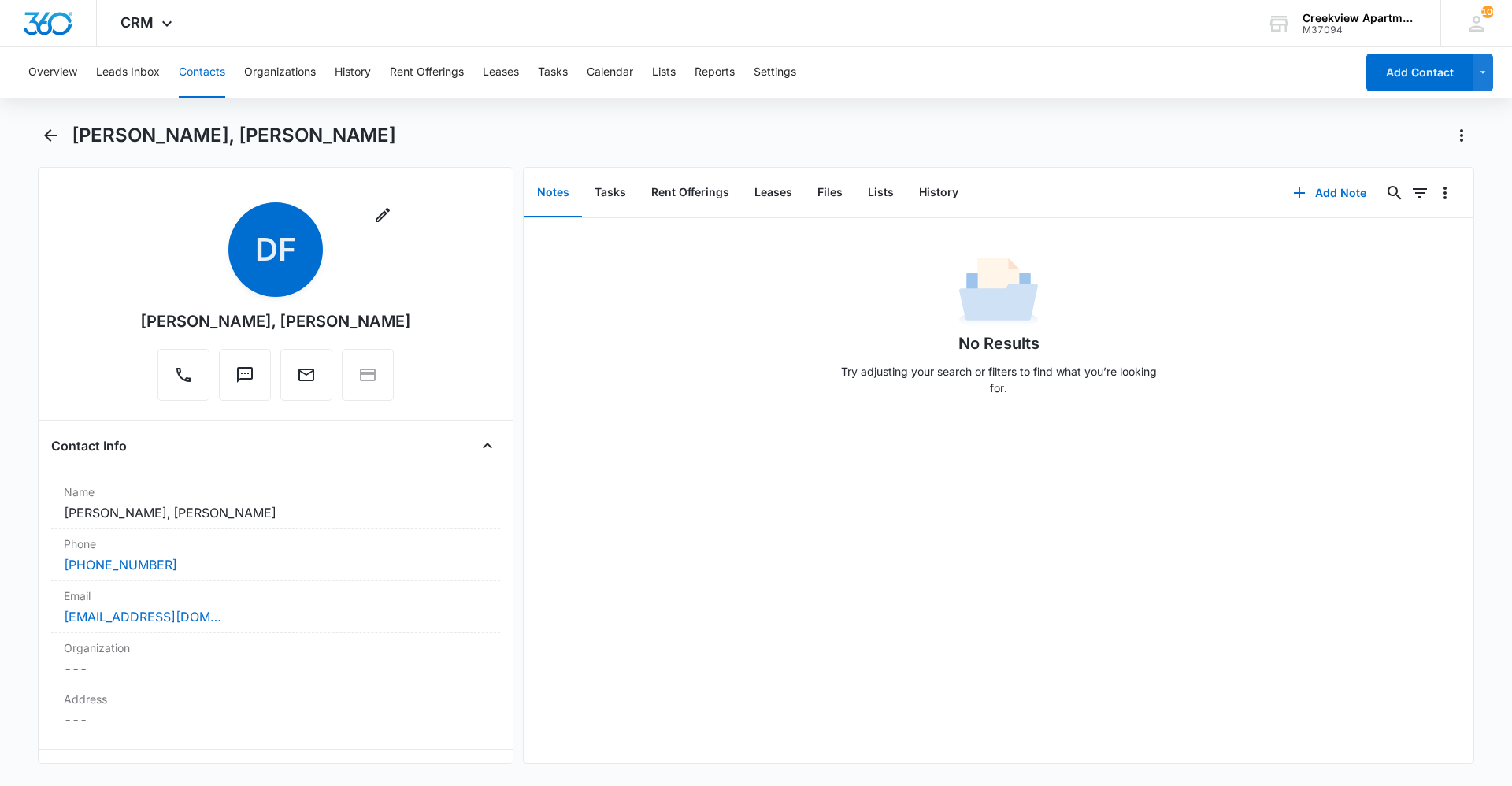
click at [967, 748] on div "No Results Try adjusting your search or filters to find what you’re looking for." at bounding box center [998, 491] width 950 height 545
click at [797, 705] on div "No Results Try adjusting your search or filters to find what you’re looking for." at bounding box center [998, 491] width 950 height 545
